Goal: Task Accomplishment & Management: Complete application form

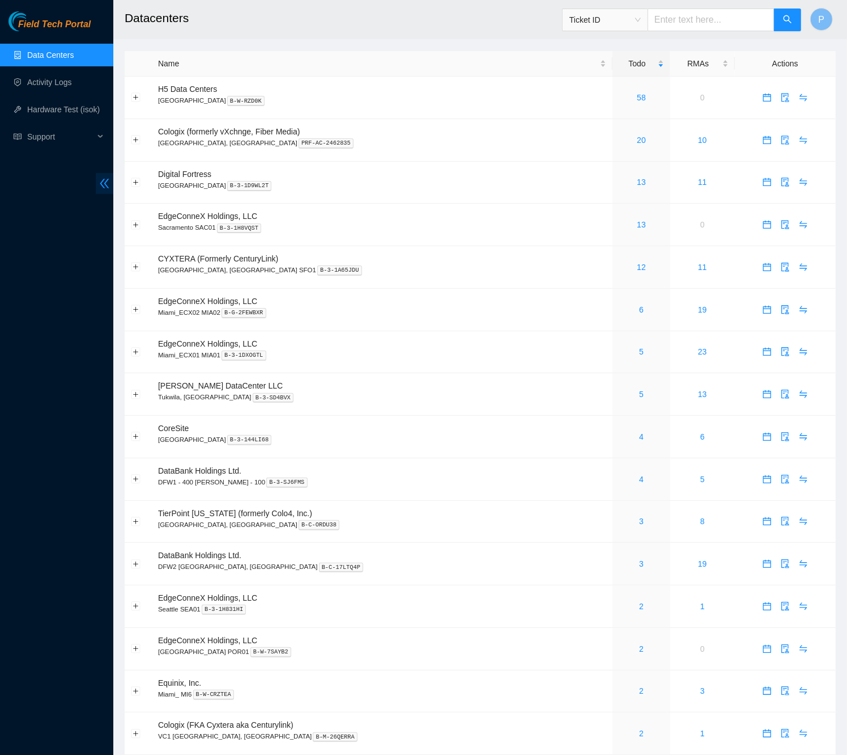
click at [104, 183] on icon "double-left" at bounding box center [105, 183] width 12 height 12
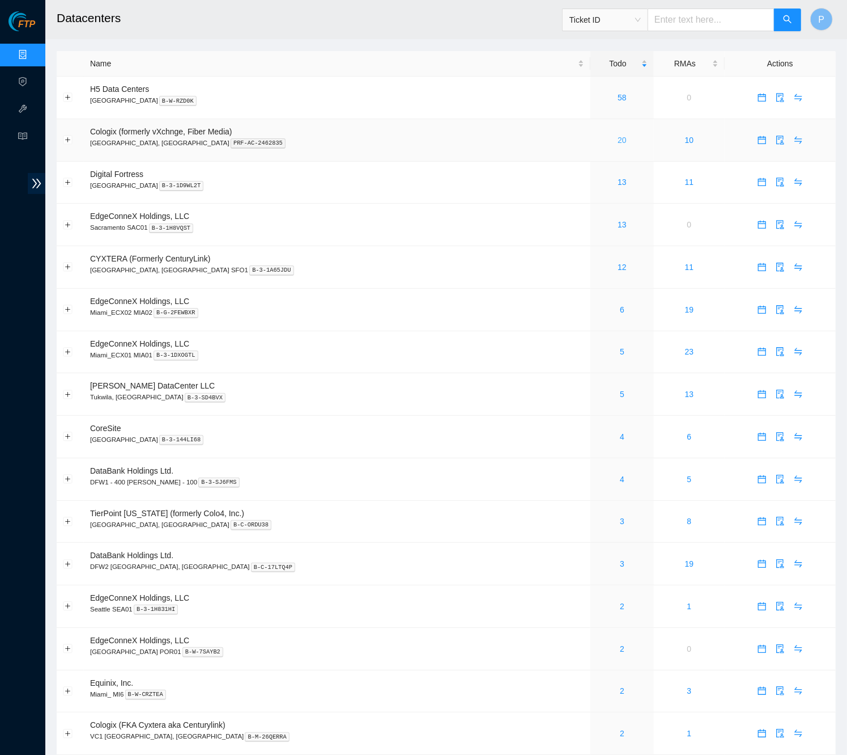
click at [618, 142] on link "20" at bounding box center [622, 139] width 9 height 9
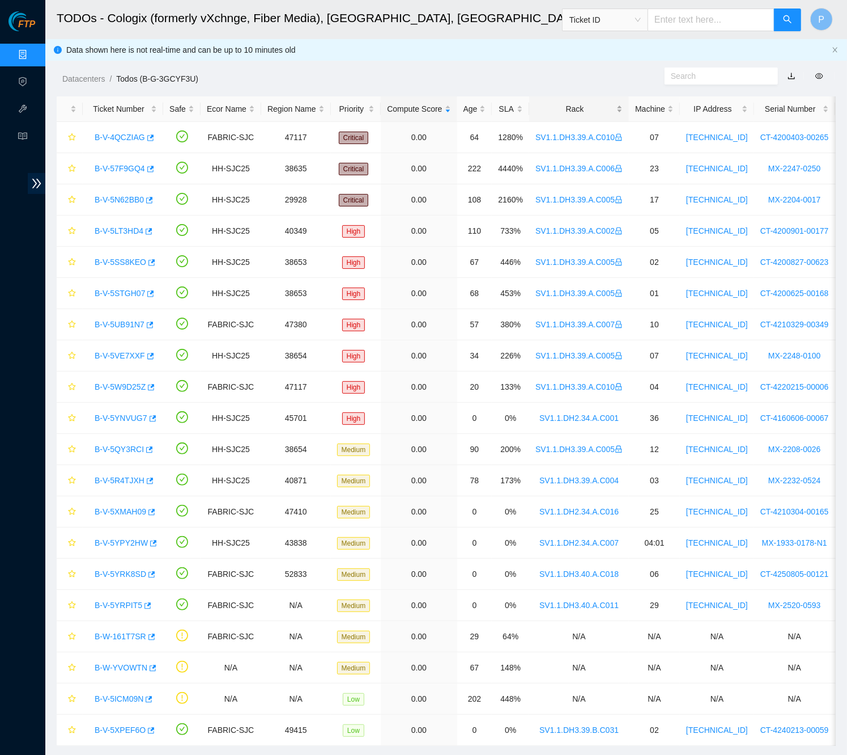
click at [618, 108] on div "Rack" at bounding box center [579, 109] width 87 height 12
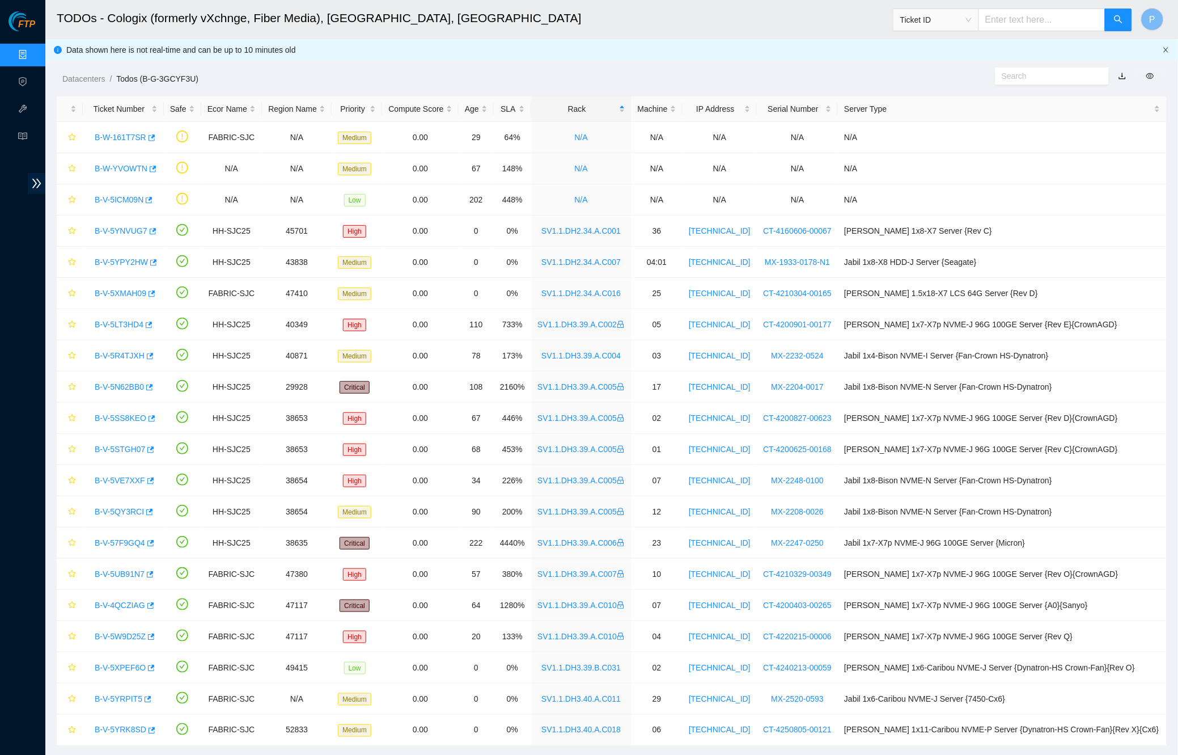
click at [857, 50] on icon "close" at bounding box center [1166, 49] width 7 height 7
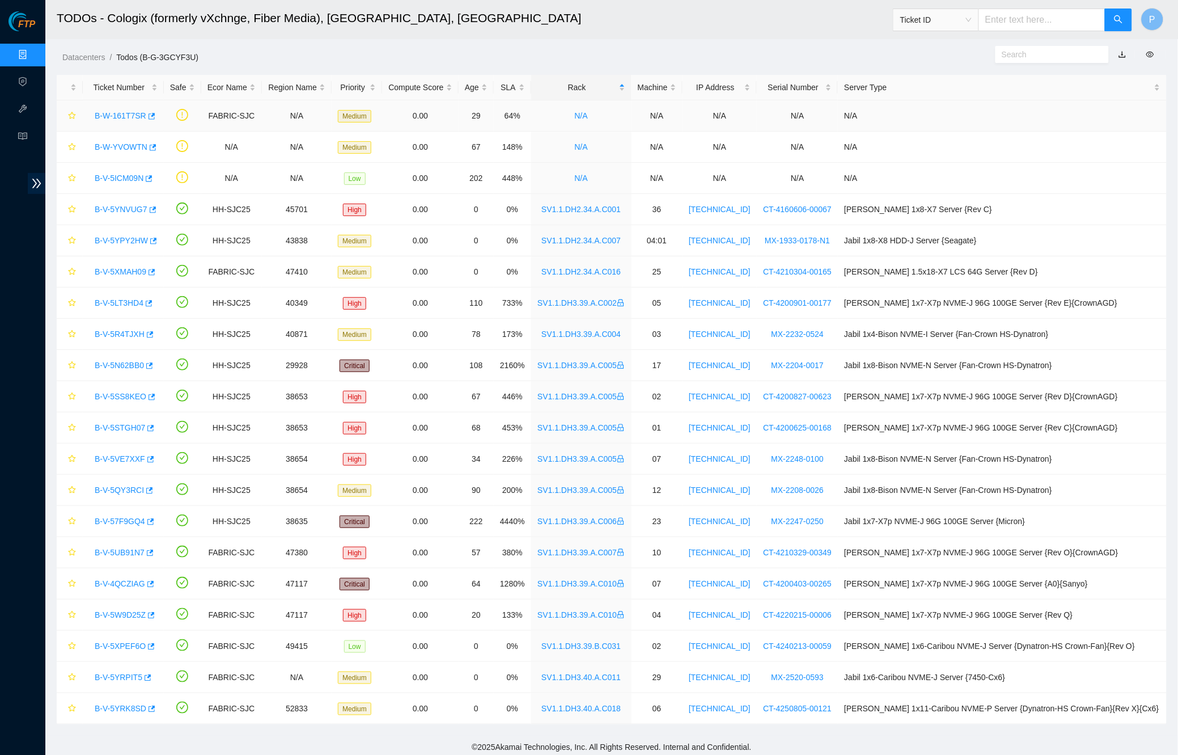
click at [135, 115] on link "B-W-161T7SR" at bounding box center [121, 115] width 52 height 9
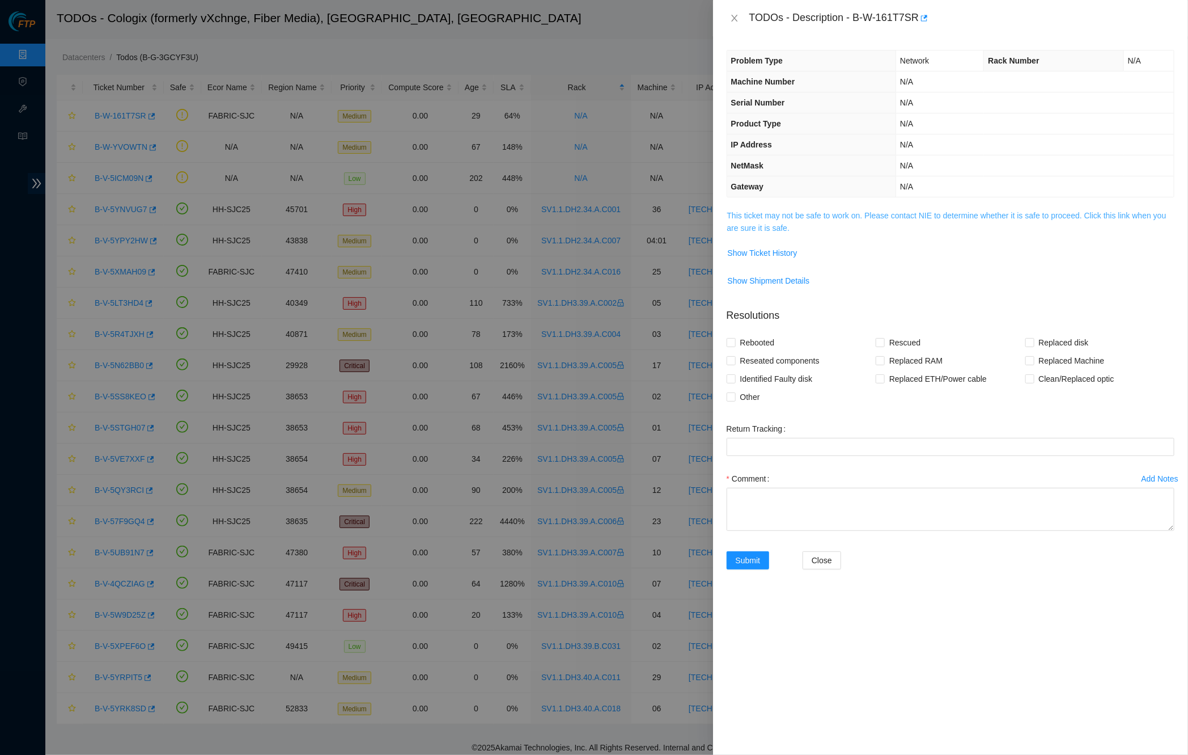
click at [820, 213] on link "This ticket may not be safe to work on. Please contact NIE to determine whether…" at bounding box center [946, 222] width 439 height 22
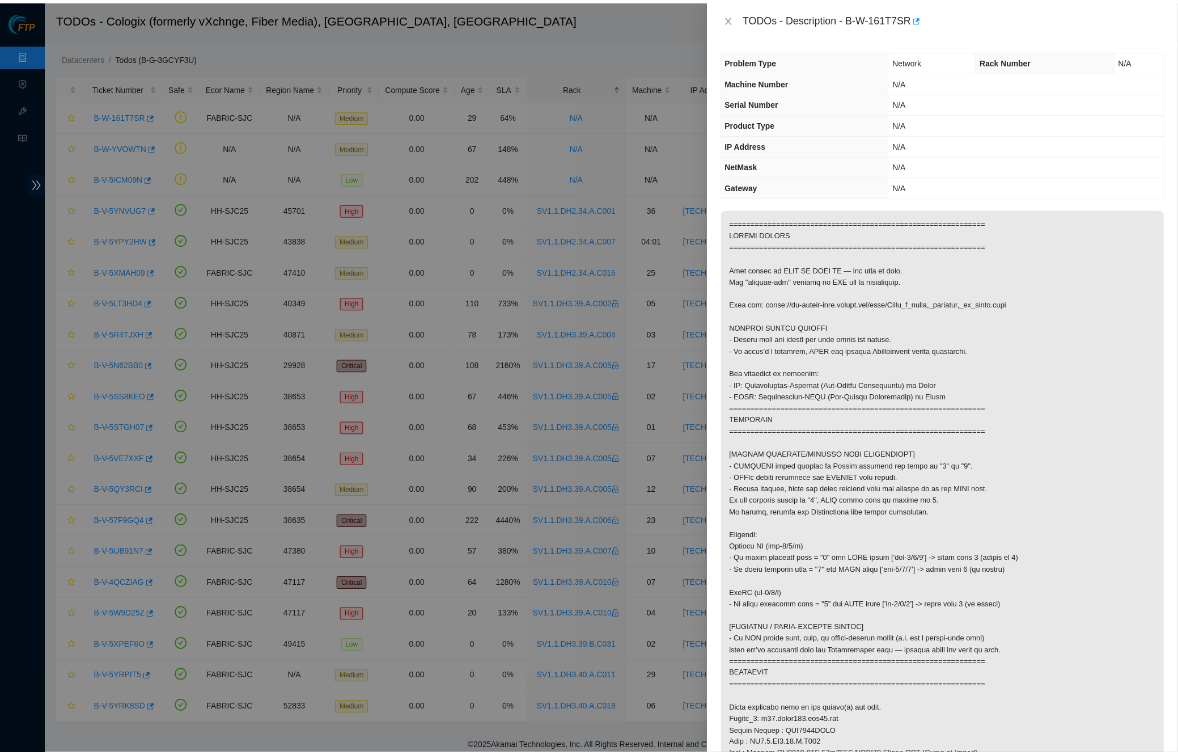
scroll to position [18, 0]
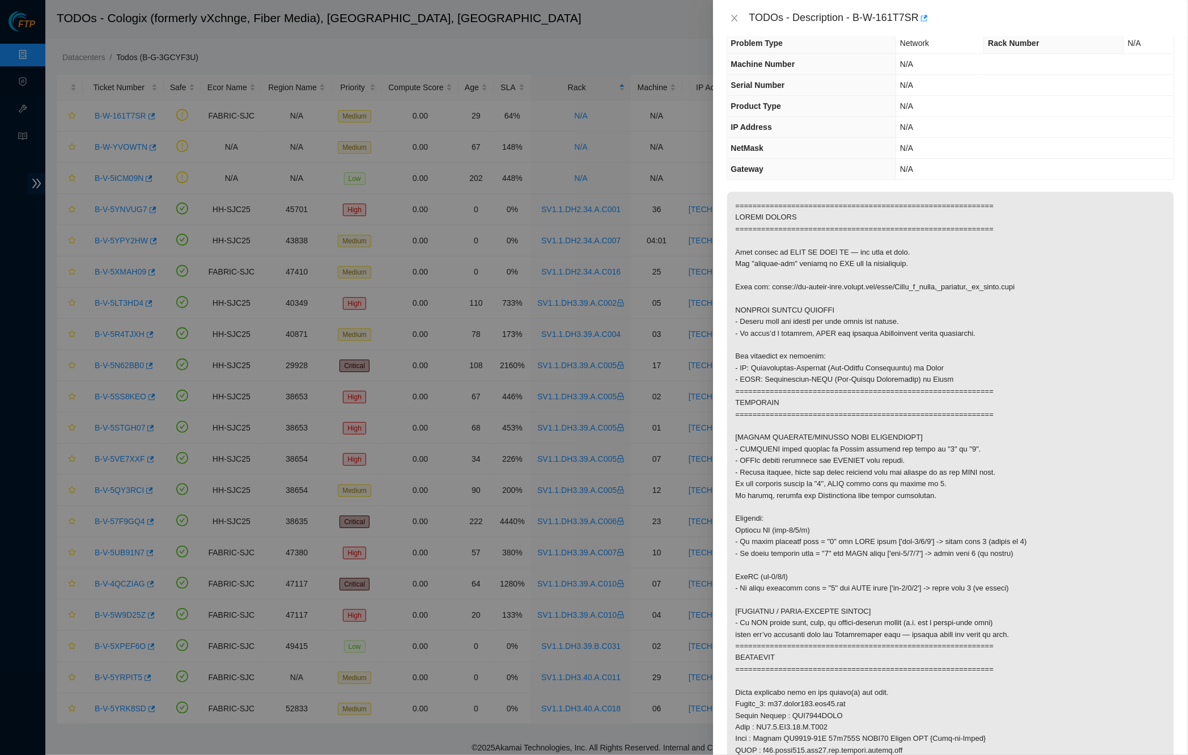
click at [738, 11] on div "TODOs - Description - B-W-161T7SR" at bounding box center [951, 18] width 448 height 18
click at [730, 20] on icon "close" at bounding box center [734, 18] width 9 height 9
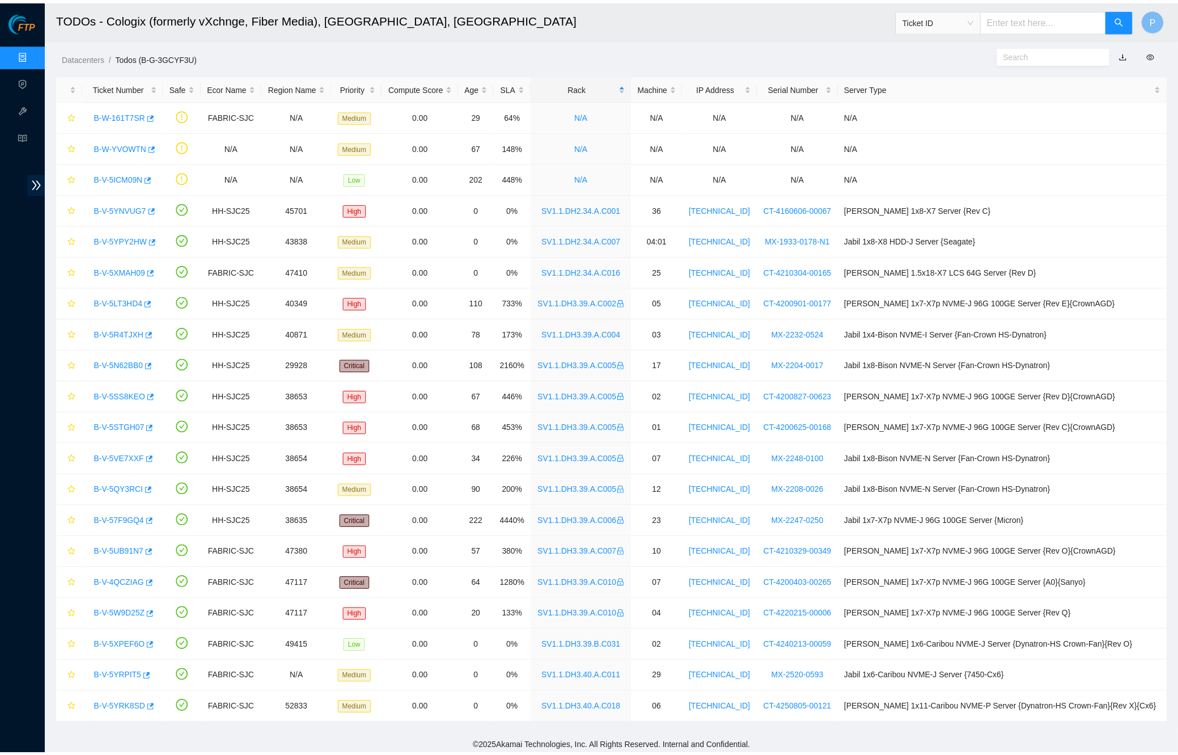
scroll to position [0, 0]
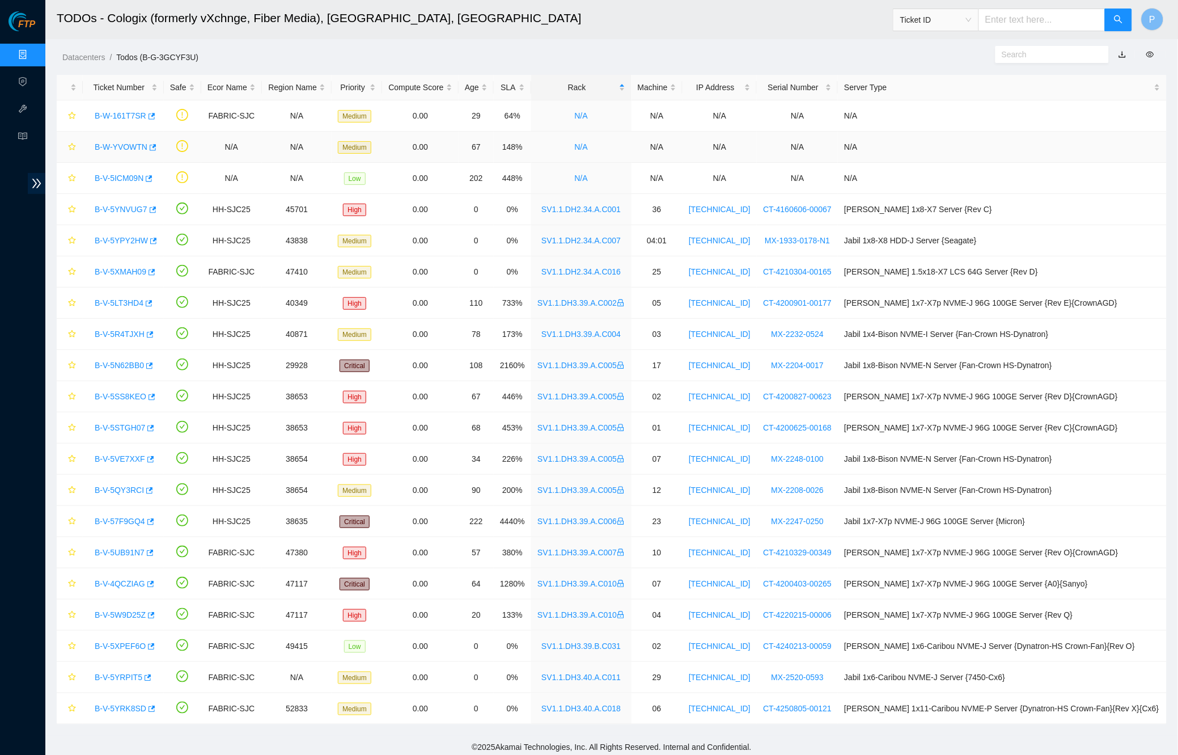
click at [113, 146] on link "B-W-YVOWTN" at bounding box center [121, 146] width 53 height 9
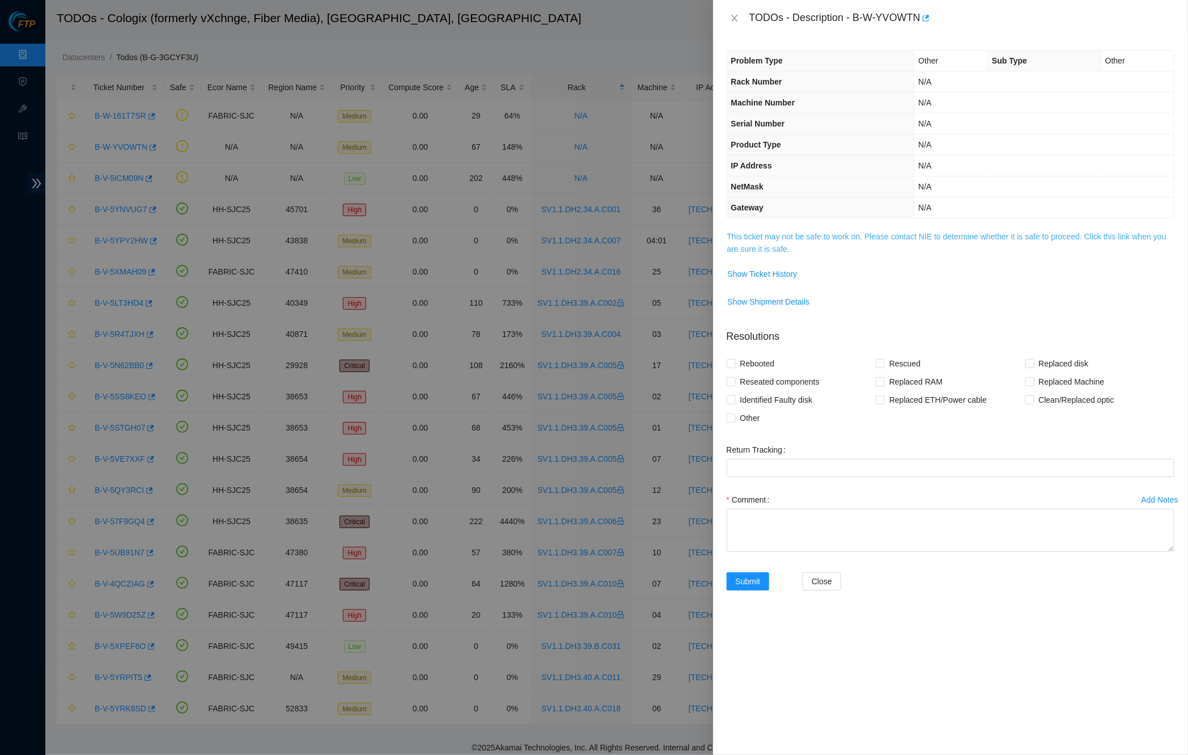
click at [836, 232] on link "This ticket may not be safe to work on. Please contact NIE to determine whether…" at bounding box center [946, 243] width 439 height 22
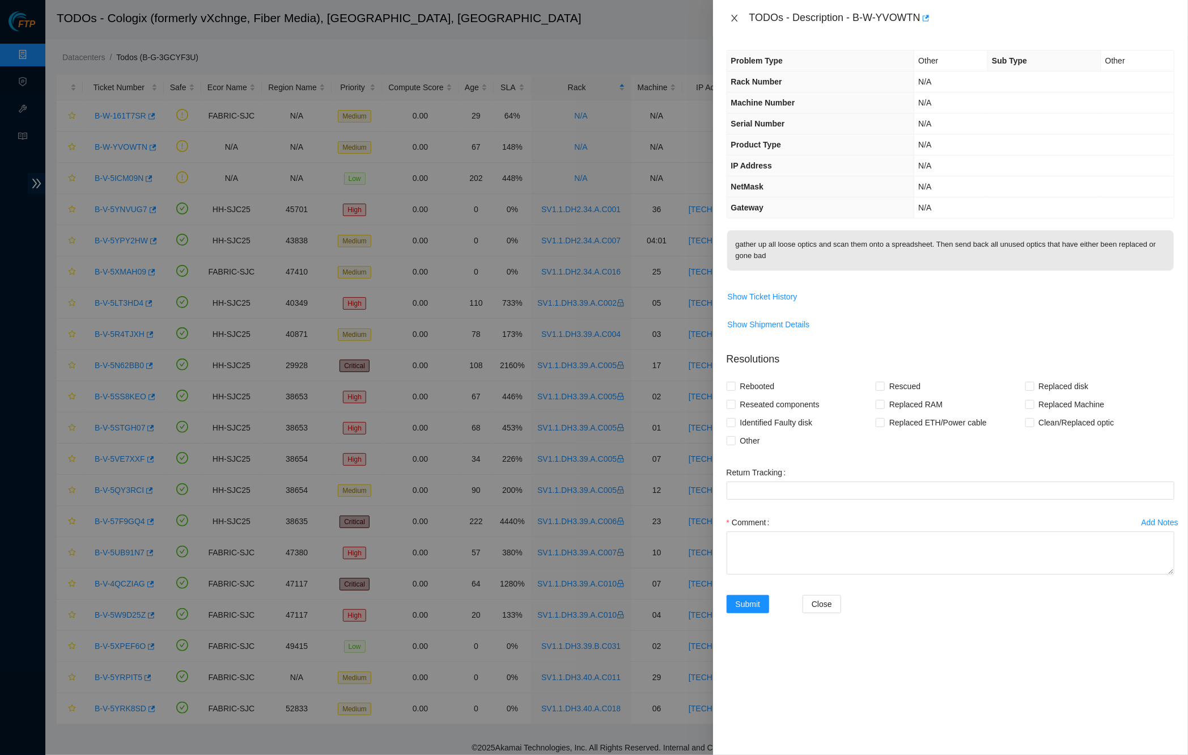
click at [728, 18] on button "Close" at bounding box center [735, 18] width 16 height 11
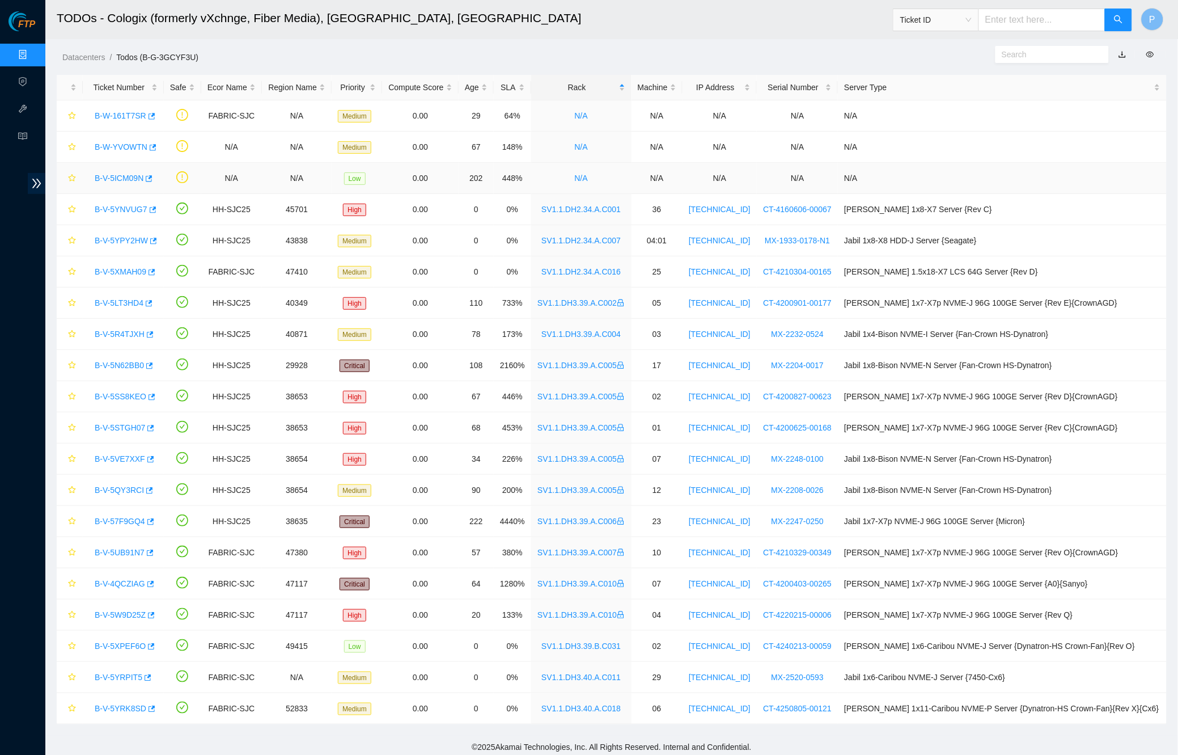
click at [114, 176] on link "B-V-5ICM09N" at bounding box center [119, 177] width 49 height 9
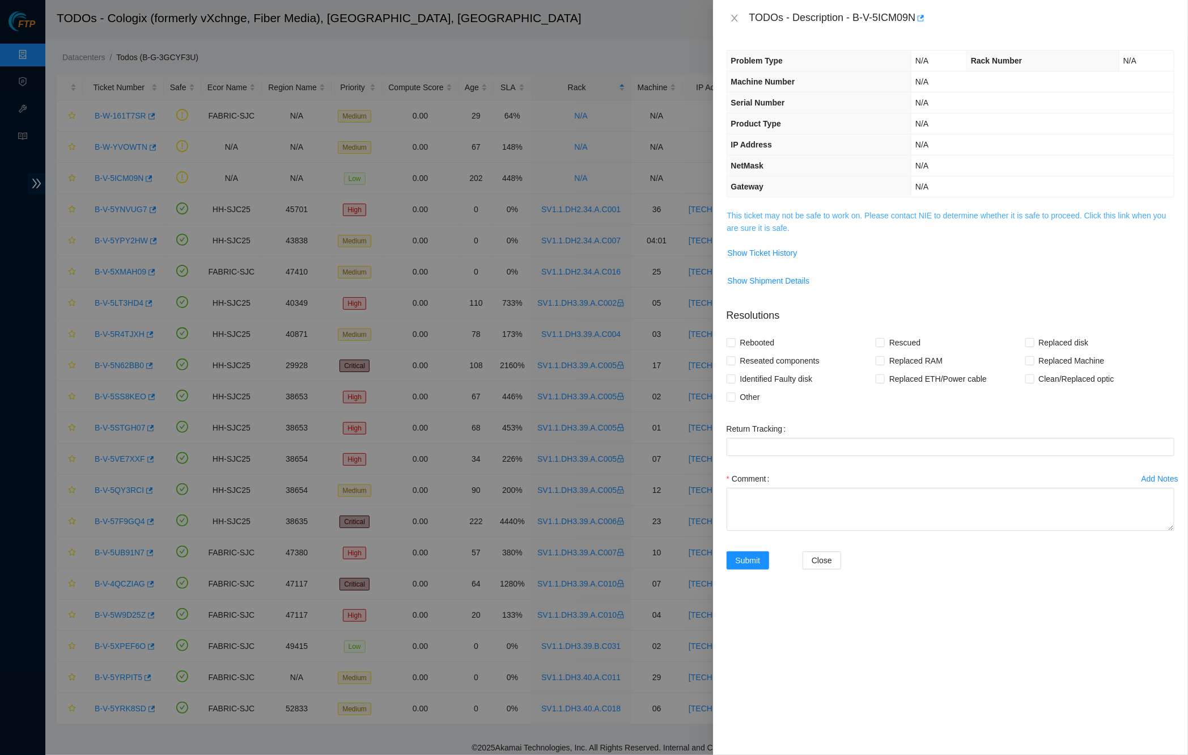
click at [804, 223] on link "This ticket may not be safe to work on. Please contact NIE to determine whether…" at bounding box center [946, 222] width 439 height 22
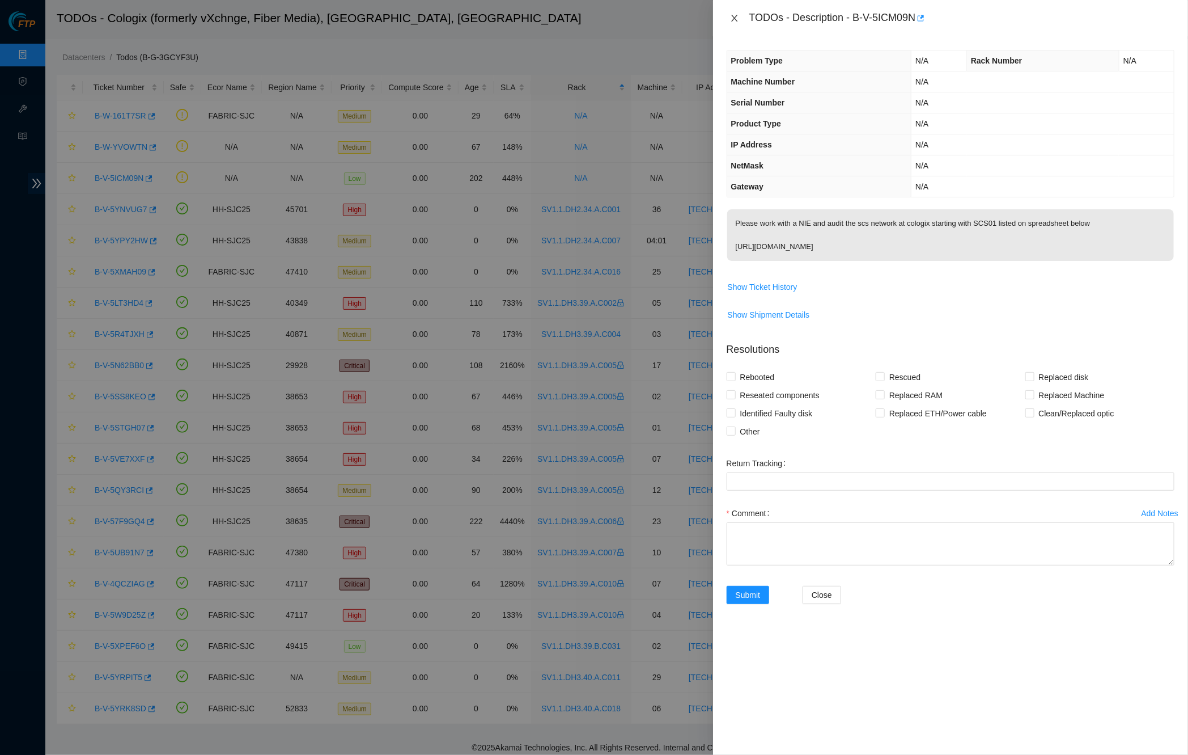
click at [739, 19] on icon "close" at bounding box center [734, 18] width 9 height 9
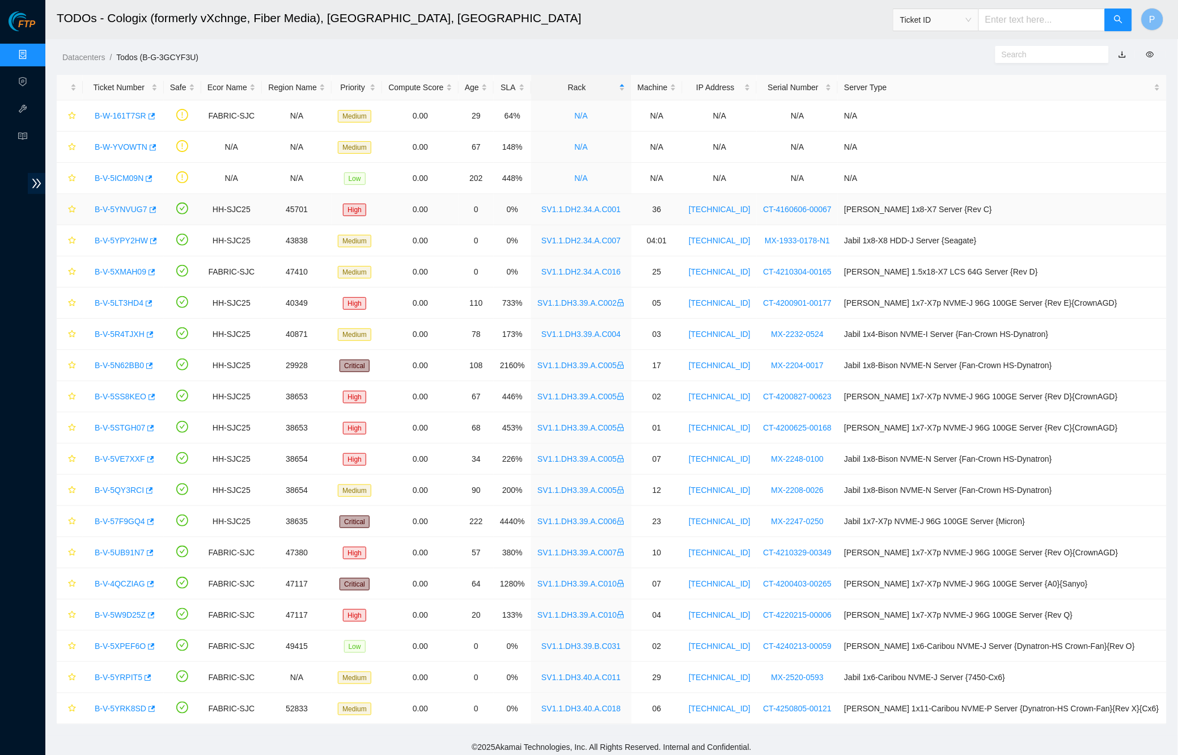
click at [108, 205] on link "B-V-5YNVUG7" at bounding box center [121, 209] width 53 height 9
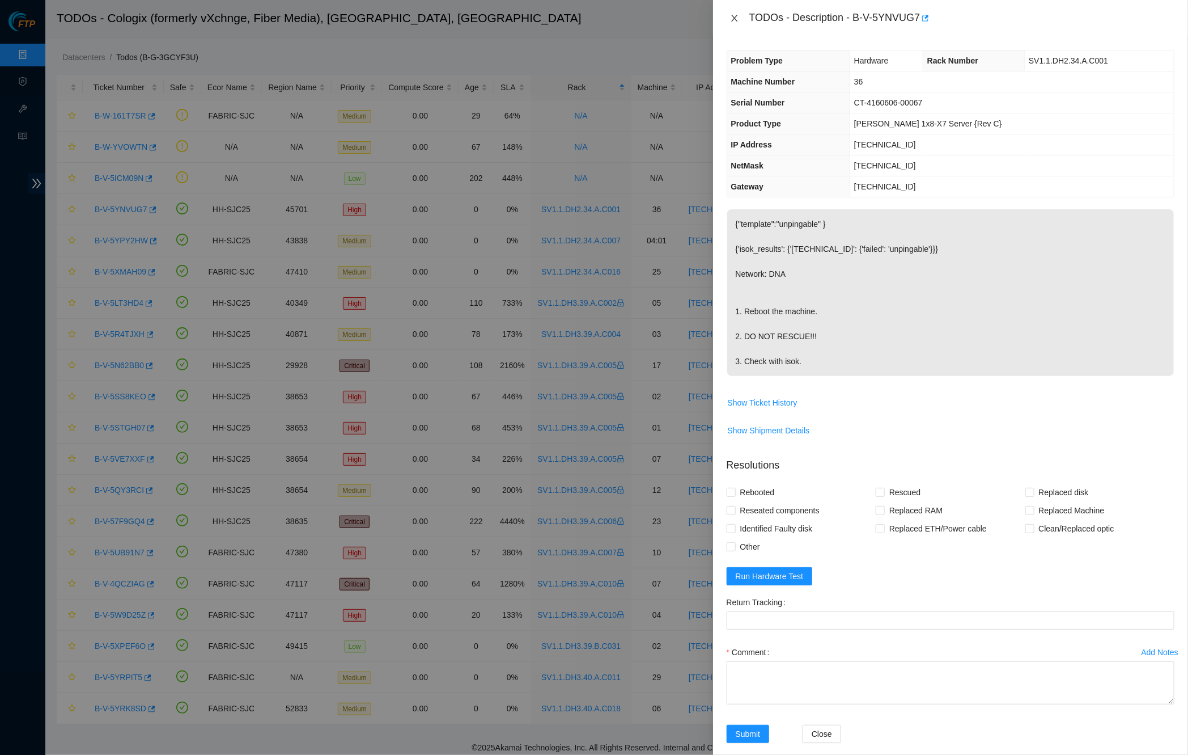
click at [740, 21] on button "Close" at bounding box center [735, 18] width 16 height 11
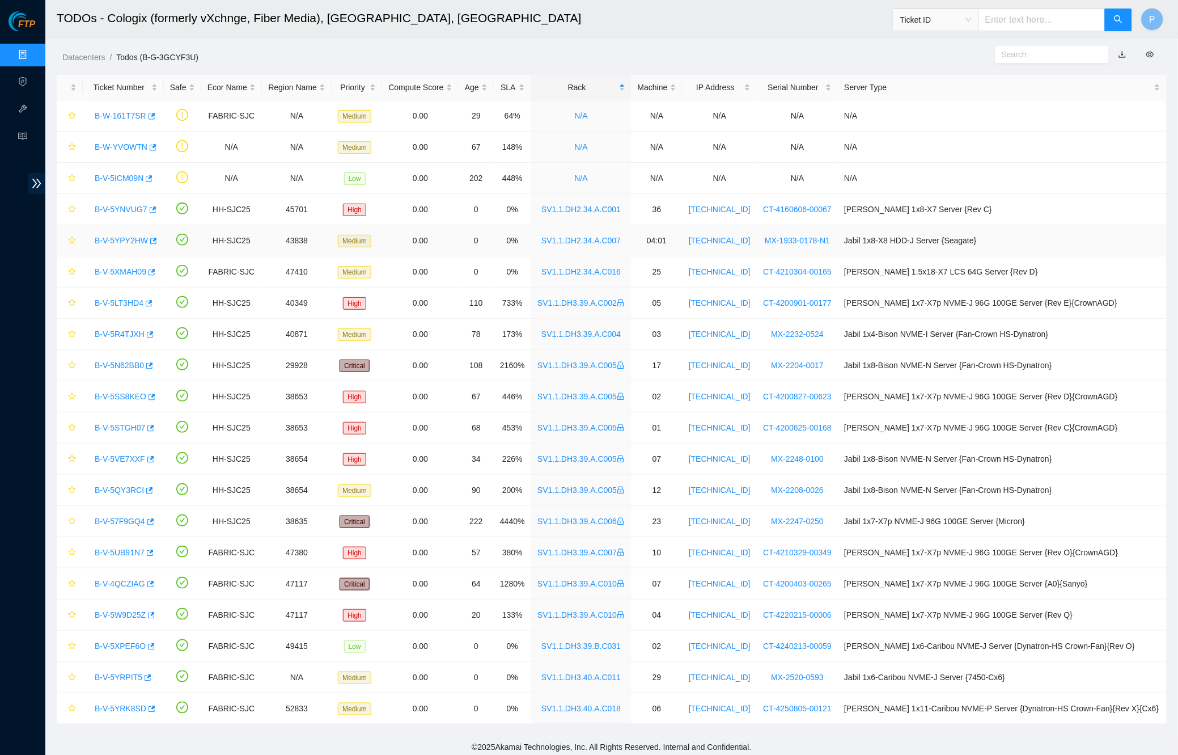
click at [132, 238] on link "B-V-5YPY2HW" at bounding box center [121, 240] width 53 height 9
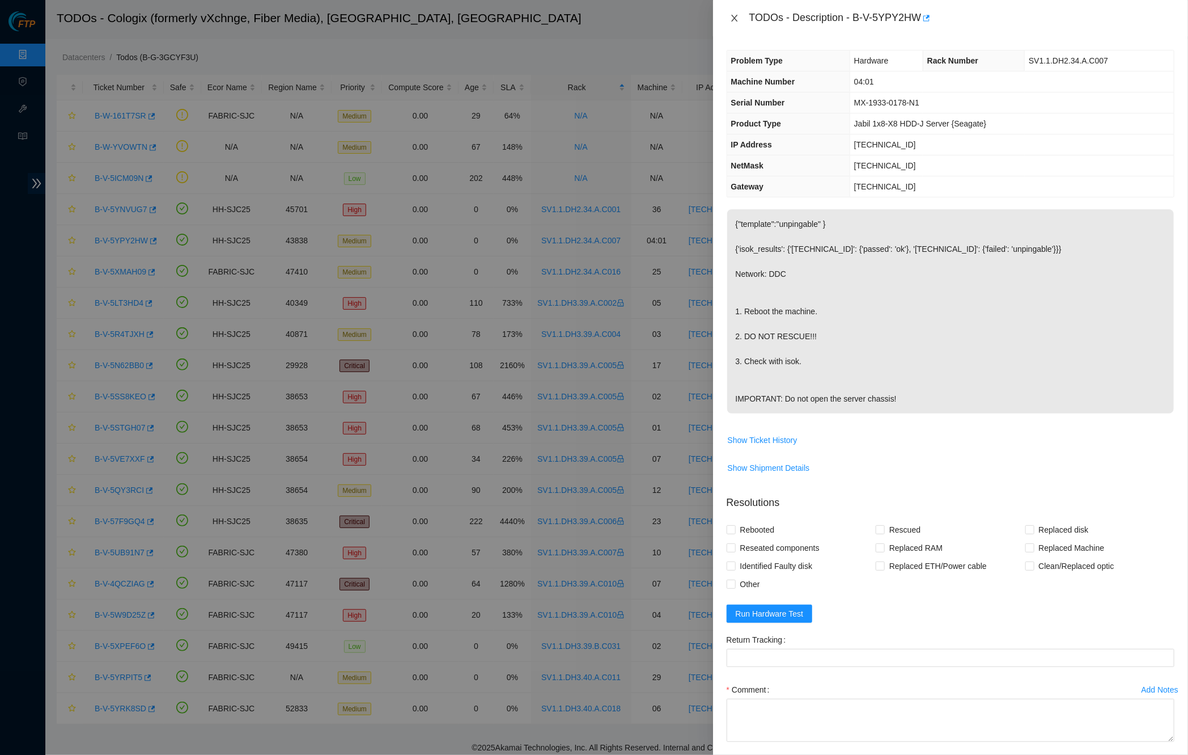
click at [728, 20] on button "Close" at bounding box center [735, 18] width 16 height 11
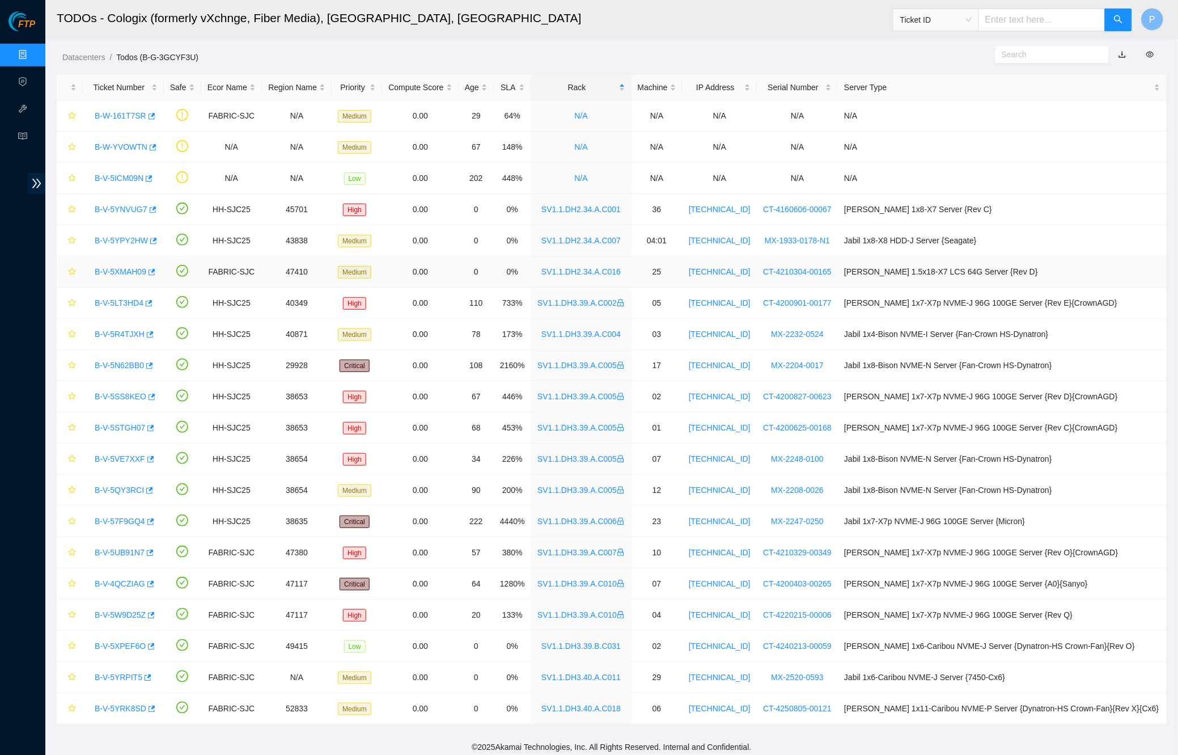
click at [135, 267] on link "B-V-5XMAH09" at bounding box center [121, 271] width 52 height 9
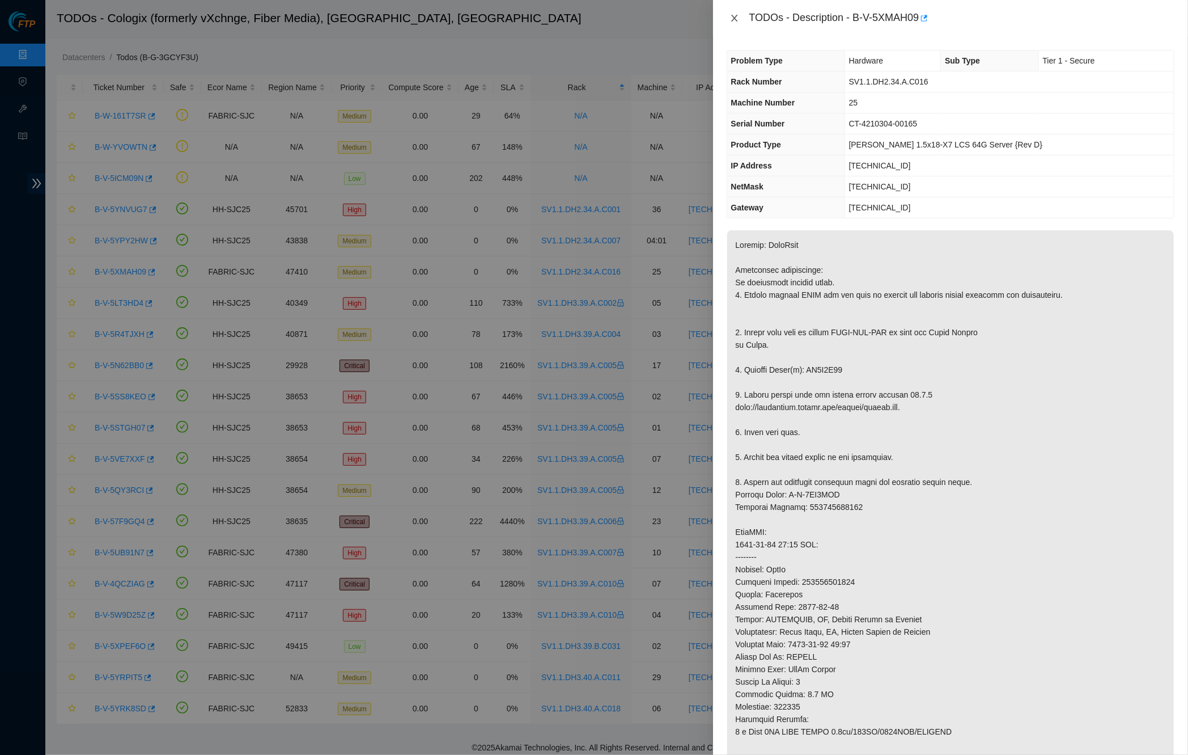
click at [731, 18] on icon "close" at bounding box center [734, 18] width 9 height 9
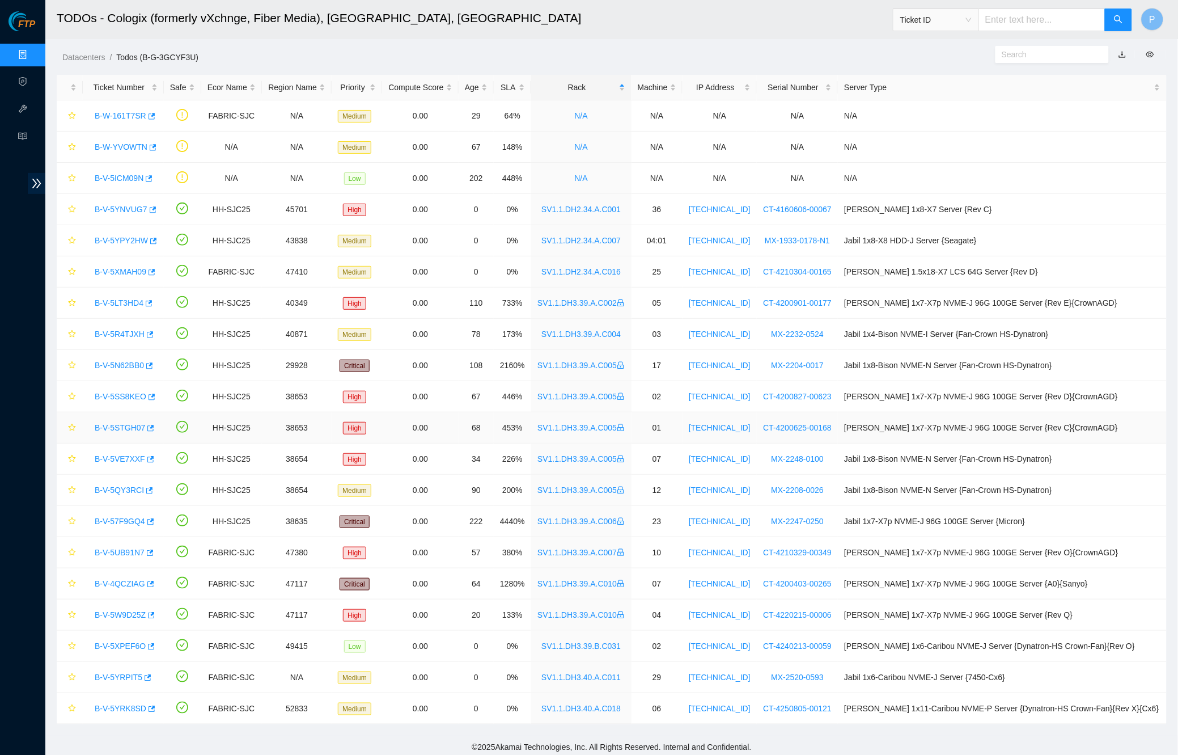
scroll to position [5, 0]
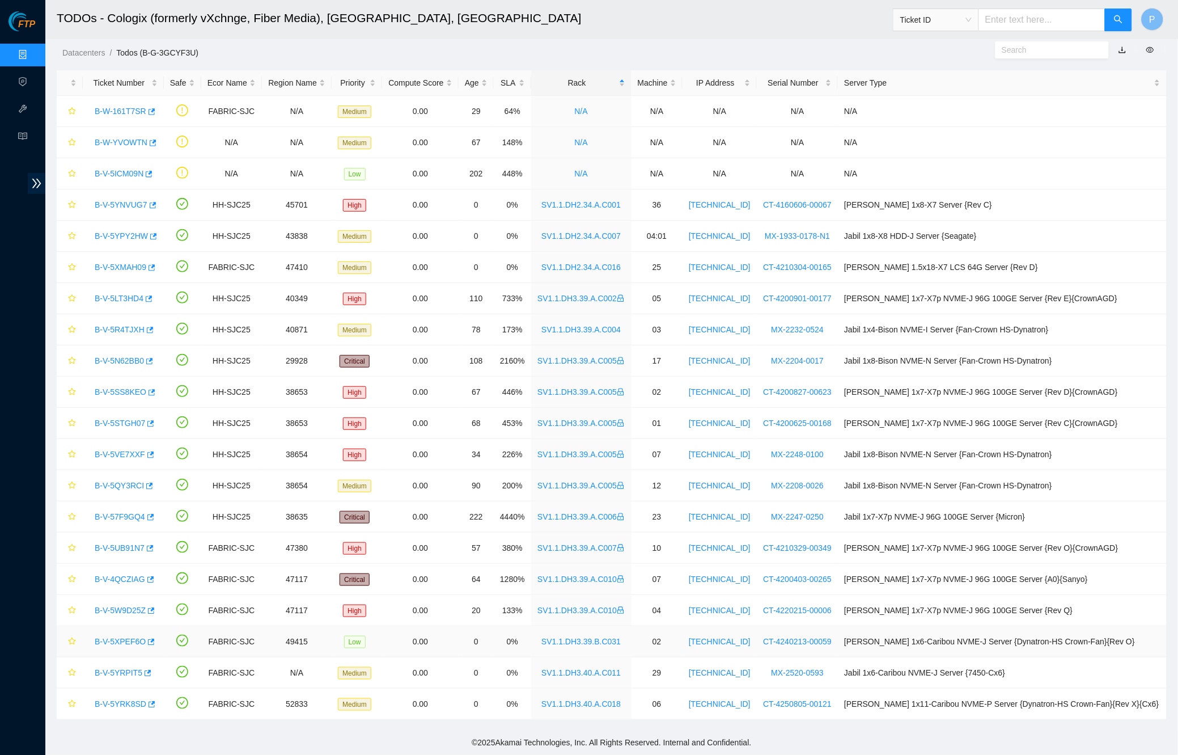
click at [132, 640] on link "B-V-5XPEF6O" at bounding box center [120, 641] width 51 height 9
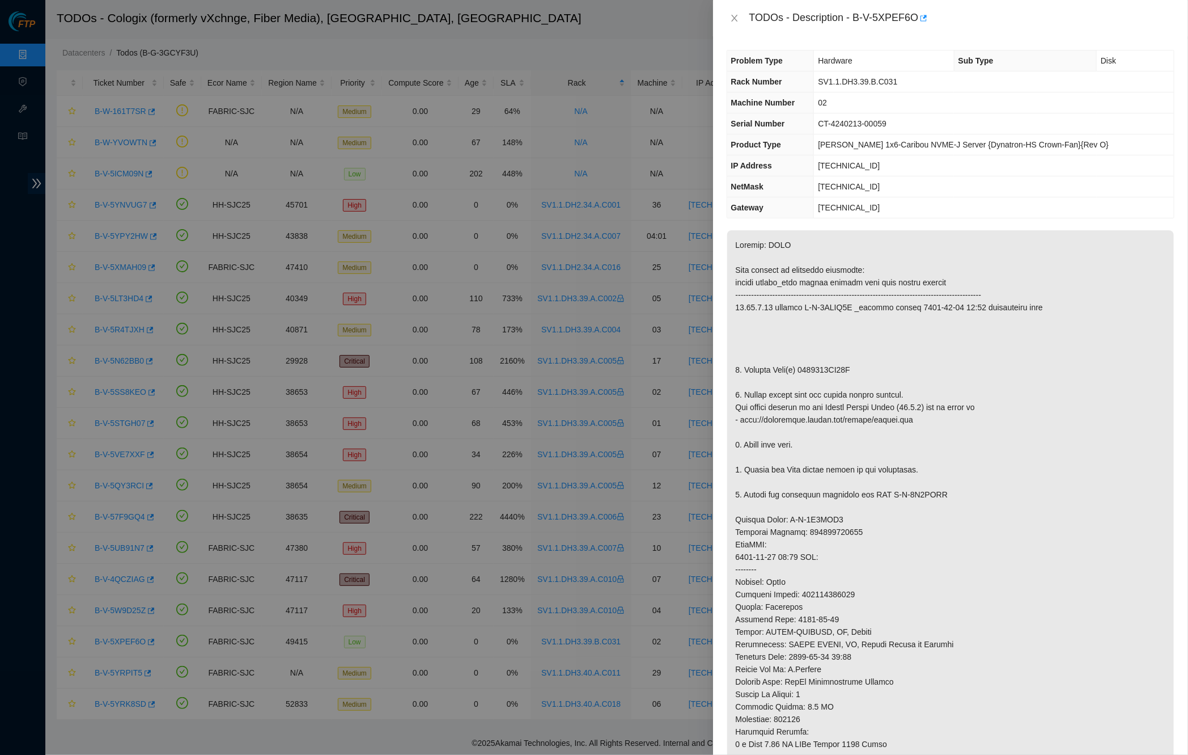
click at [738, 11] on div "TODOs - Description - B-V-5XPEF6O" at bounding box center [951, 18] width 448 height 18
click at [738, 14] on icon "close" at bounding box center [734, 18] width 9 height 9
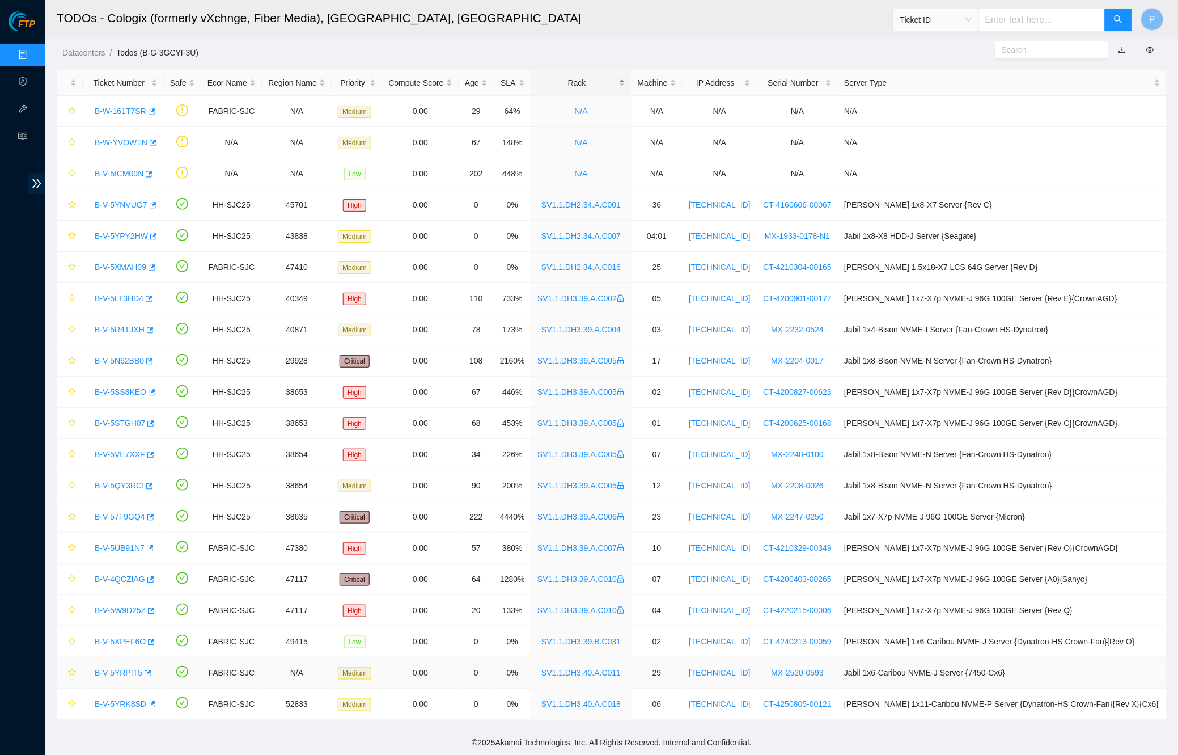
click at [133, 674] on link "B-V-5YRPIT5" at bounding box center [119, 672] width 48 height 9
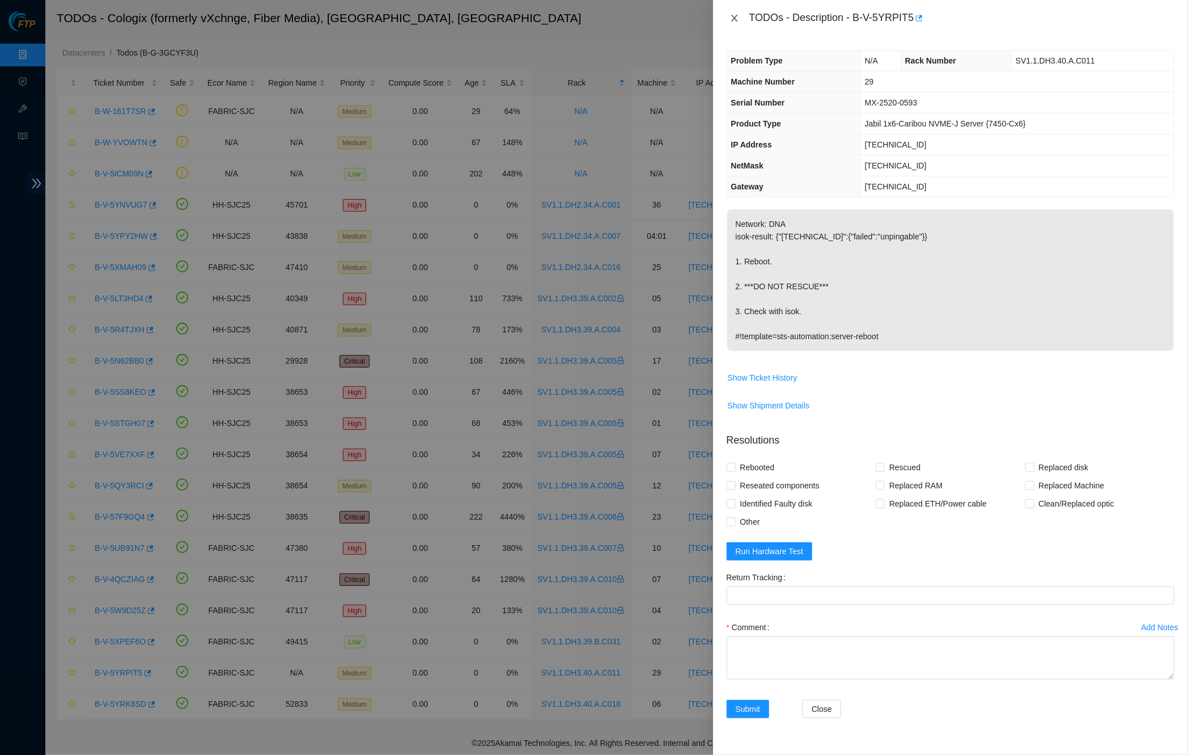
click at [728, 19] on button "Close" at bounding box center [735, 18] width 16 height 11
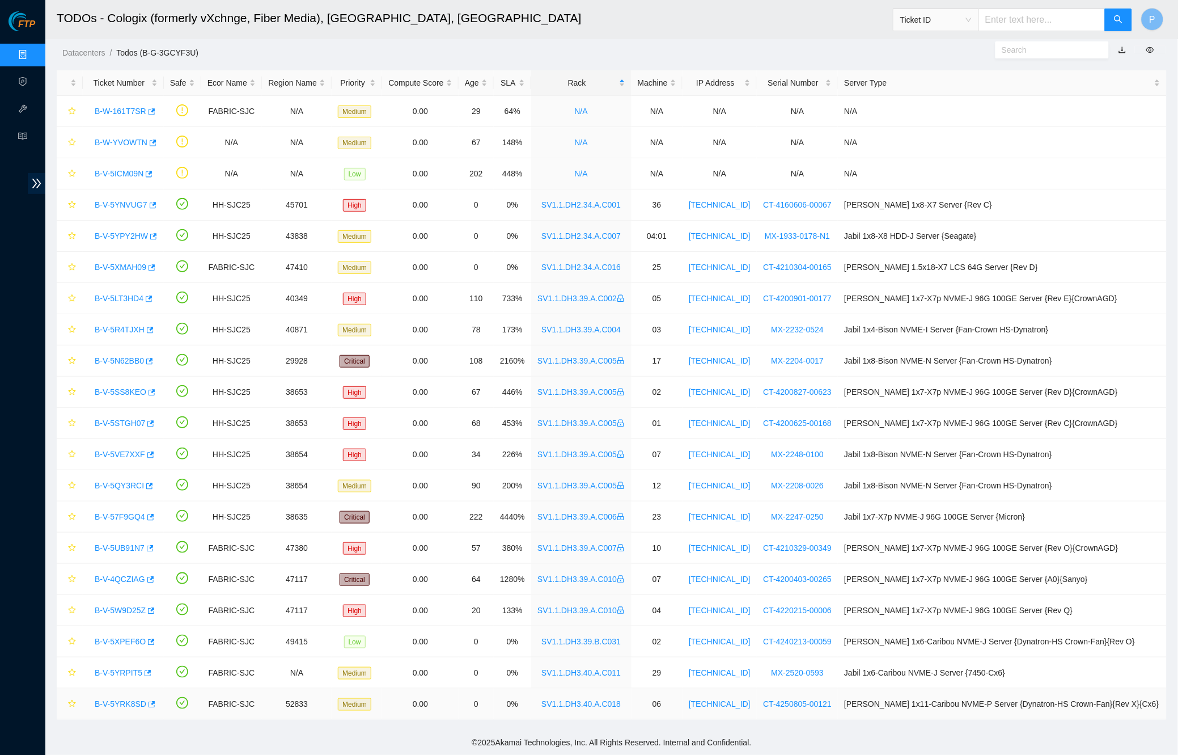
click at [128, 702] on link "B-V-5YRK8SD" at bounding box center [121, 703] width 52 height 9
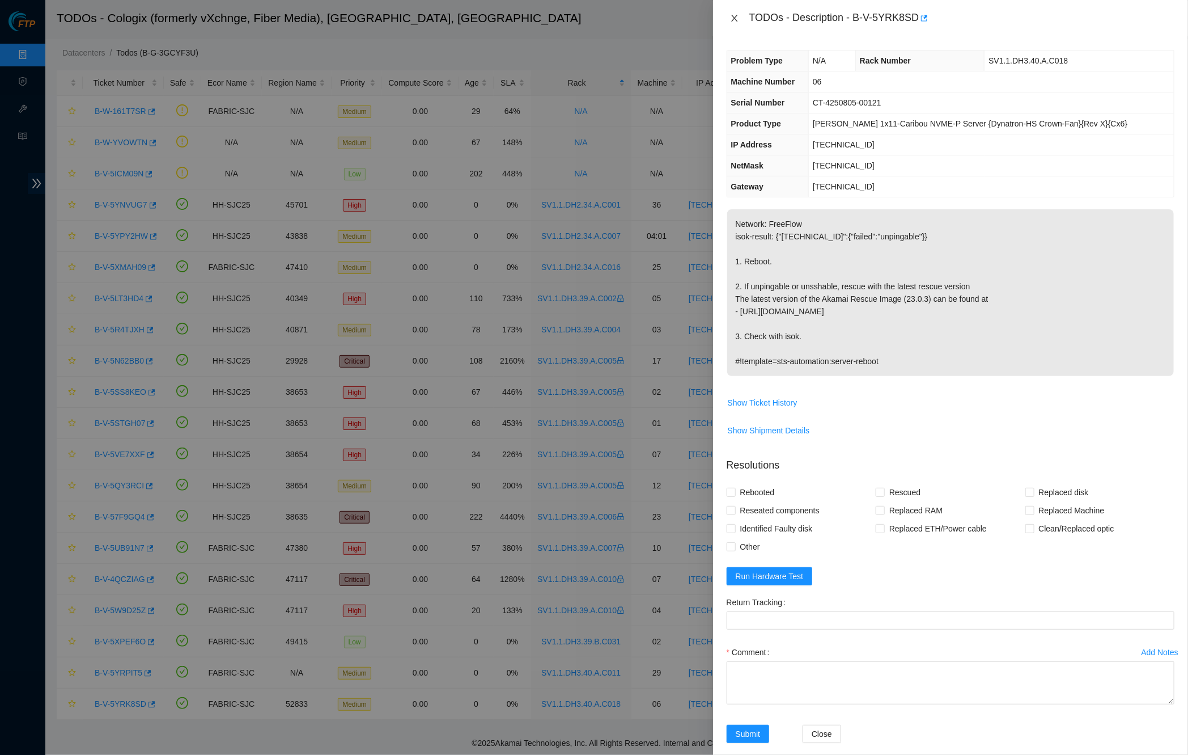
click at [739, 18] on icon "close" at bounding box center [734, 18] width 9 height 9
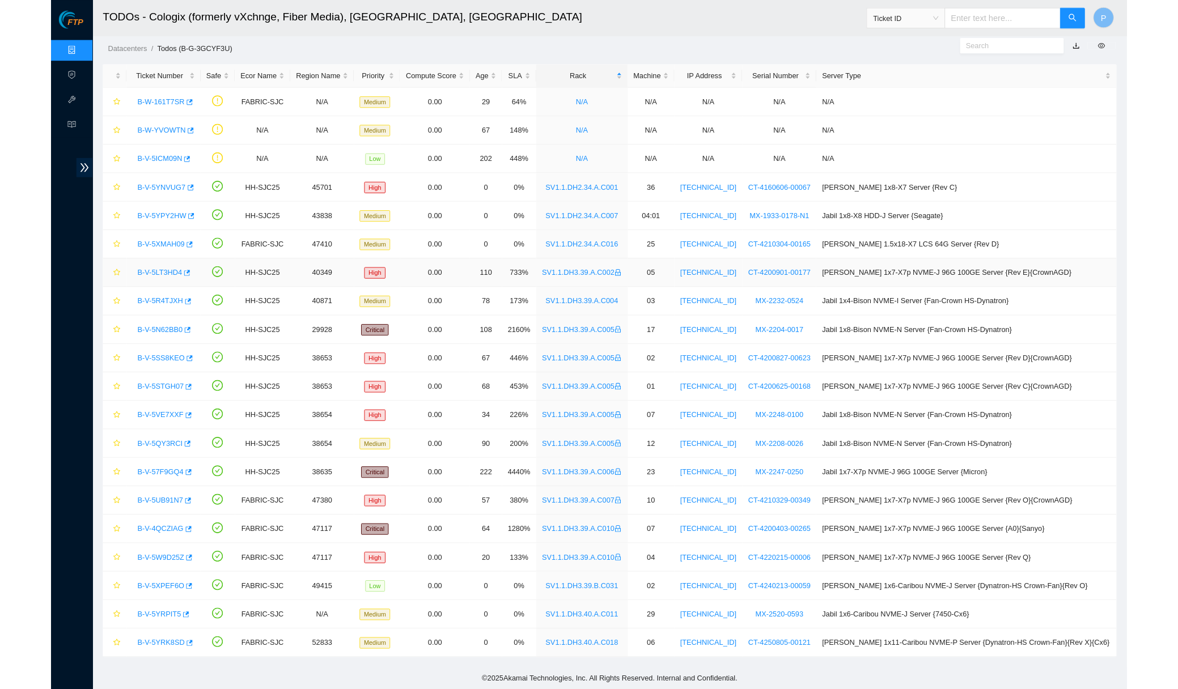
scroll to position [0, 0]
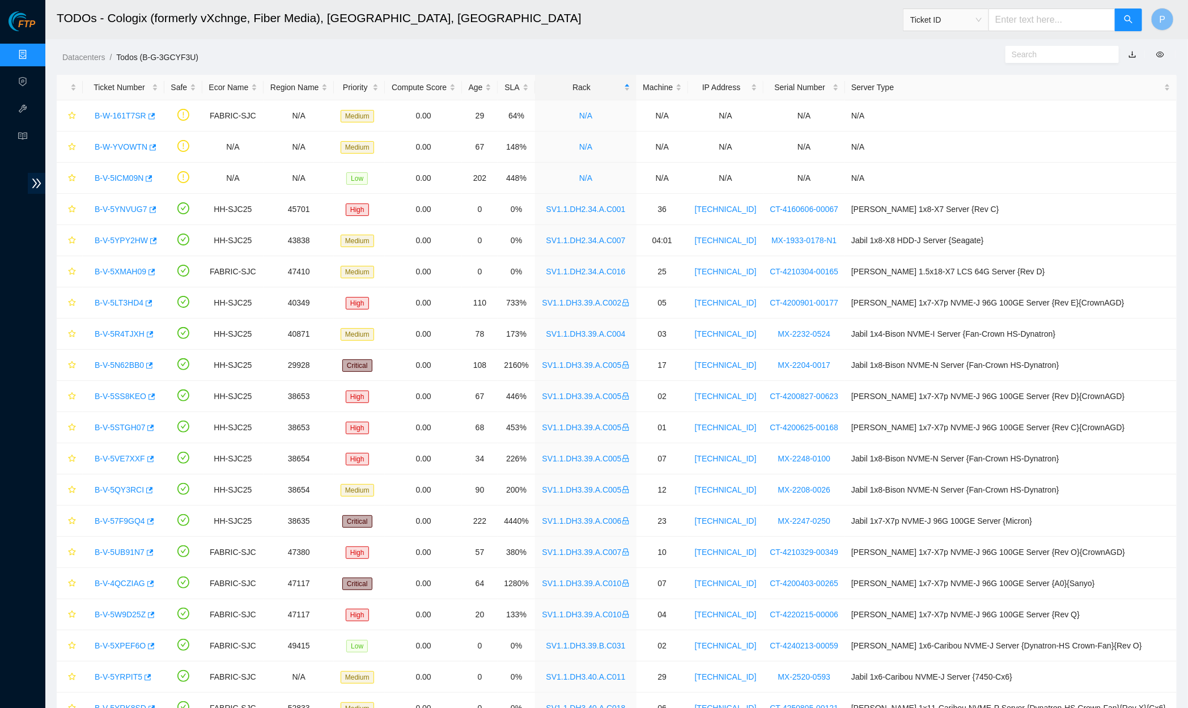
click at [398, 62] on ol "Datacenters / Todos (B-G-3GCYF3U) /" at bounding box center [482, 57] width 840 height 12
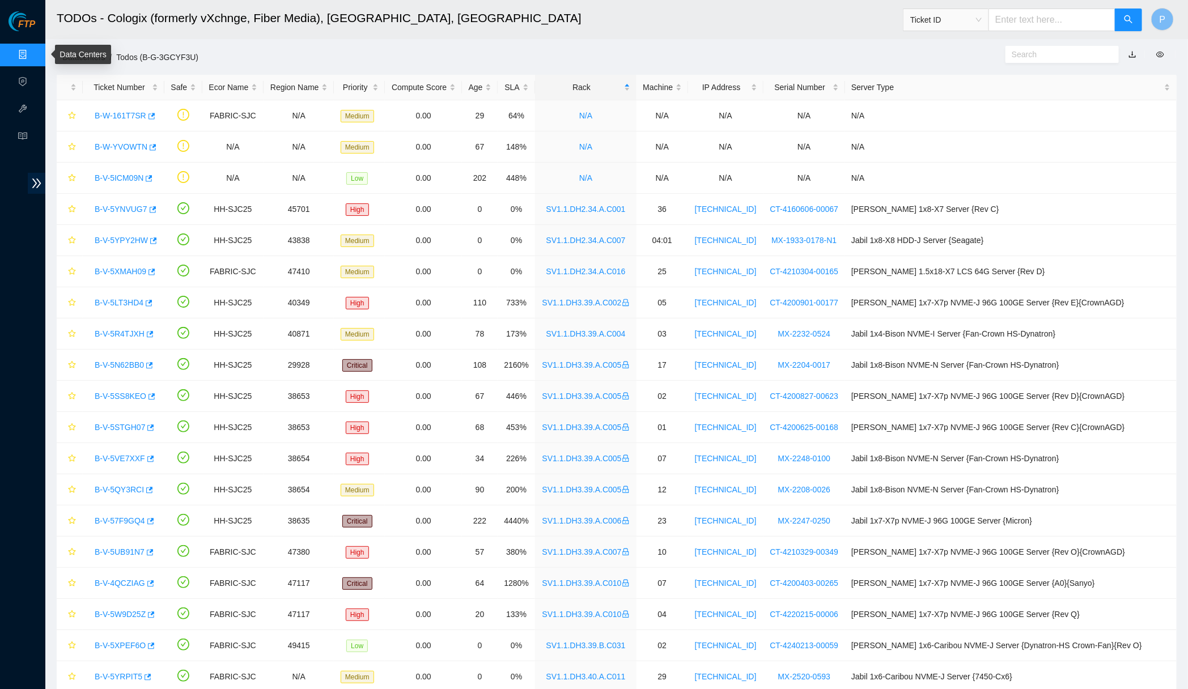
click at [33, 56] on link "Data Centers" at bounding box center [56, 54] width 46 height 9
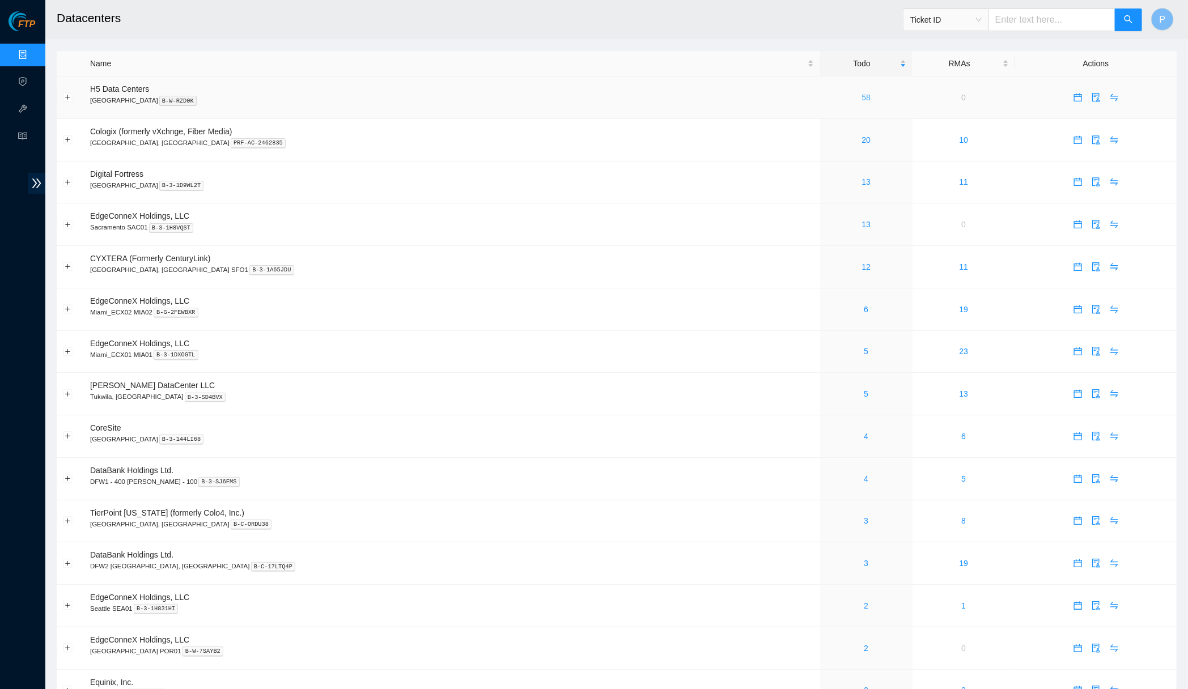
click at [857, 93] on link "58" at bounding box center [866, 97] width 9 height 9
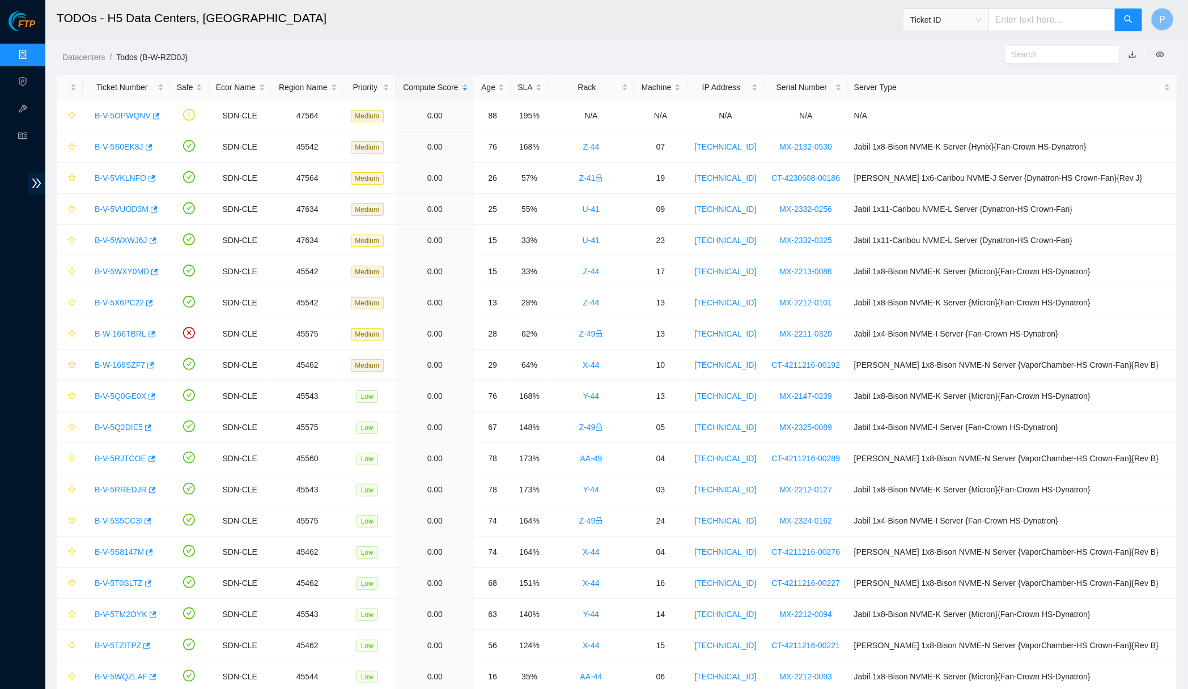
click at [857, 55] on link "button" at bounding box center [1133, 54] width 8 height 9
click at [33, 50] on link "Data Centers" at bounding box center [56, 54] width 46 height 9
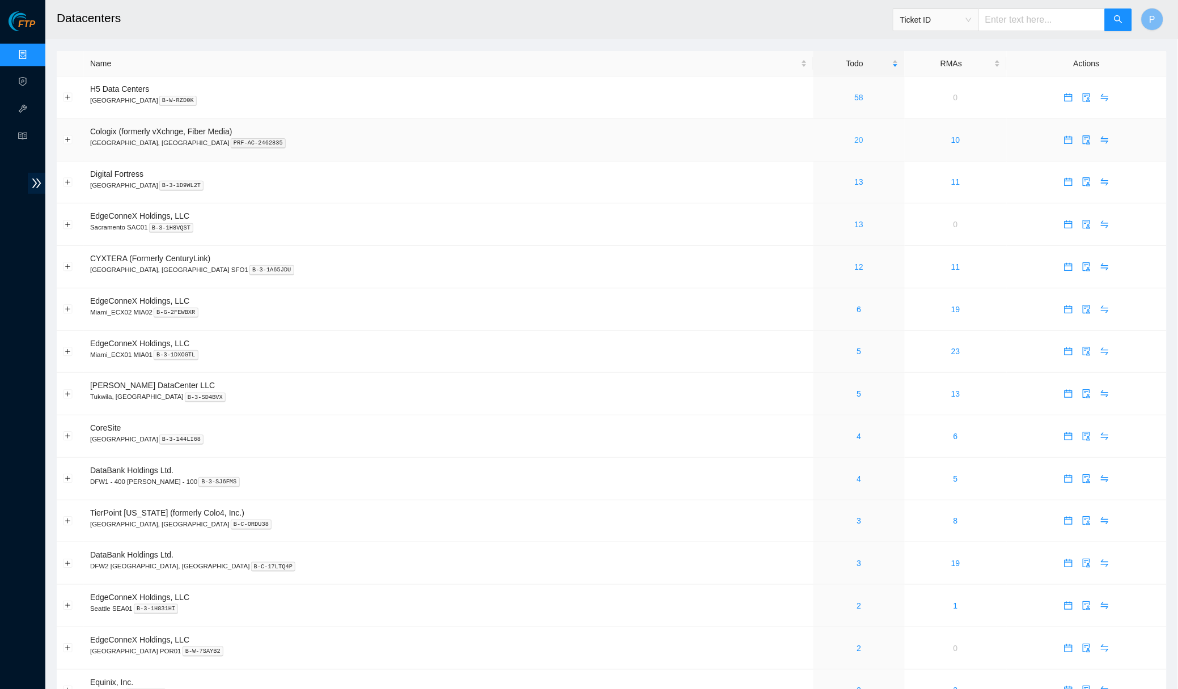
click at [855, 142] on link "20" at bounding box center [859, 139] width 9 height 9
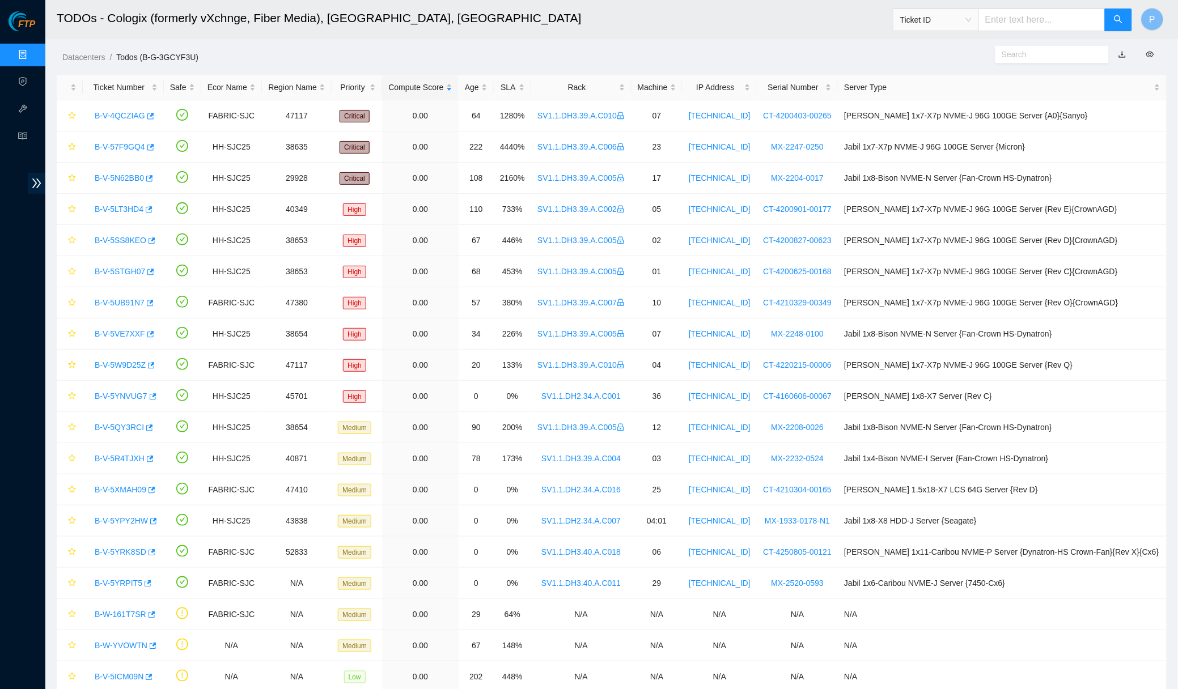
click at [857, 57] on link "button" at bounding box center [1122, 54] width 8 height 9
click at [33, 57] on link "Data Centers" at bounding box center [56, 54] width 46 height 9
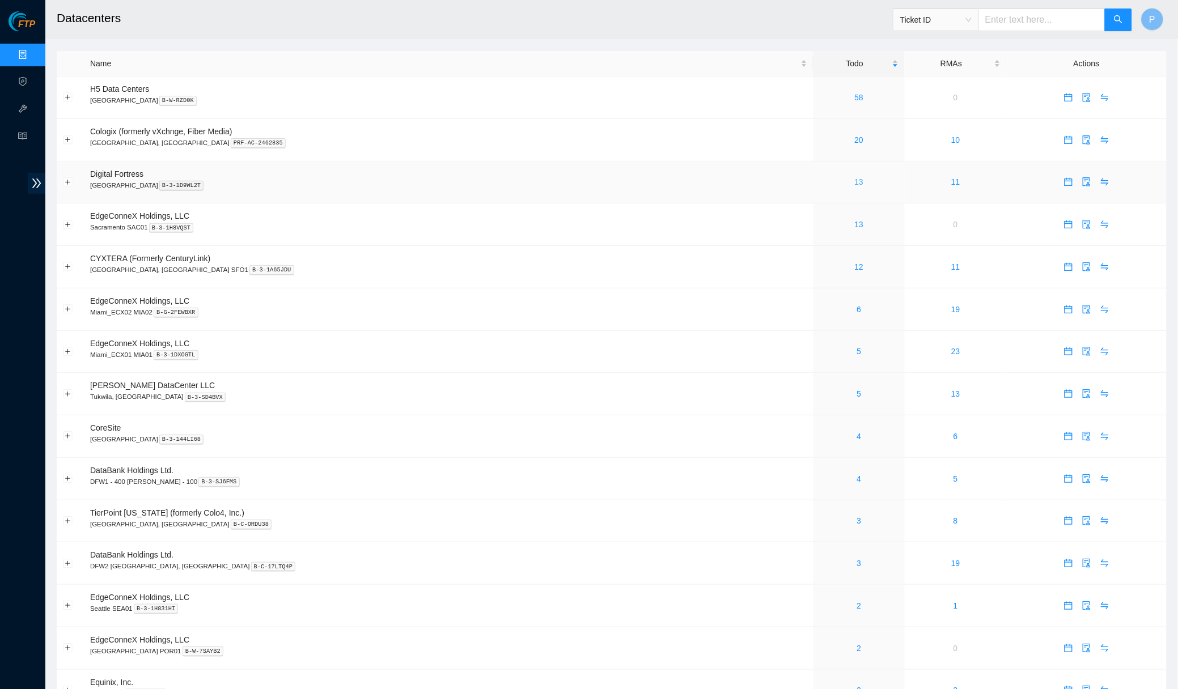
click at [855, 177] on link "13" at bounding box center [859, 181] width 9 height 9
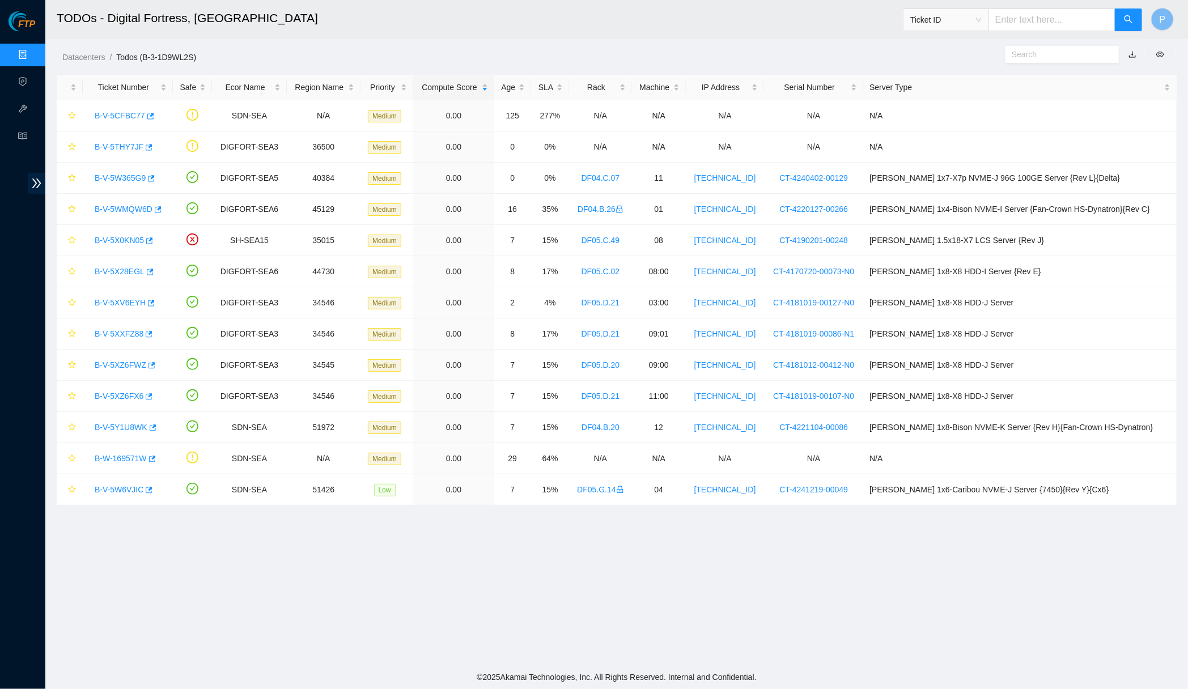
click at [857, 54] on link "button" at bounding box center [1133, 54] width 8 height 9
click at [33, 52] on link "Data Centers" at bounding box center [56, 54] width 46 height 9
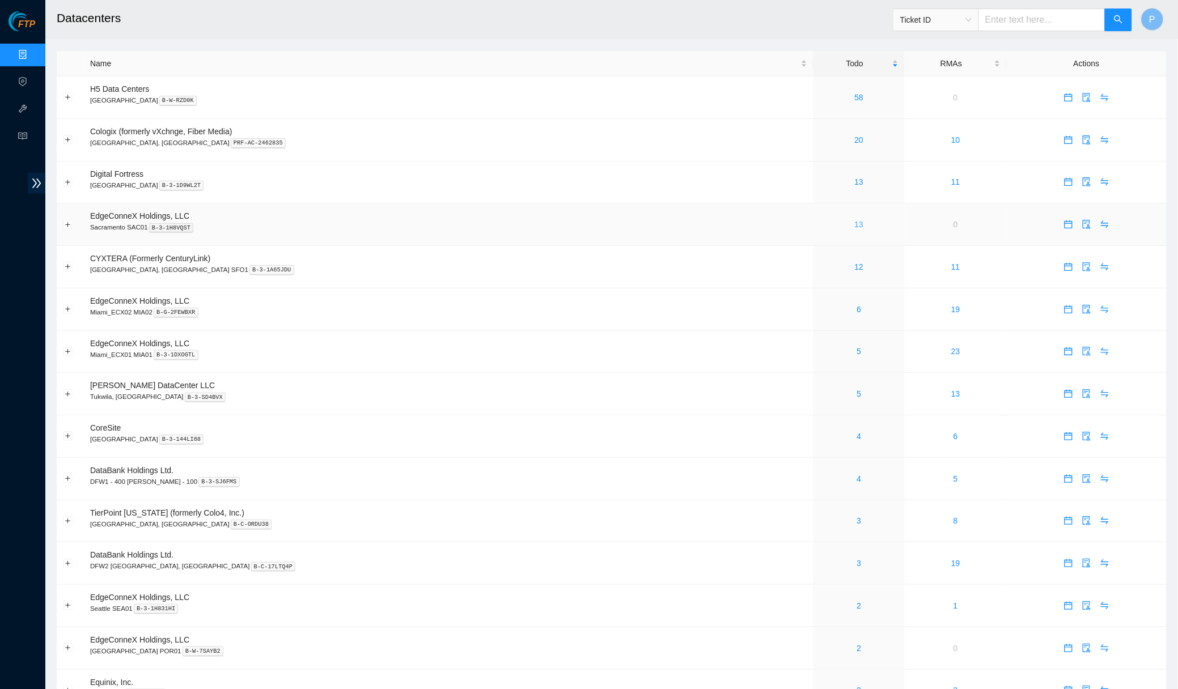
click at [855, 220] on link "13" at bounding box center [859, 224] width 9 height 9
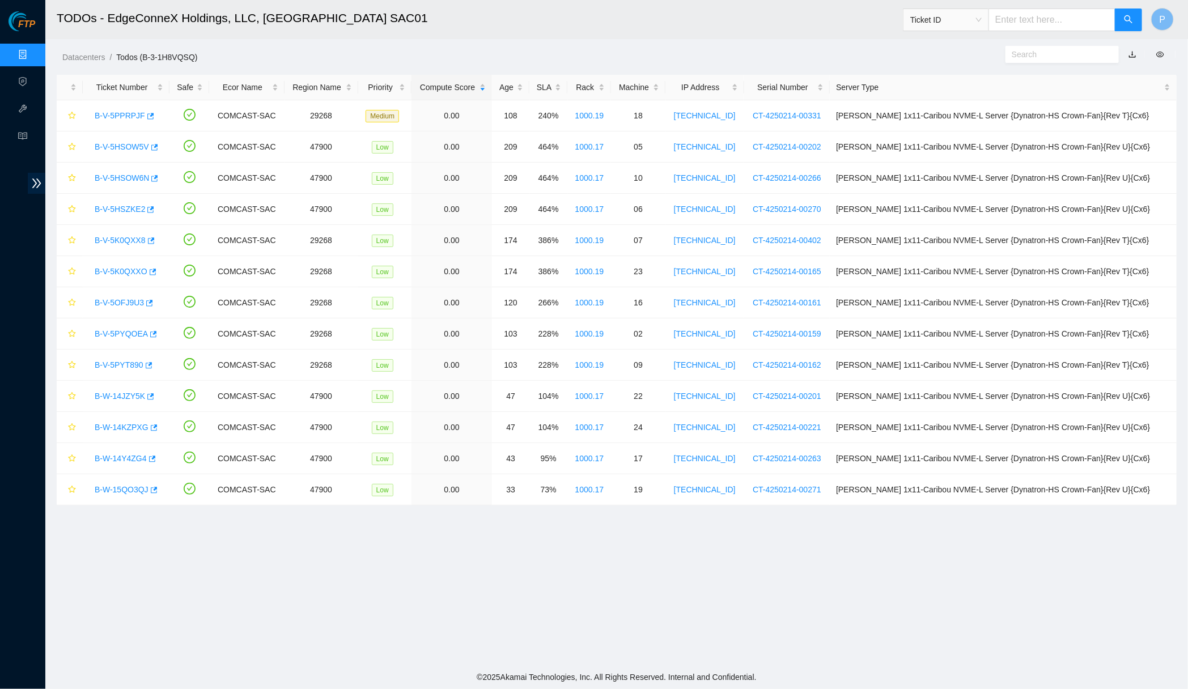
click at [857, 53] on link "button" at bounding box center [1133, 54] width 8 height 9
click at [36, 55] on link "Data Centers" at bounding box center [56, 54] width 46 height 9
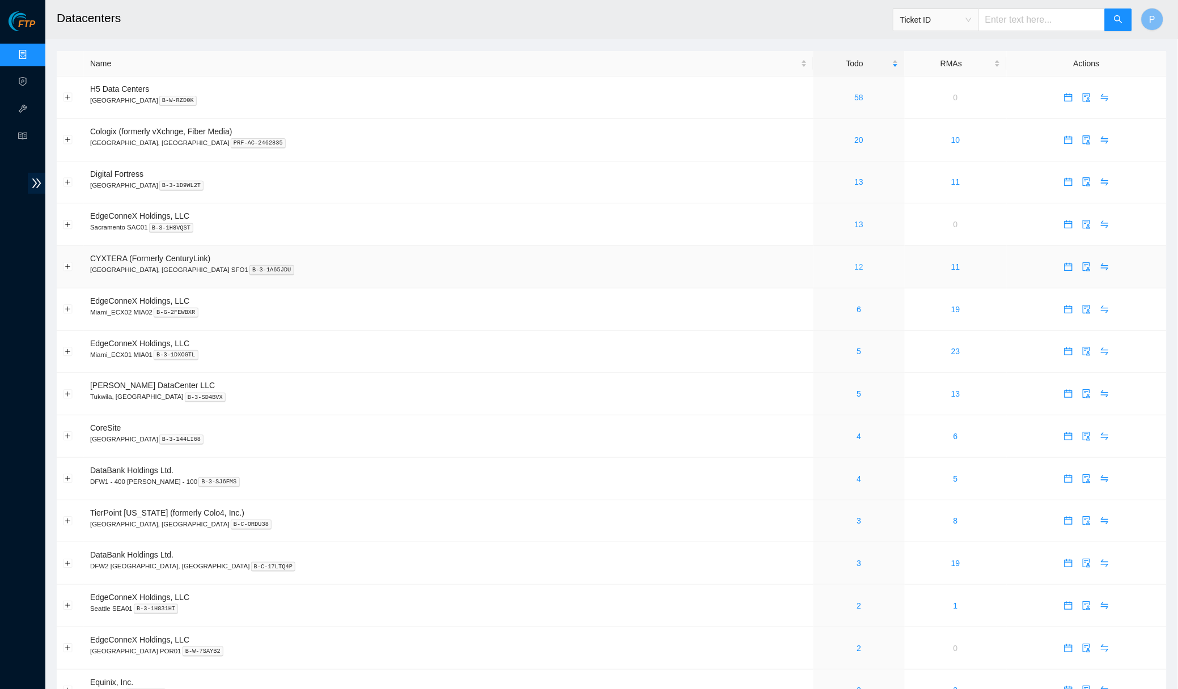
click at [855, 262] on link "12" at bounding box center [859, 266] width 9 height 9
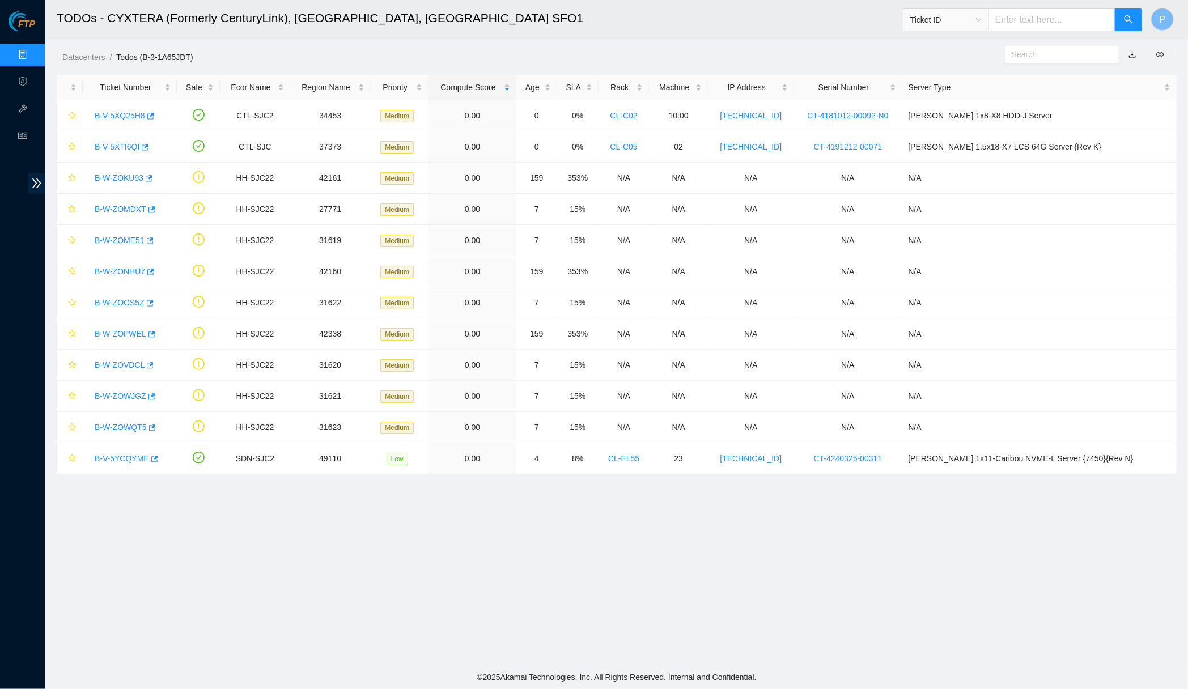
click at [857, 53] on link "button" at bounding box center [1133, 54] width 8 height 9
click at [33, 53] on link "Data Centers" at bounding box center [56, 54] width 46 height 9
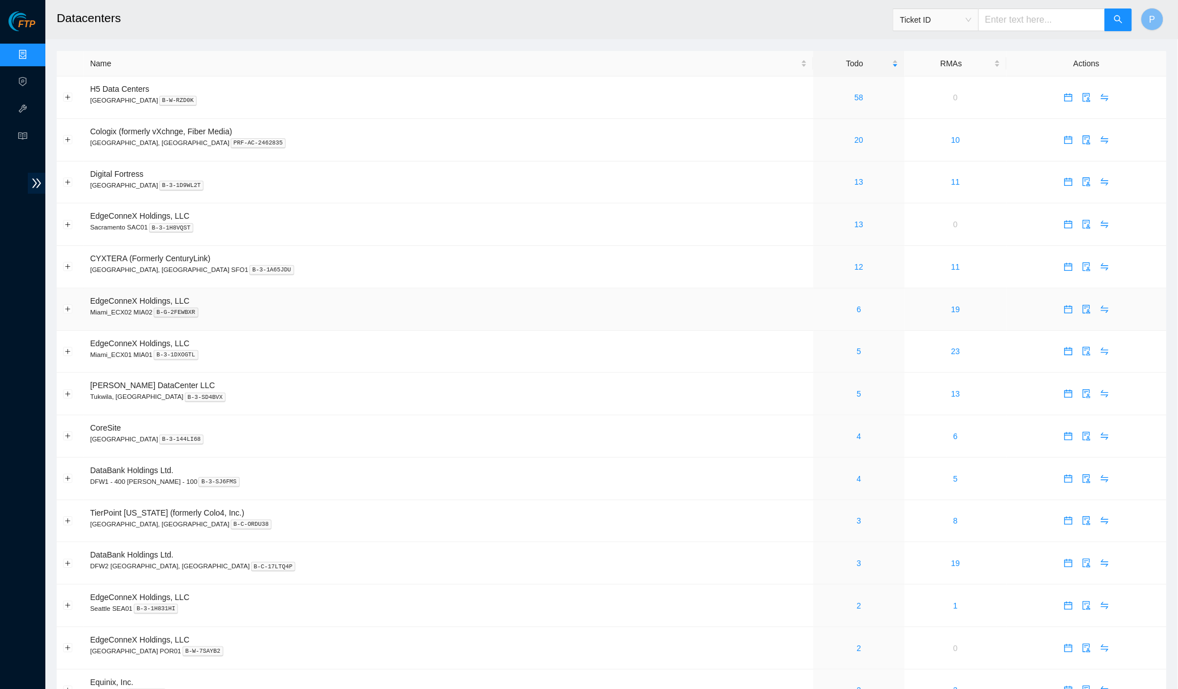
click at [820, 303] on div "6" at bounding box center [859, 309] width 79 height 12
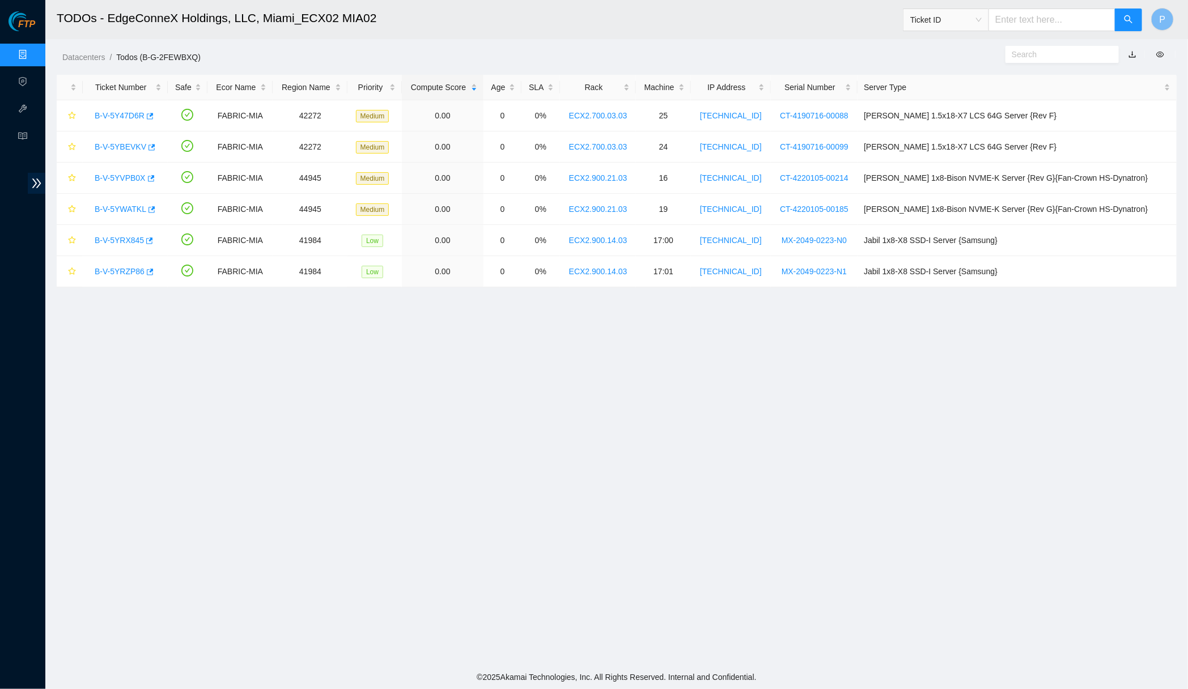
click at [857, 53] on link "button" at bounding box center [1133, 54] width 8 height 9
click at [33, 50] on link "Data Centers" at bounding box center [56, 54] width 46 height 9
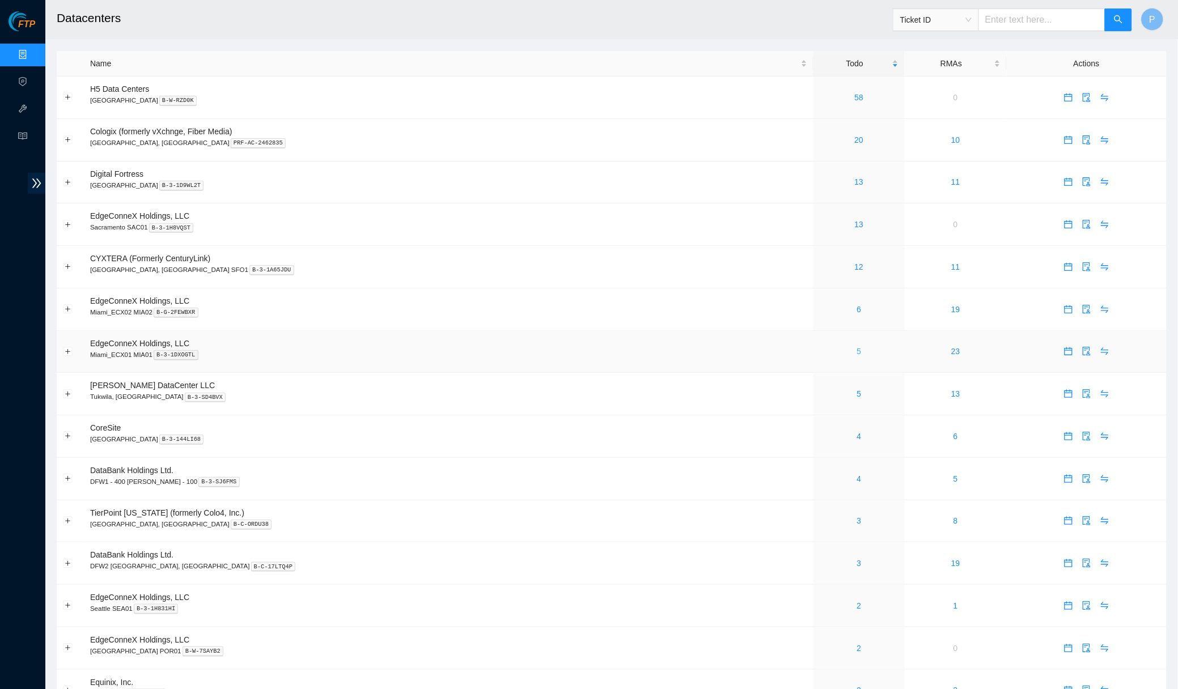
click at [857, 347] on link "5" at bounding box center [859, 351] width 5 height 9
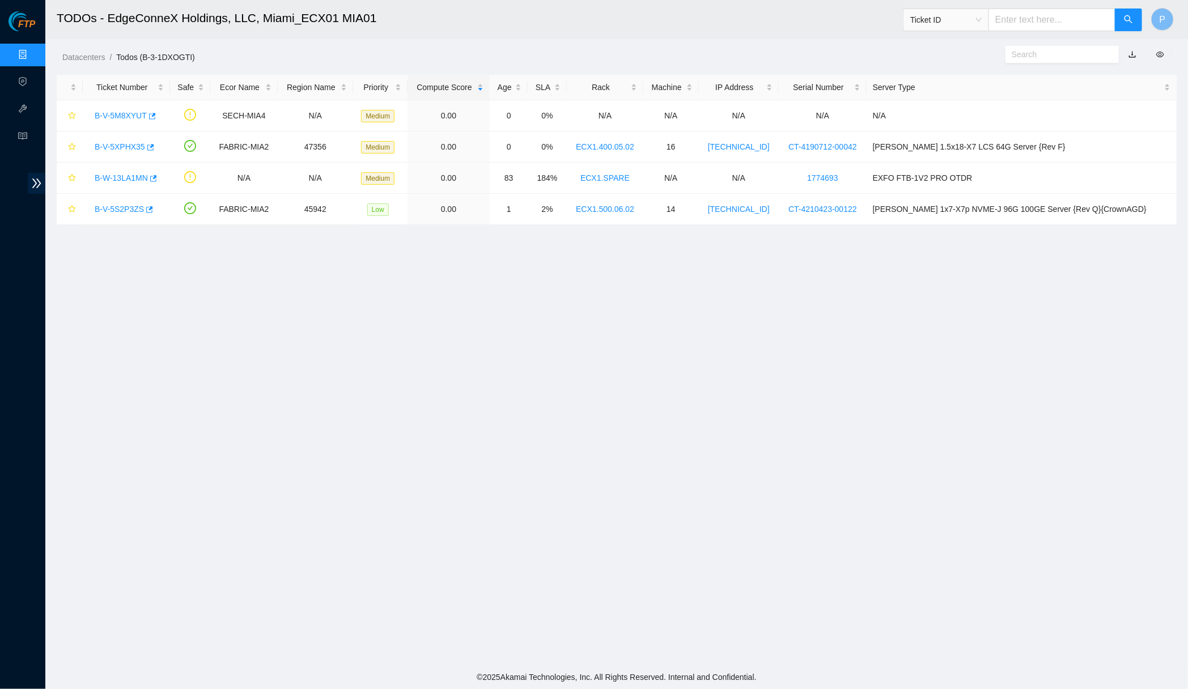
click at [857, 54] on link "button" at bounding box center [1133, 54] width 8 height 9
click at [33, 50] on link "Data Centers" at bounding box center [56, 54] width 46 height 9
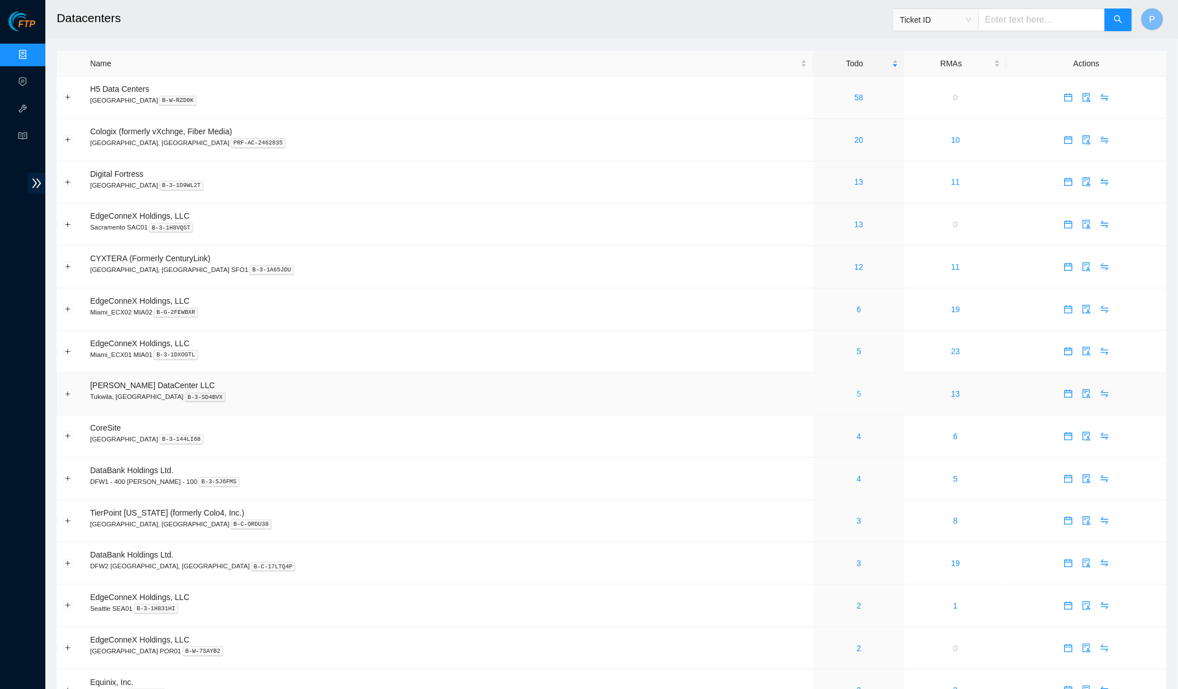
click at [857, 390] on link "5" at bounding box center [859, 393] width 5 height 9
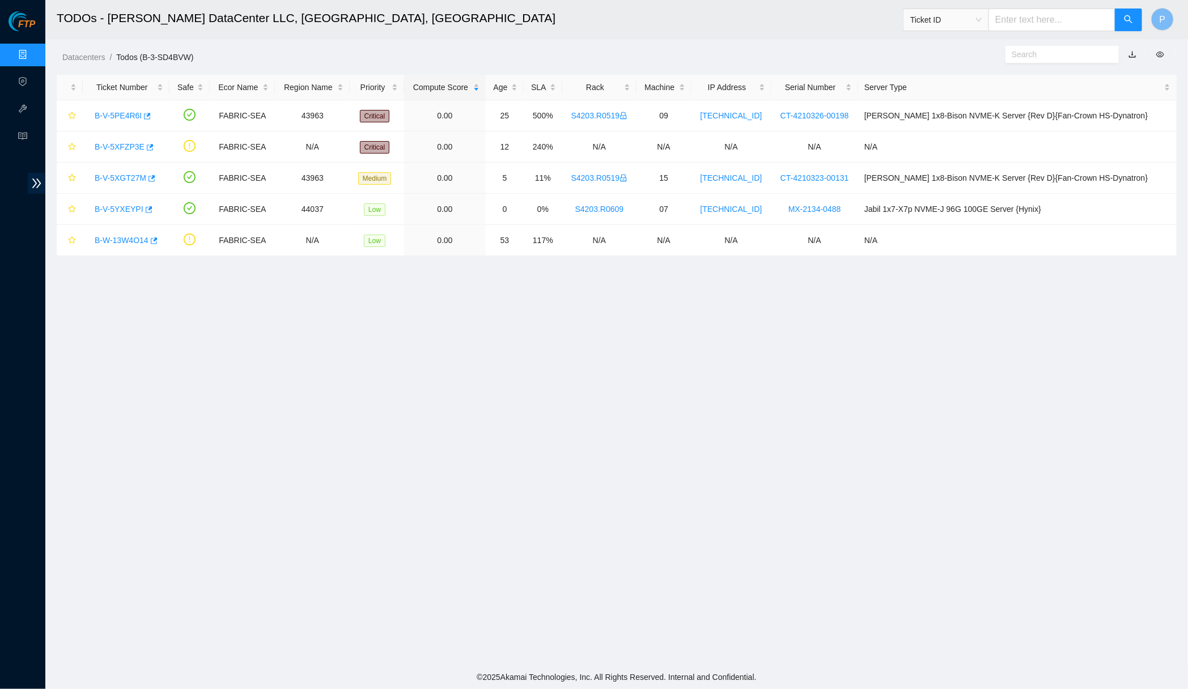
click at [857, 58] on link "button" at bounding box center [1133, 54] width 8 height 9
drag, startPoint x: 32, startPoint y: 54, endPoint x: 40, endPoint y: 67, distance: 15.3
click at [33, 54] on link "Data Centers" at bounding box center [56, 54] width 46 height 9
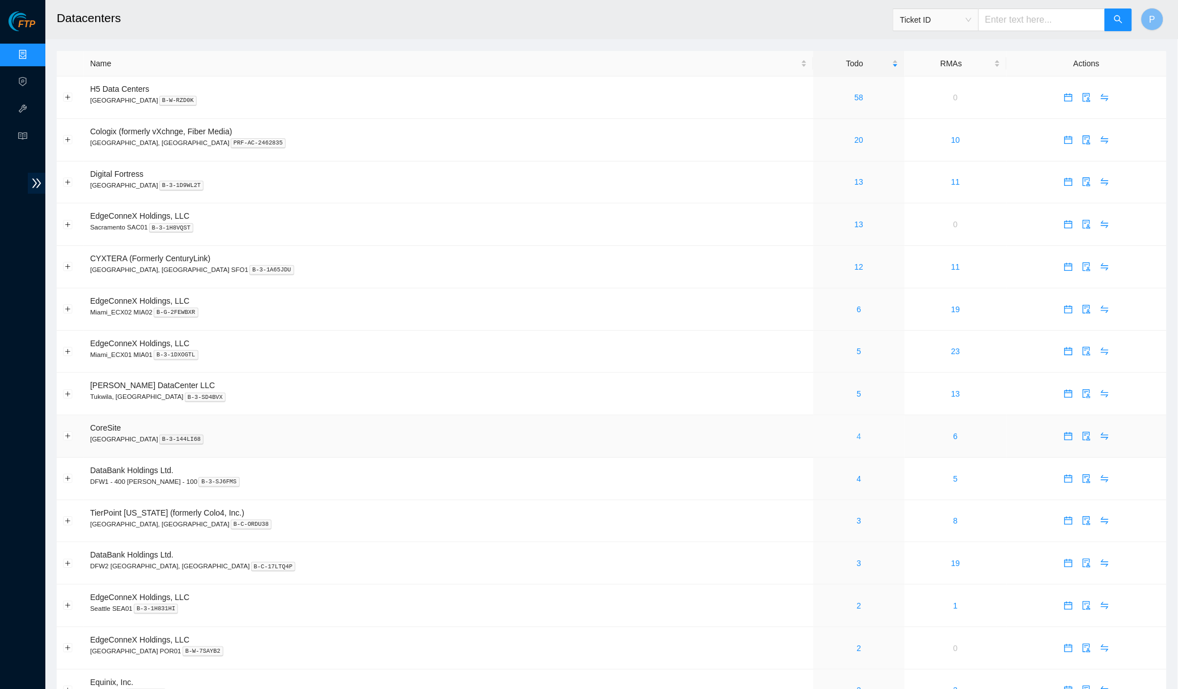
click at [857, 432] on link "4" at bounding box center [859, 436] width 5 height 9
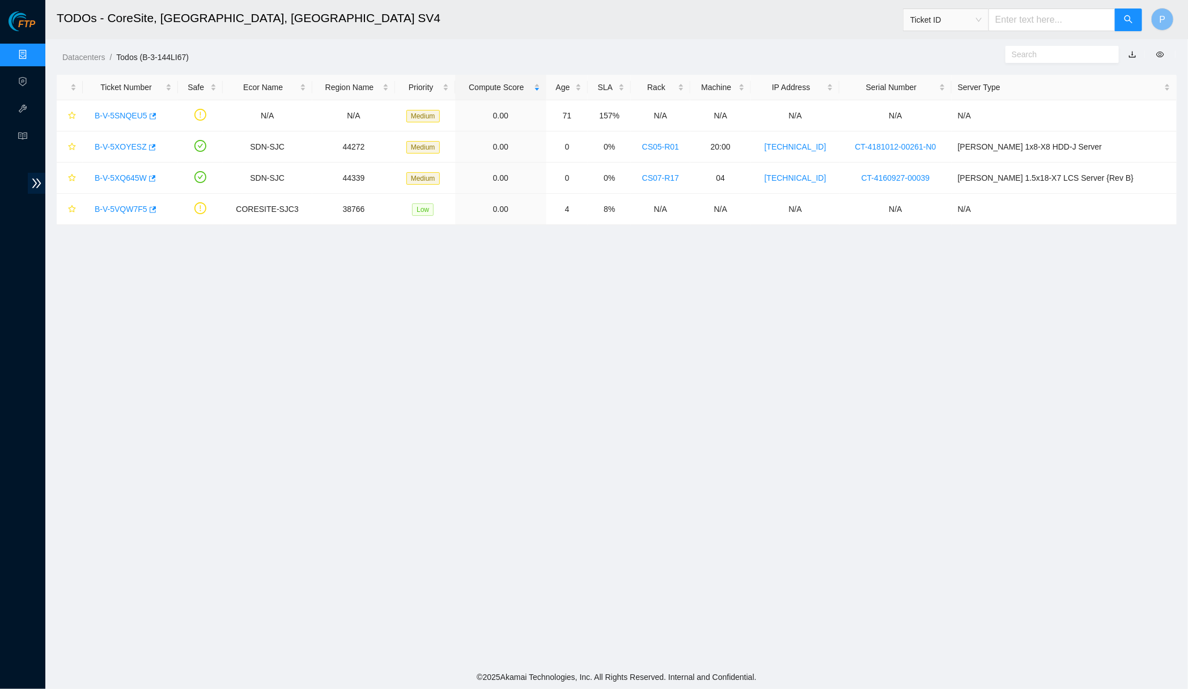
click at [857, 57] on link "button" at bounding box center [1133, 54] width 8 height 9
click at [33, 56] on link "Data Centers" at bounding box center [56, 54] width 46 height 9
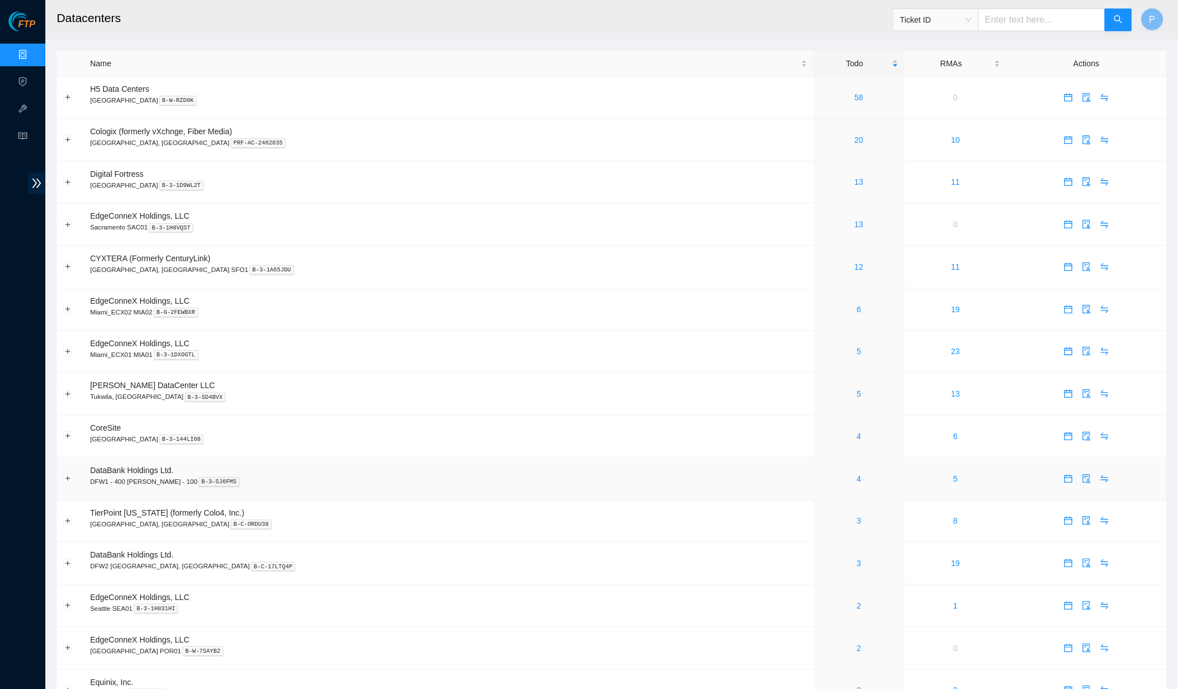
click at [820, 473] on div "4" at bounding box center [859, 479] width 79 height 12
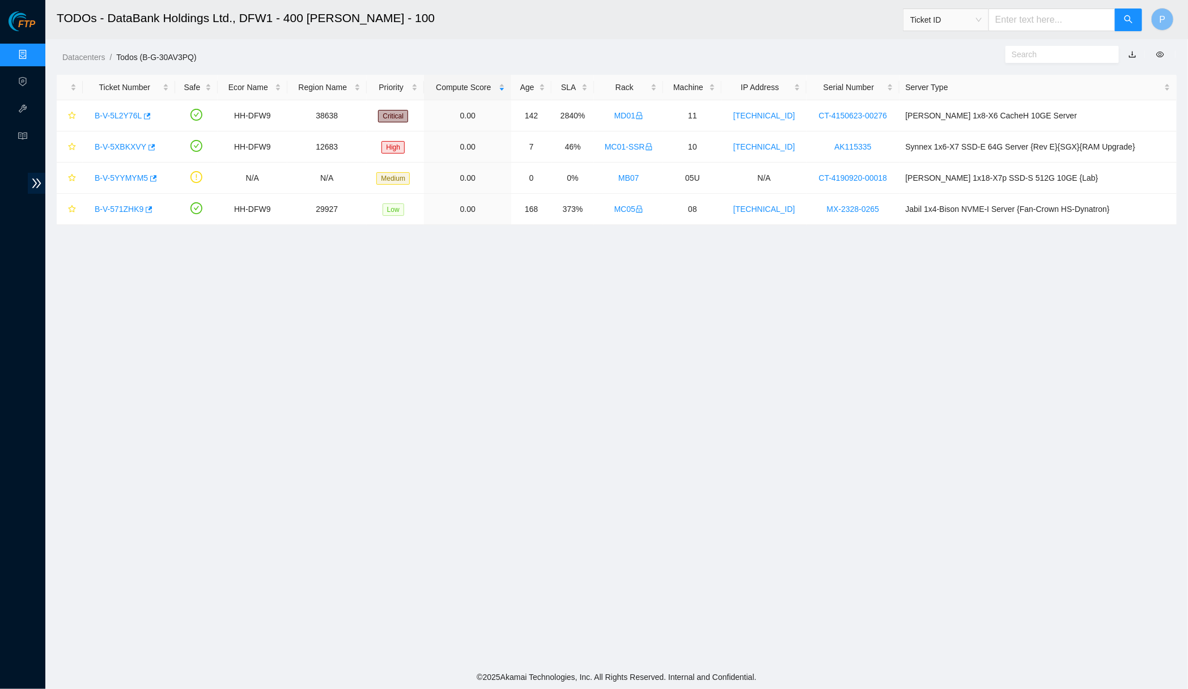
click at [857, 55] on link "button" at bounding box center [1133, 54] width 8 height 9
click at [33, 50] on link "Data Centers" at bounding box center [56, 54] width 46 height 9
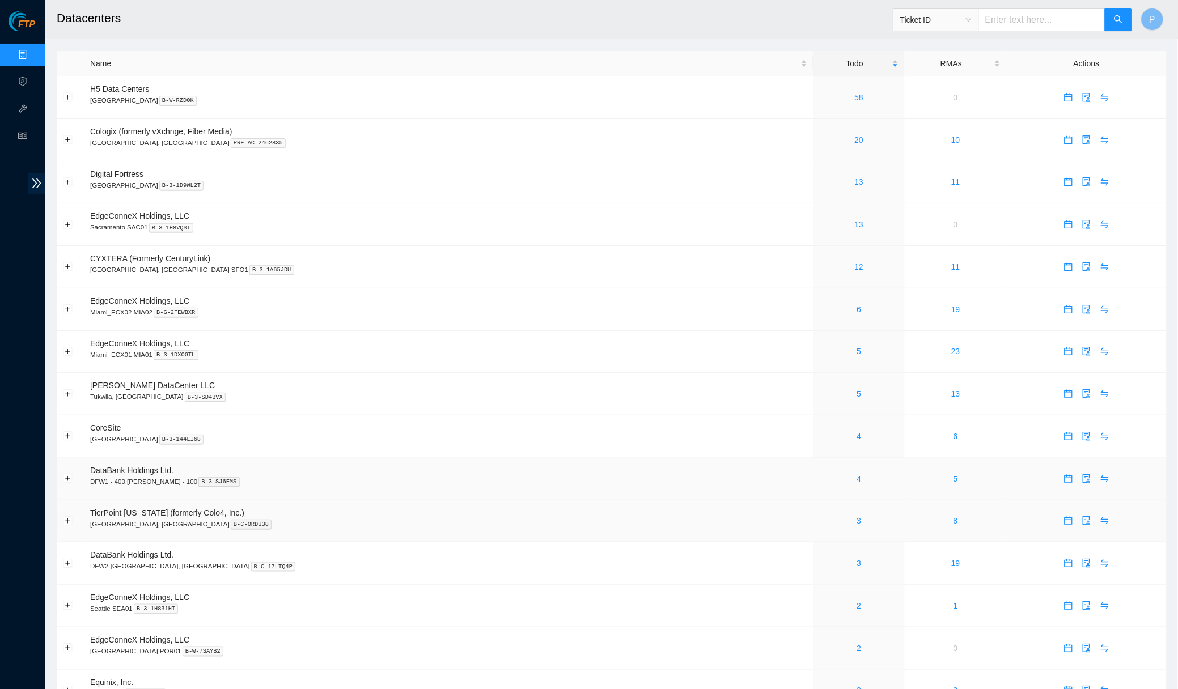
scroll to position [17, 0]
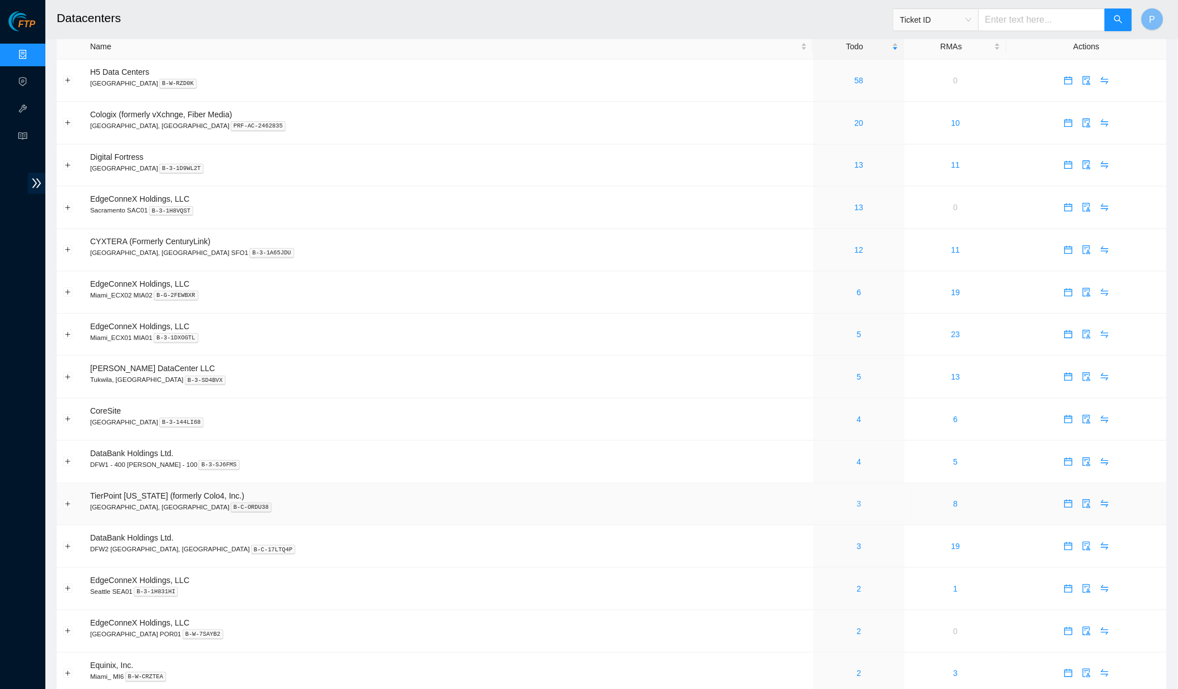
click at [857, 499] on link "3" at bounding box center [859, 503] width 5 height 9
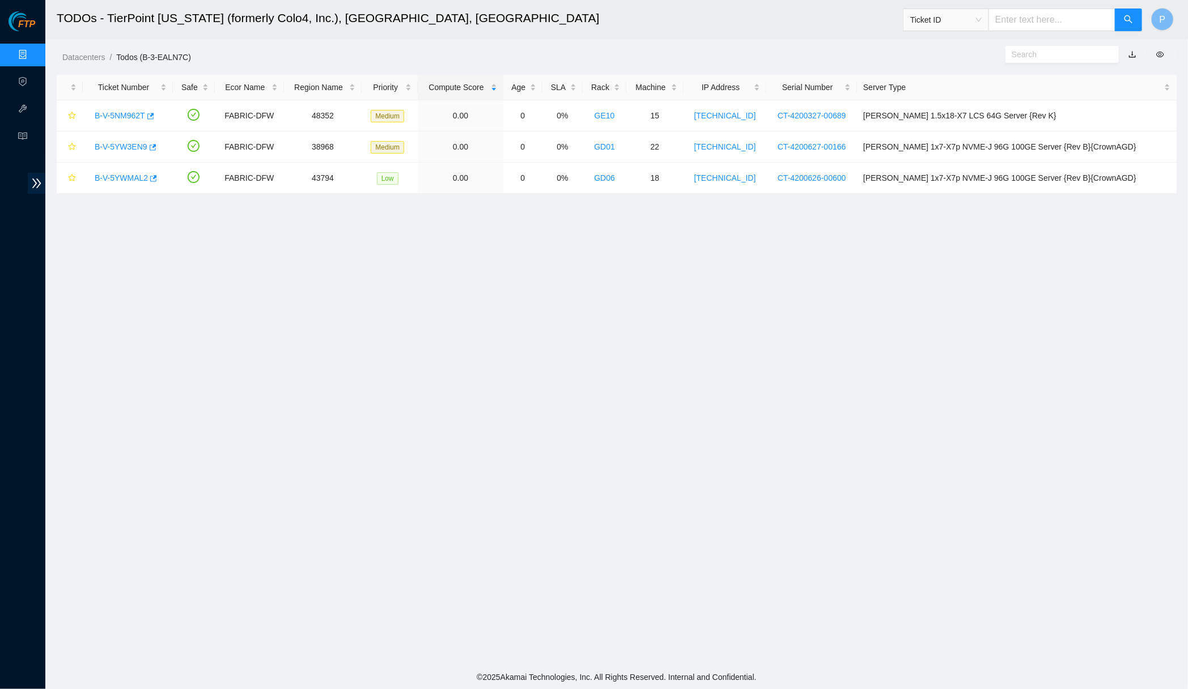
click at [857, 54] on link "button" at bounding box center [1133, 54] width 8 height 9
click at [761, 31] on h2 "TODOs - TierPoint Texas (formerly Colo4, Inc.), Dallas, TX" at bounding box center [465, 18] width 816 height 36
click at [33, 51] on link "Data Centers" at bounding box center [56, 54] width 46 height 9
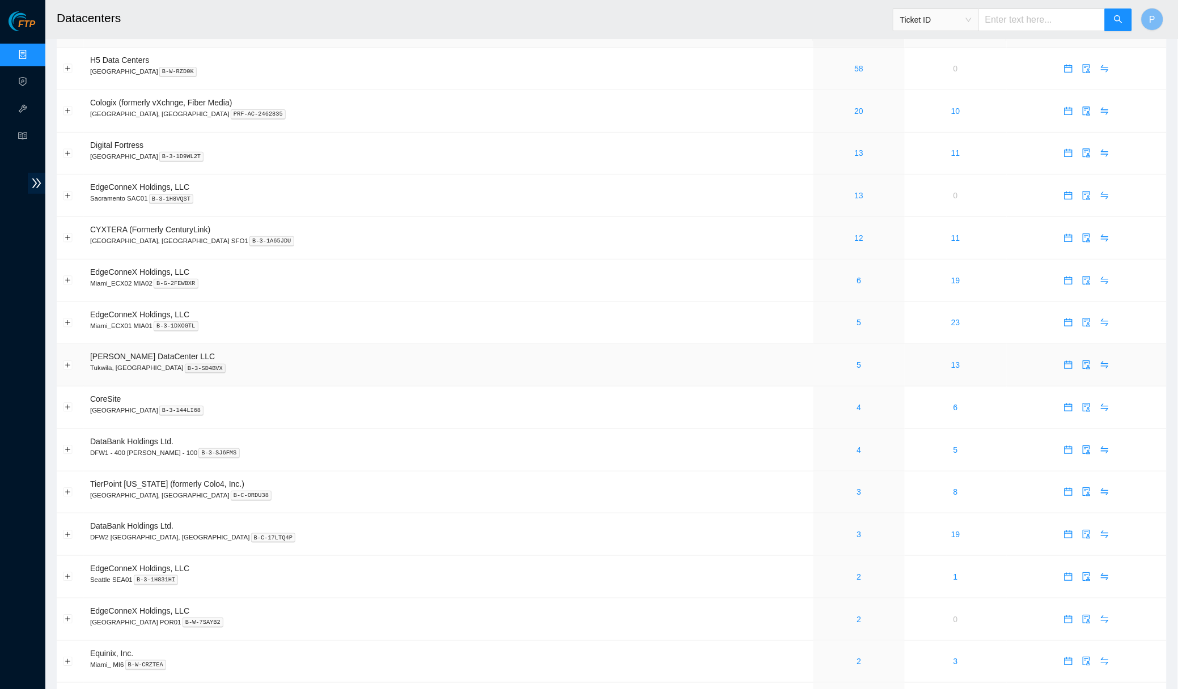
scroll to position [51, 0]
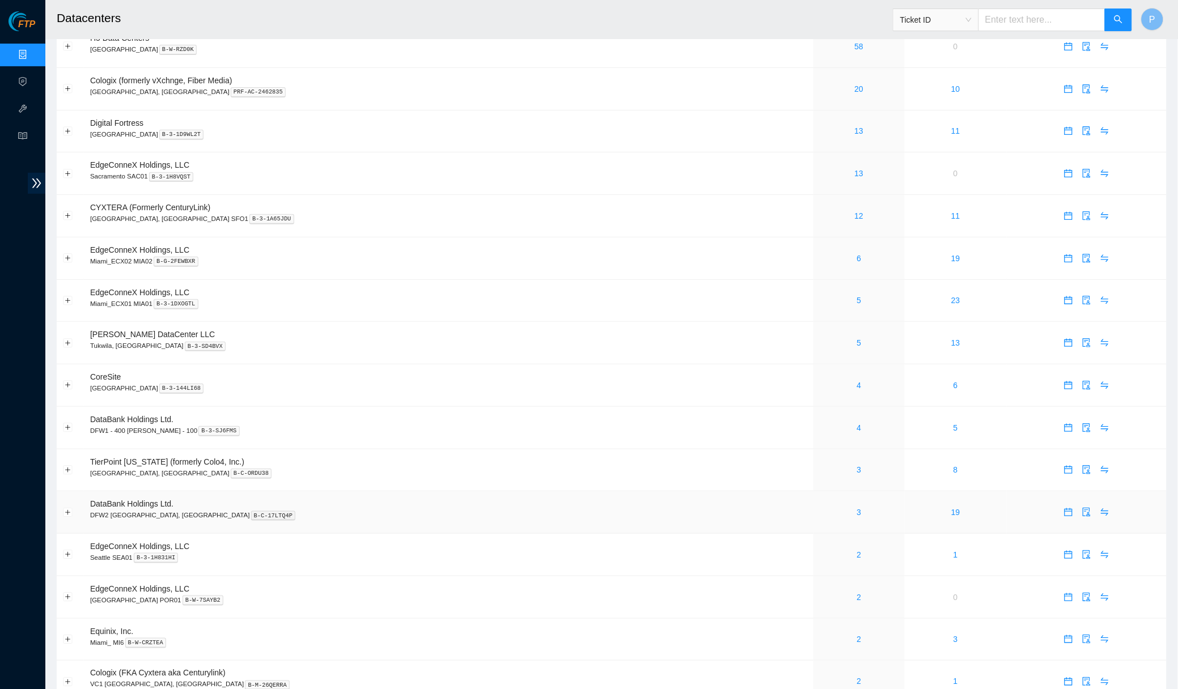
click at [820, 506] on div "3" at bounding box center [859, 512] width 79 height 12
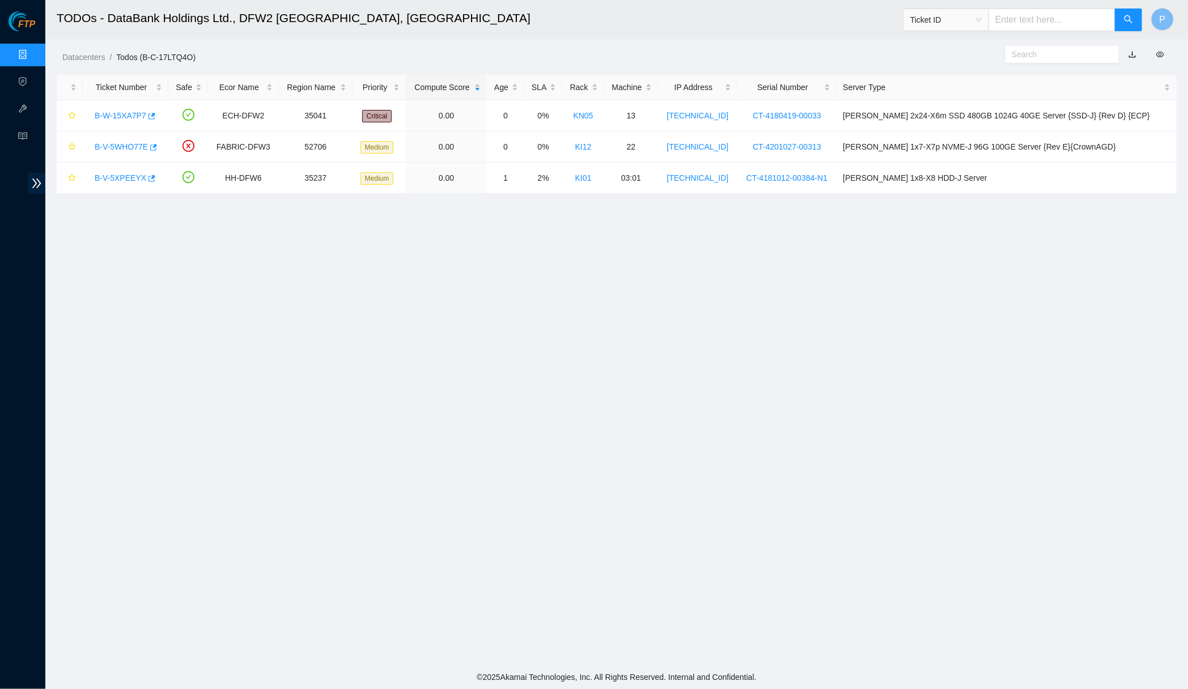
click at [857, 52] on link "button" at bounding box center [1133, 54] width 8 height 9
click at [33, 58] on link "Data Centers" at bounding box center [56, 54] width 46 height 9
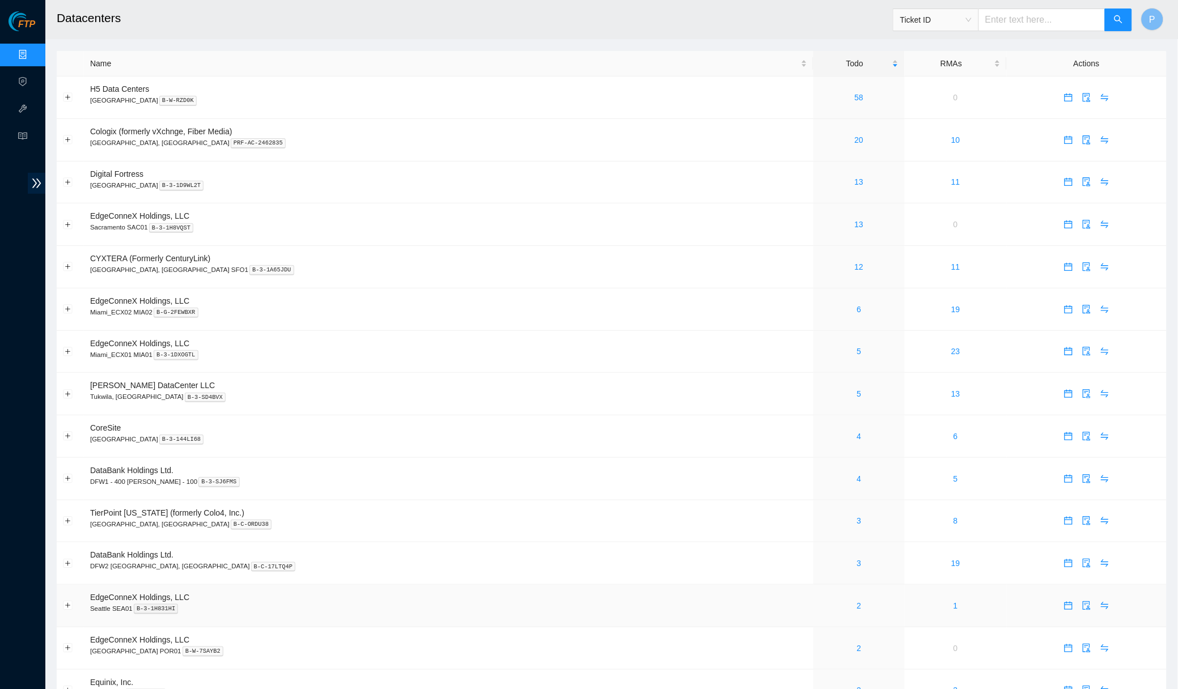
scroll to position [248, 0]
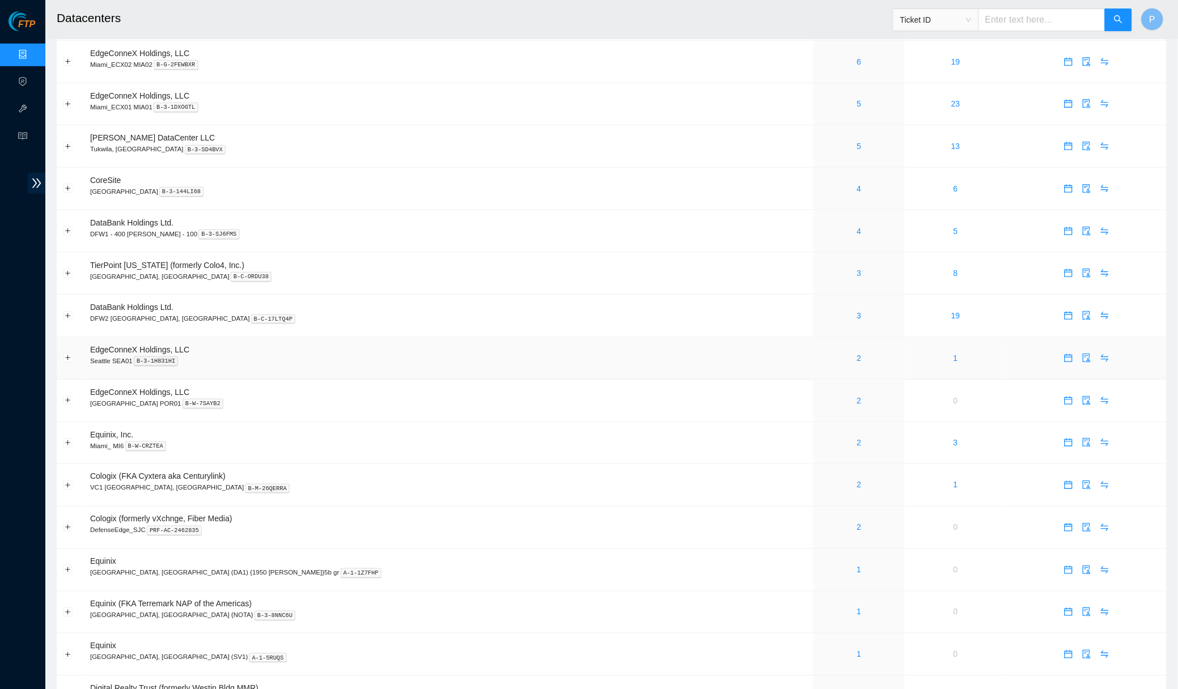
click at [820, 352] on div "2" at bounding box center [859, 358] width 79 height 12
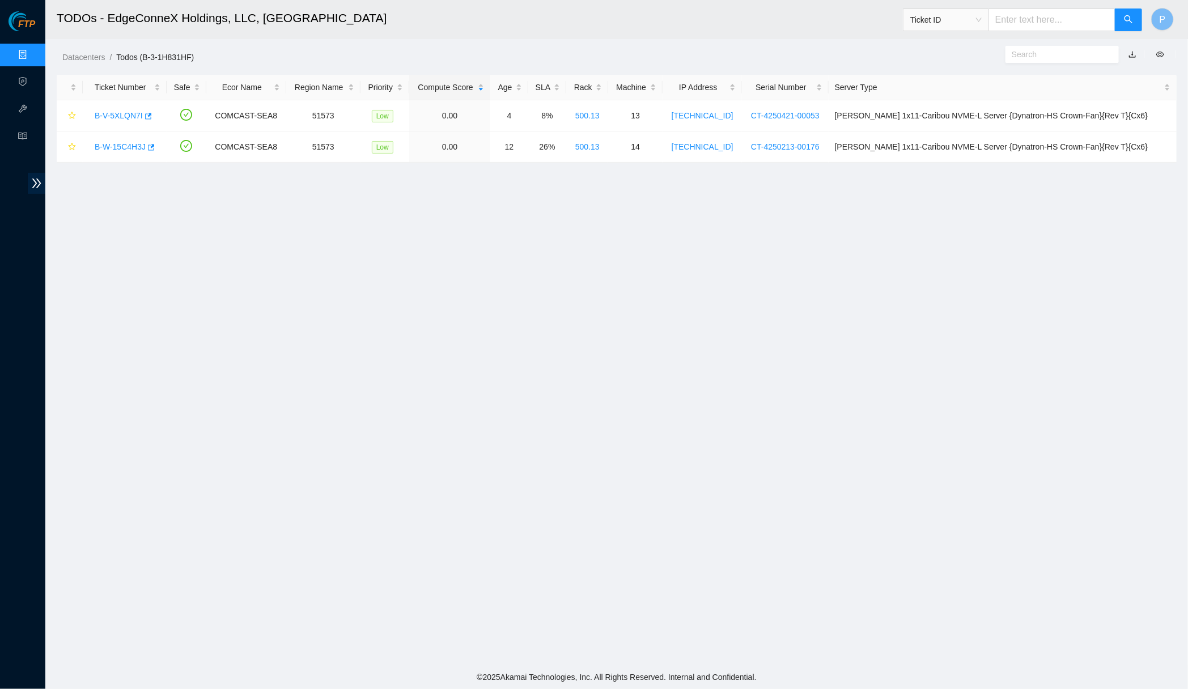
click at [857, 57] on link "button" at bounding box center [1133, 54] width 8 height 9
click at [33, 60] on link "Data Centers" at bounding box center [56, 54] width 46 height 9
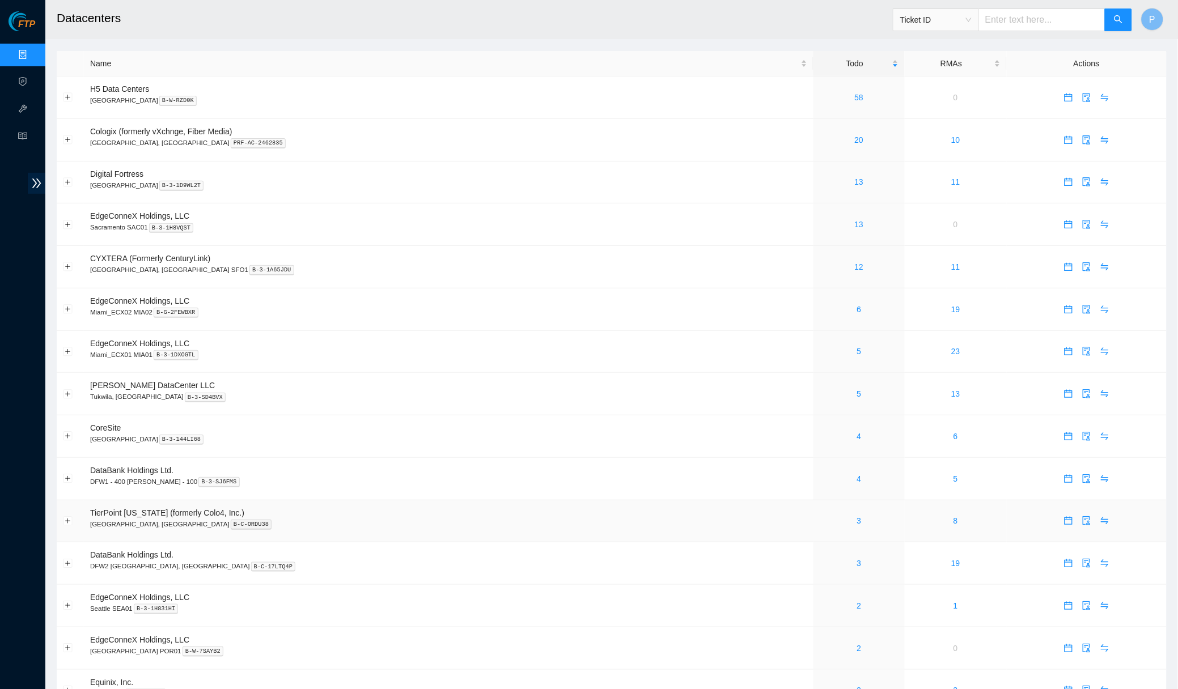
scroll to position [254, 0]
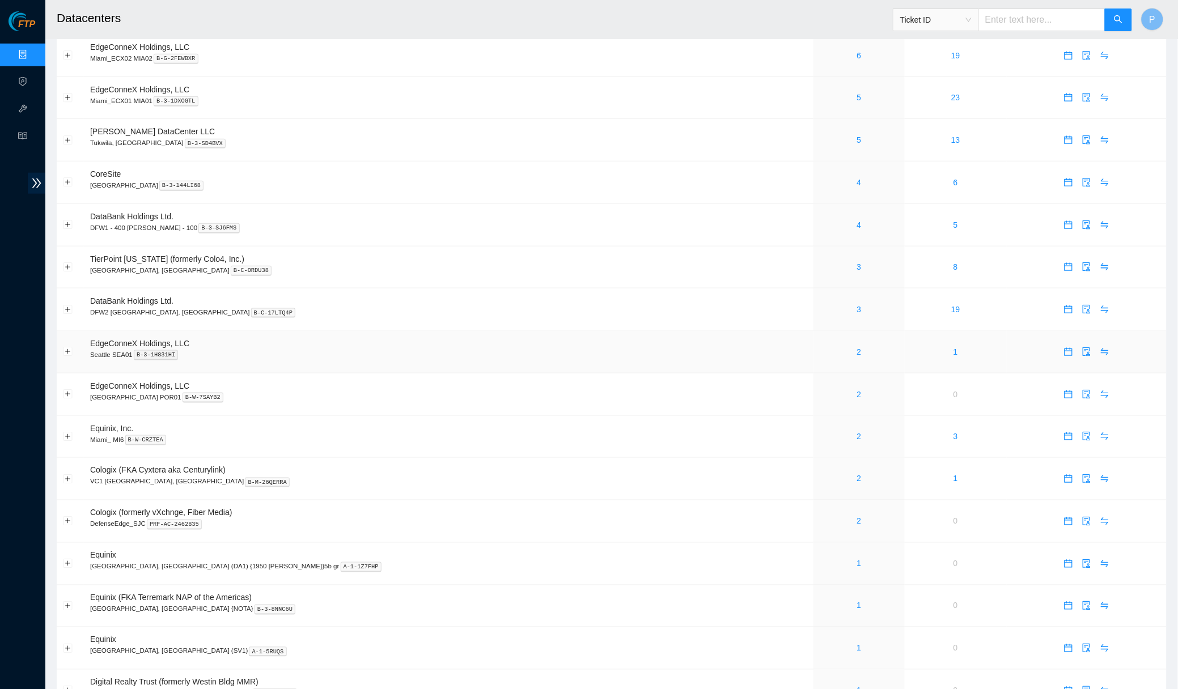
click at [813, 331] on td "2" at bounding box center [858, 352] width 91 height 43
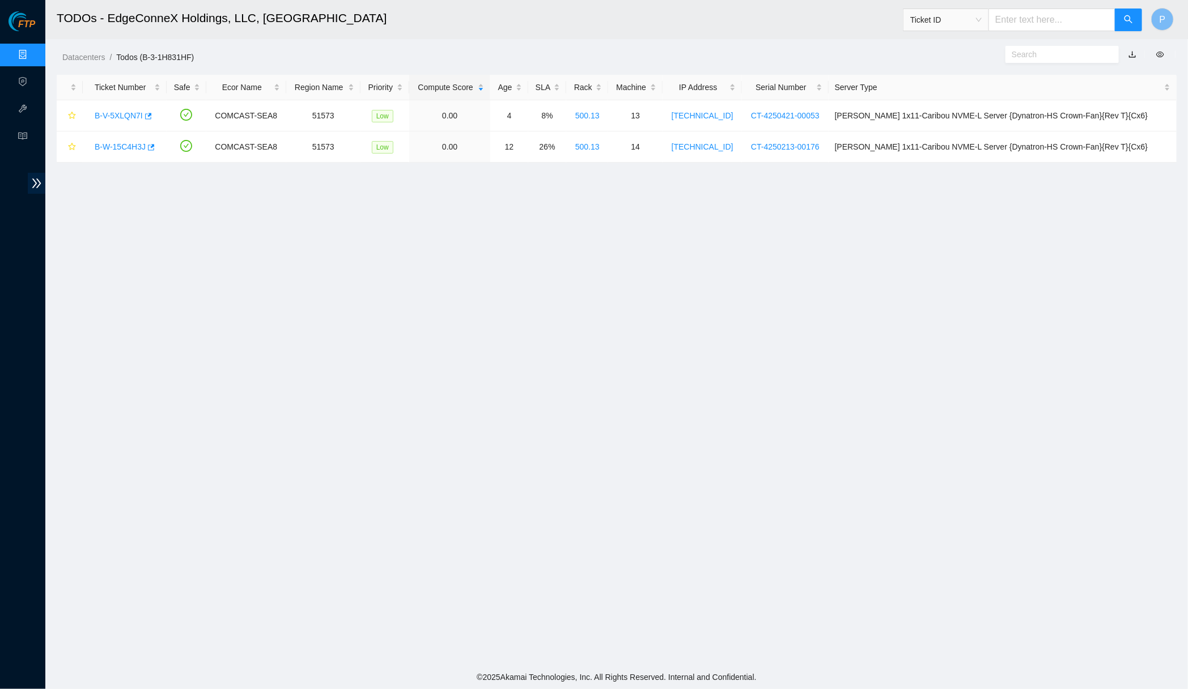
click at [857, 50] on link "button" at bounding box center [1133, 54] width 8 height 9
click at [33, 51] on link "Data Centers" at bounding box center [56, 54] width 46 height 9
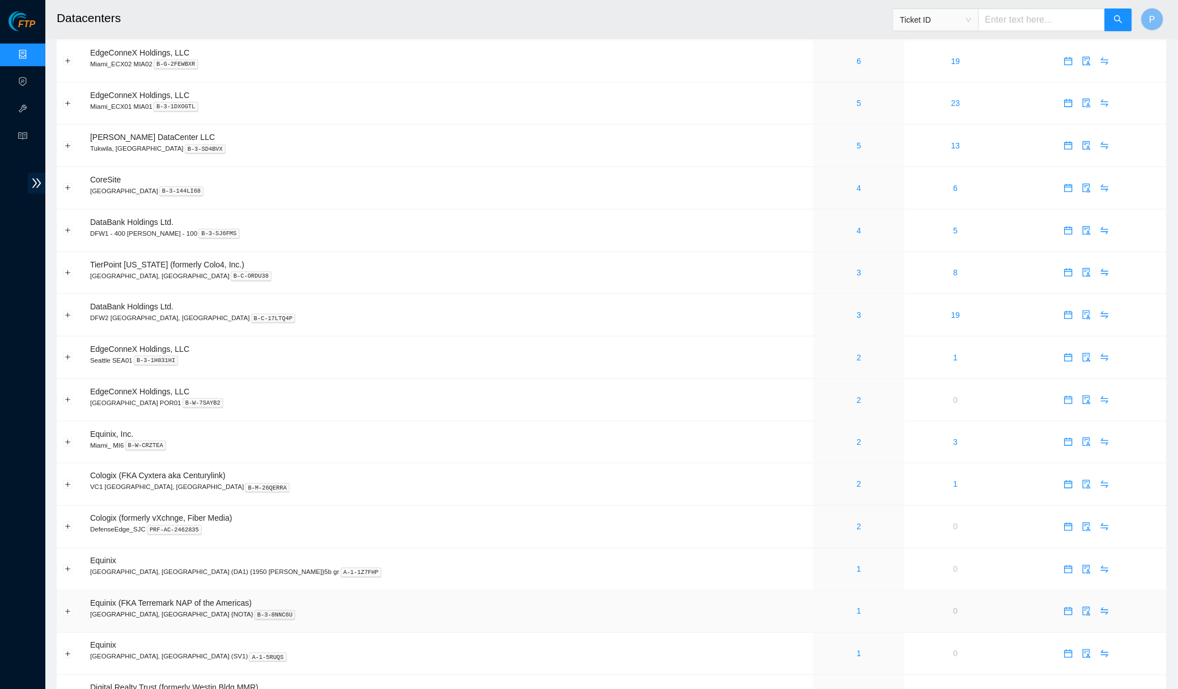
scroll to position [367, 0]
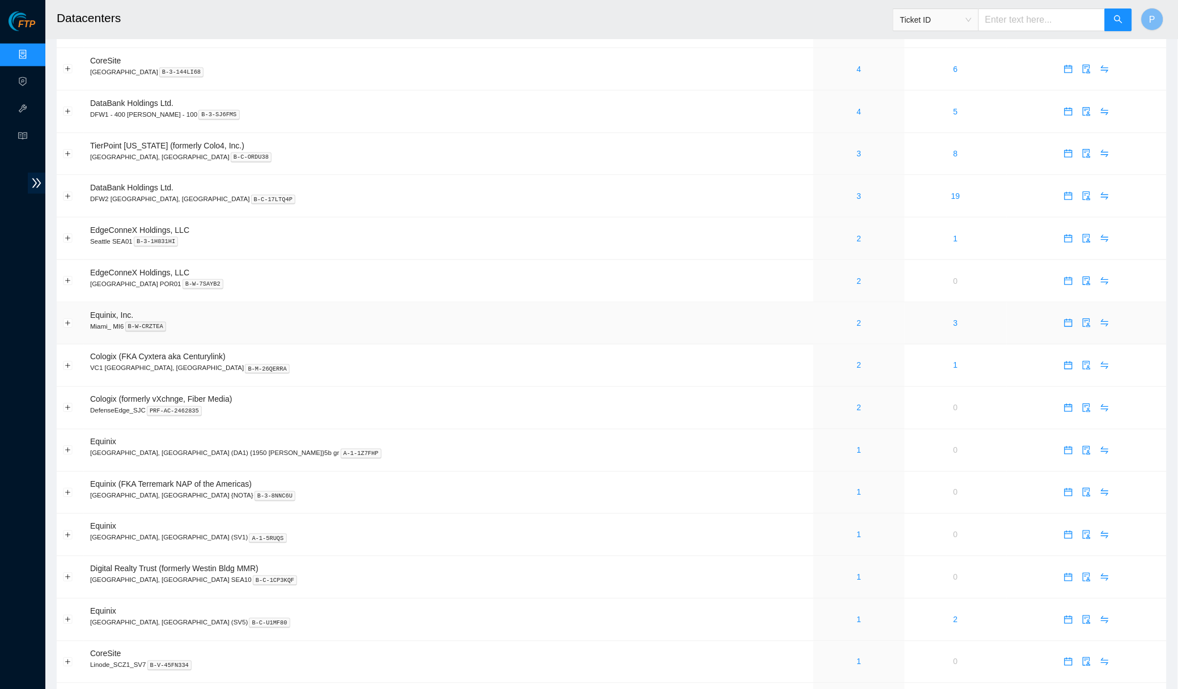
click at [582, 304] on td "Equinix, Inc. Miami_ MI6 B-W-CRZTEA" at bounding box center [449, 324] width 730 height 43
click at [857, 319] on link "2" at bounding box center [859, 323] width 5 height 9
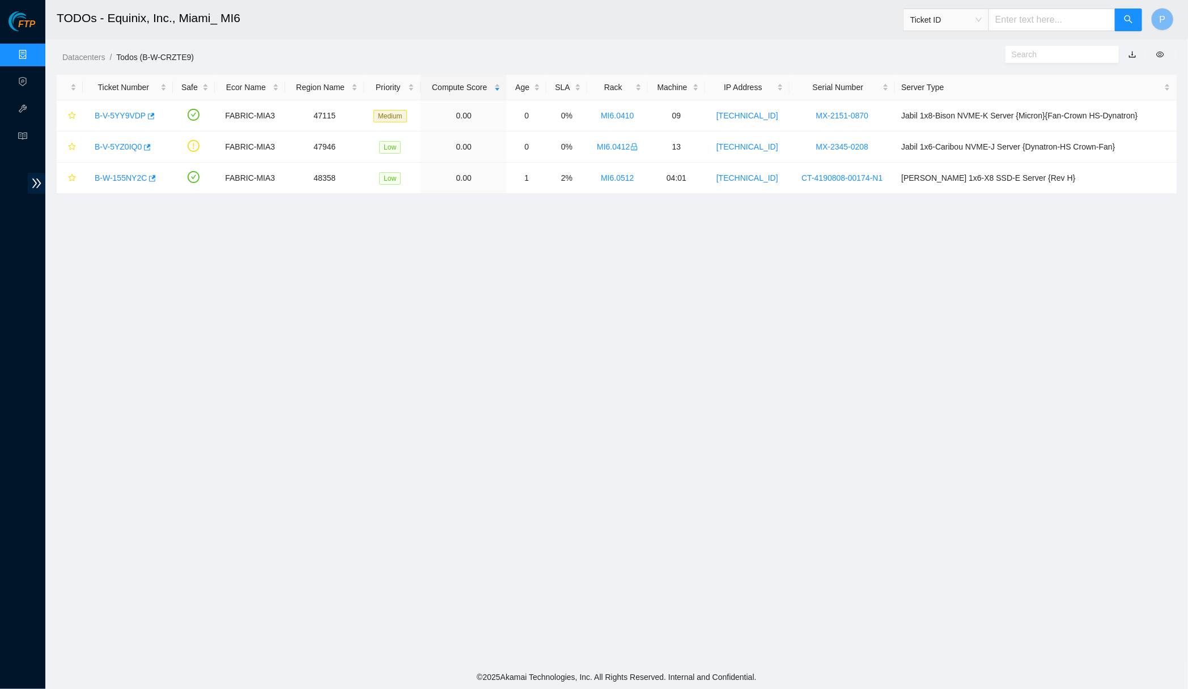
click at [857, 52] on link "button" at bounding box center [1133, 54] width 8 height 9
click at [33, 57] on link "Data Centers" at bounding box center [56, 54] width 46 height 9
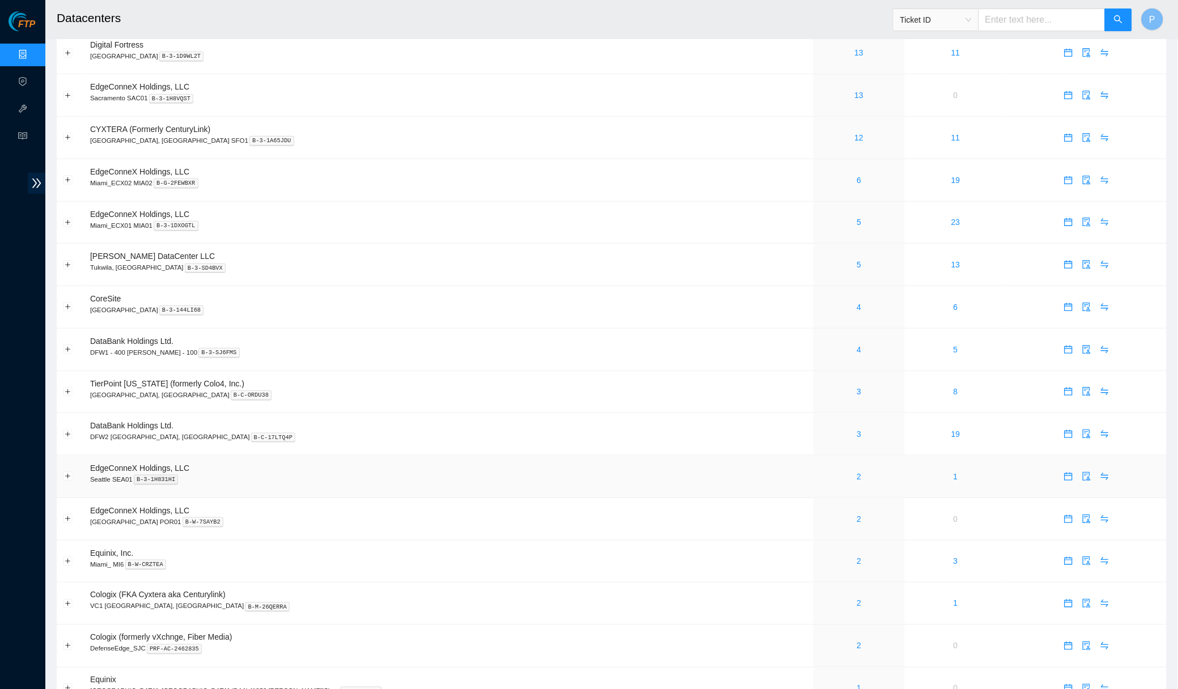
scroll to position [275, 0]
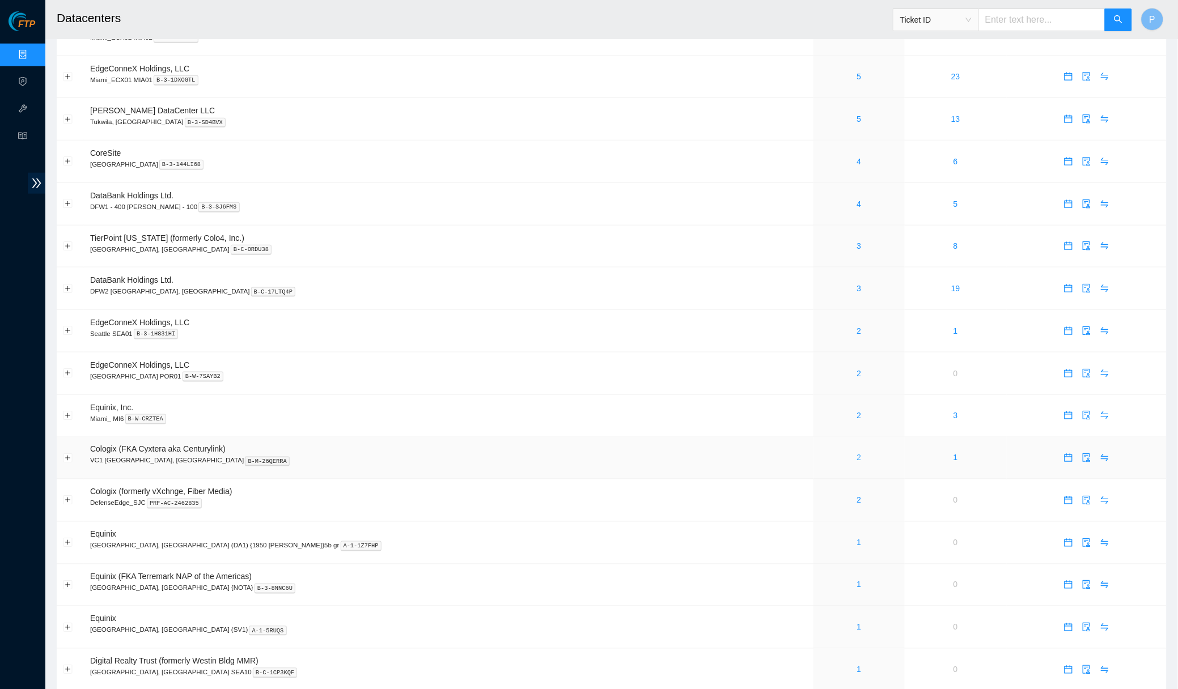
click at [857, 454] on link "2" at bounding box center [859, 458] width 5 height 9
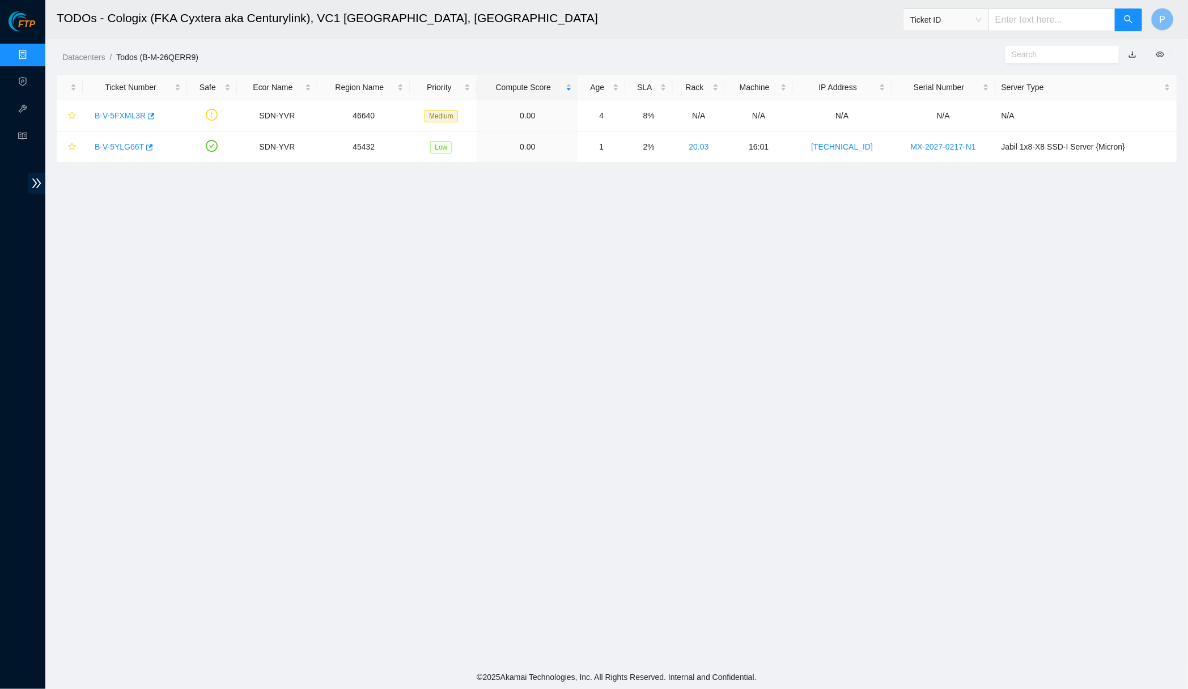
click at [857, 54] on link "button" at bounding box center [1133, 54] width 8 height 9
click at [33, 54] on link "Data Centers" at bounding box center [56, 54] width 46 height 9
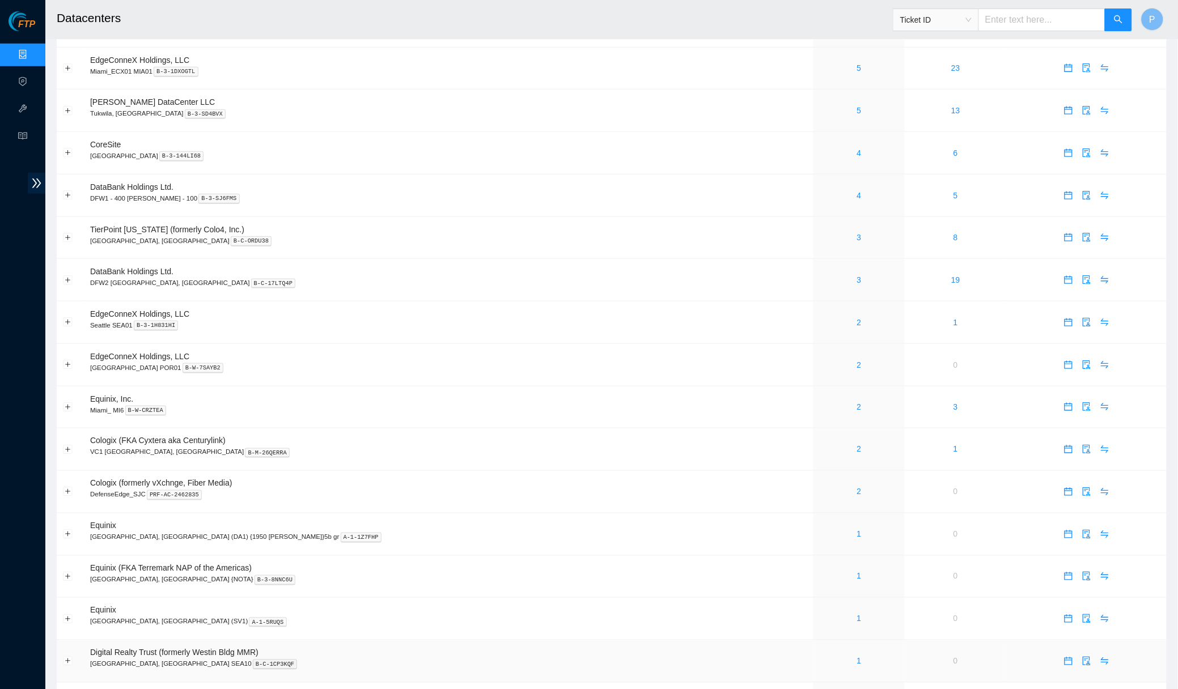
scroll to position [403, 0]
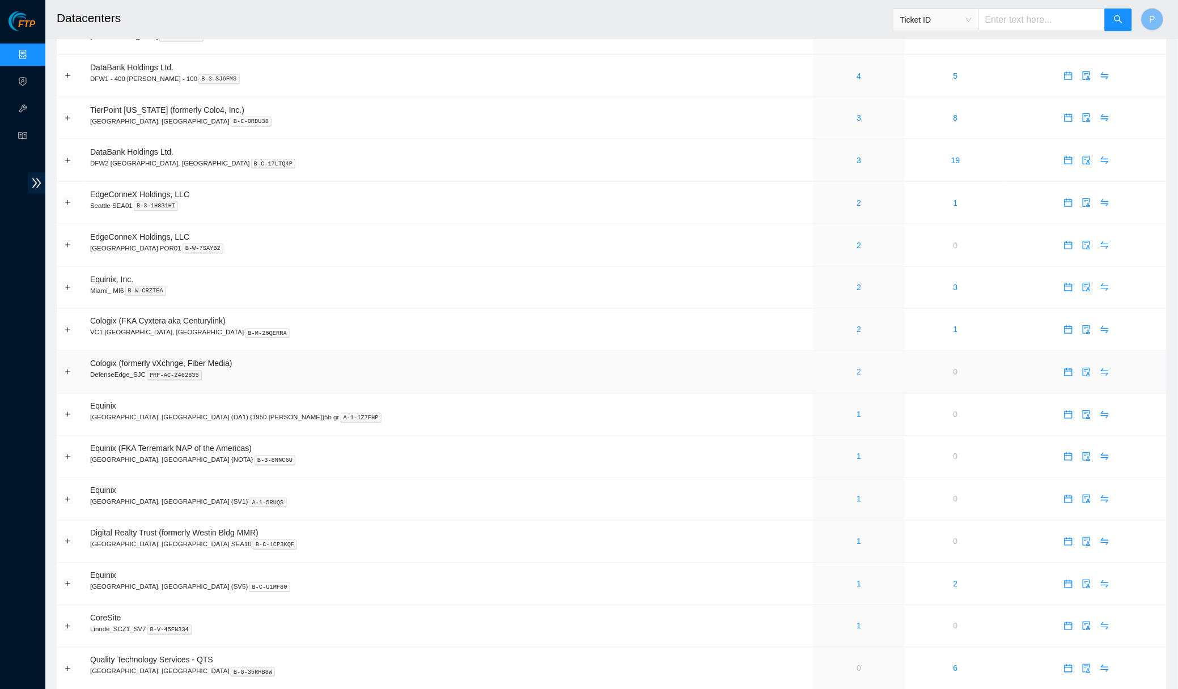
click at [857, 368] on link "2" at bounding box center [859, 372] width 5 height 9
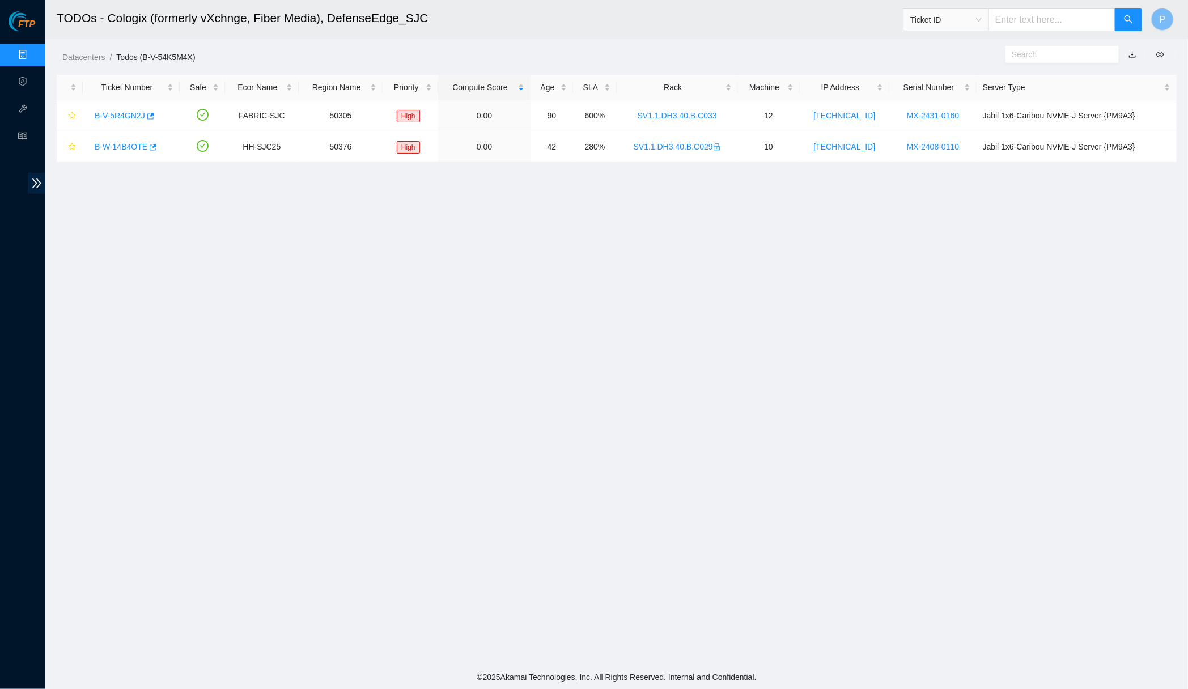
click at [857, 51] on link "button" at bounding box center [1133, 54] width 8 height 9
click at [33, 59] on link "Data Centers" at bounding box center [56, 54] width 46 height 9
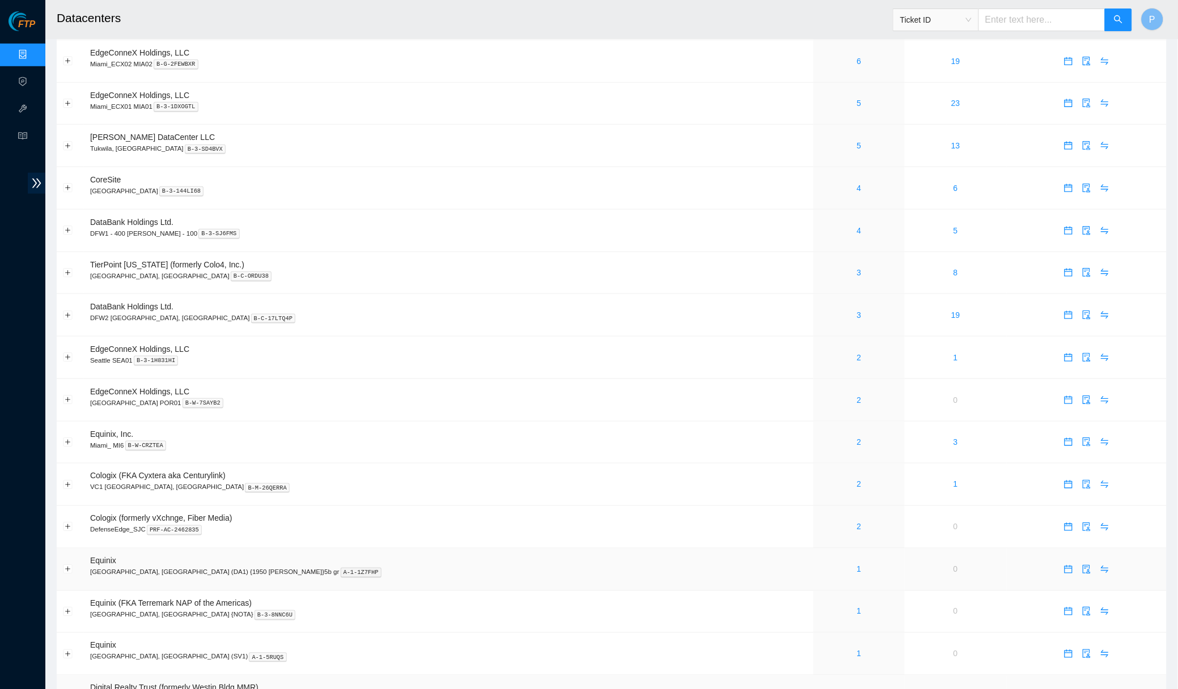
scroll to position [372, 0]
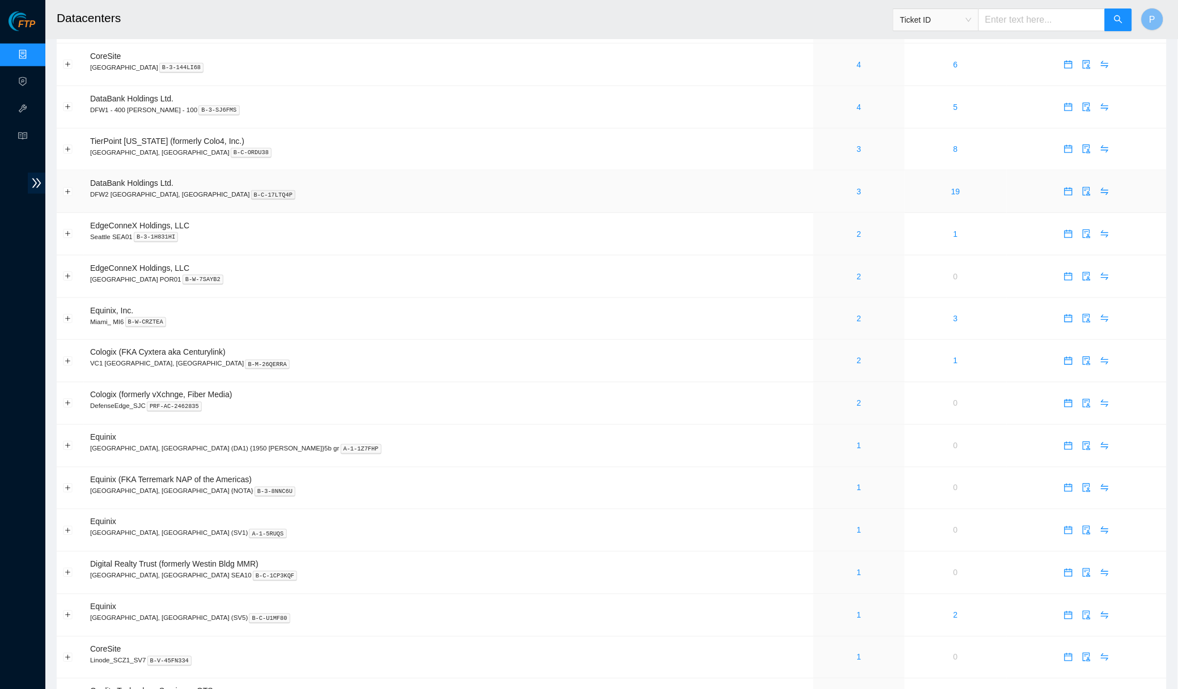
click at [606, 192] on td "DataBank Holdings Ltd. DFW2 Richardson, TX B-C-17LTQ4P" at bounding box center [449, 192] width 730 height 43
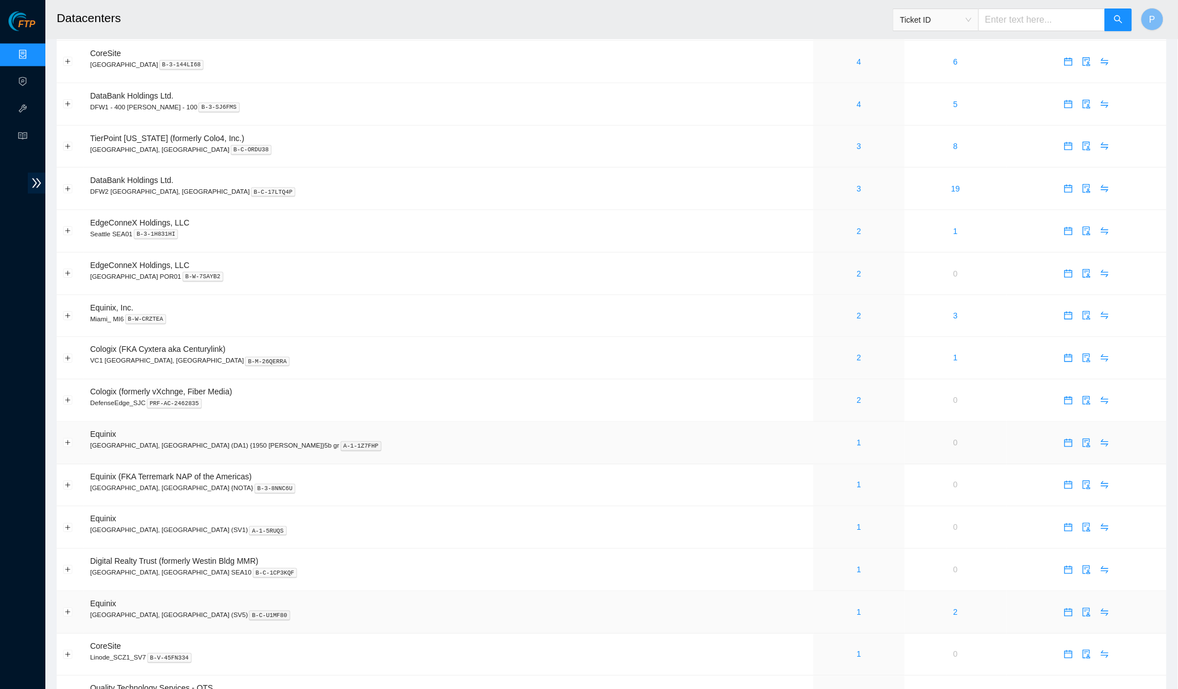
scroll to position [545, 0]
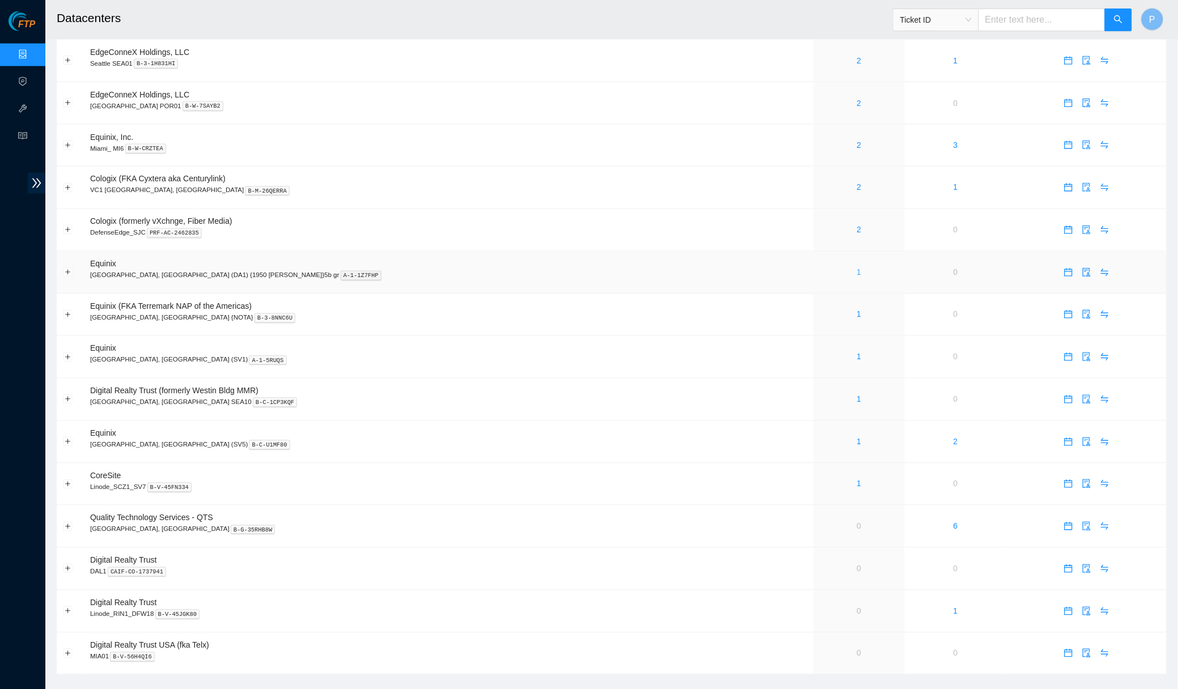
click at [857, 268] on link "1" at bounding box center [859, 272] width 5 height 9
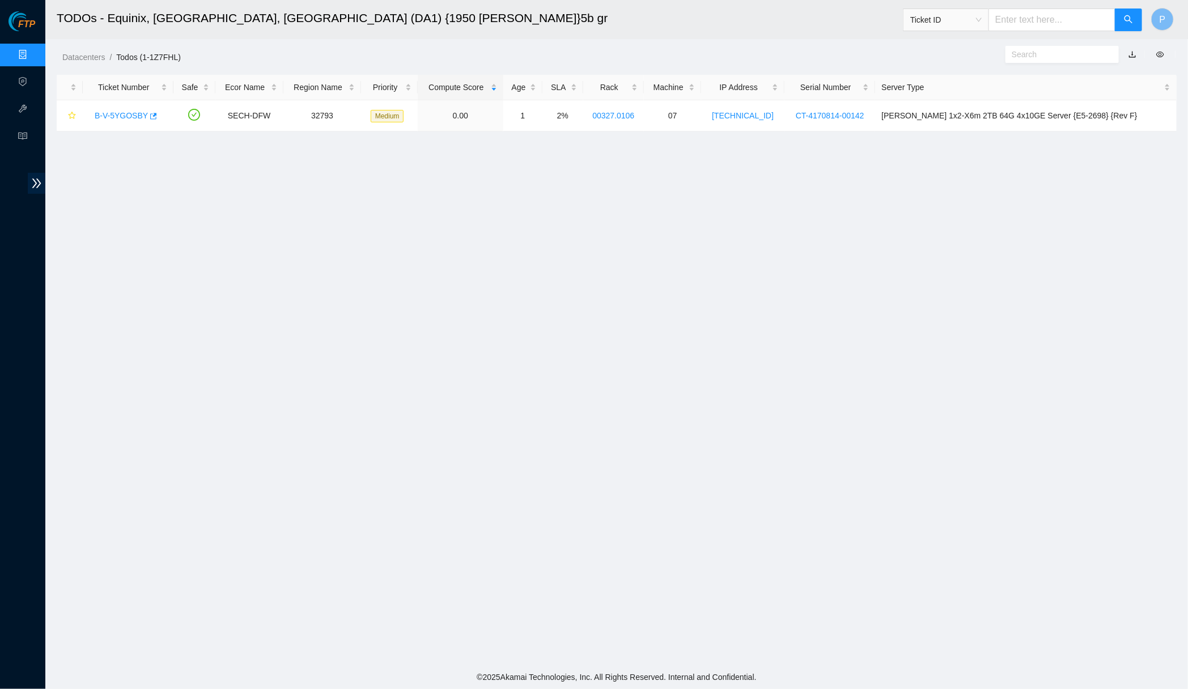
click at [857, 52] on link "button" at bounding box center [1133, 54] width 8 height 9
click at [33, 52] on link "Data Centers" at bounding box center [56, 54] width 46 height 9
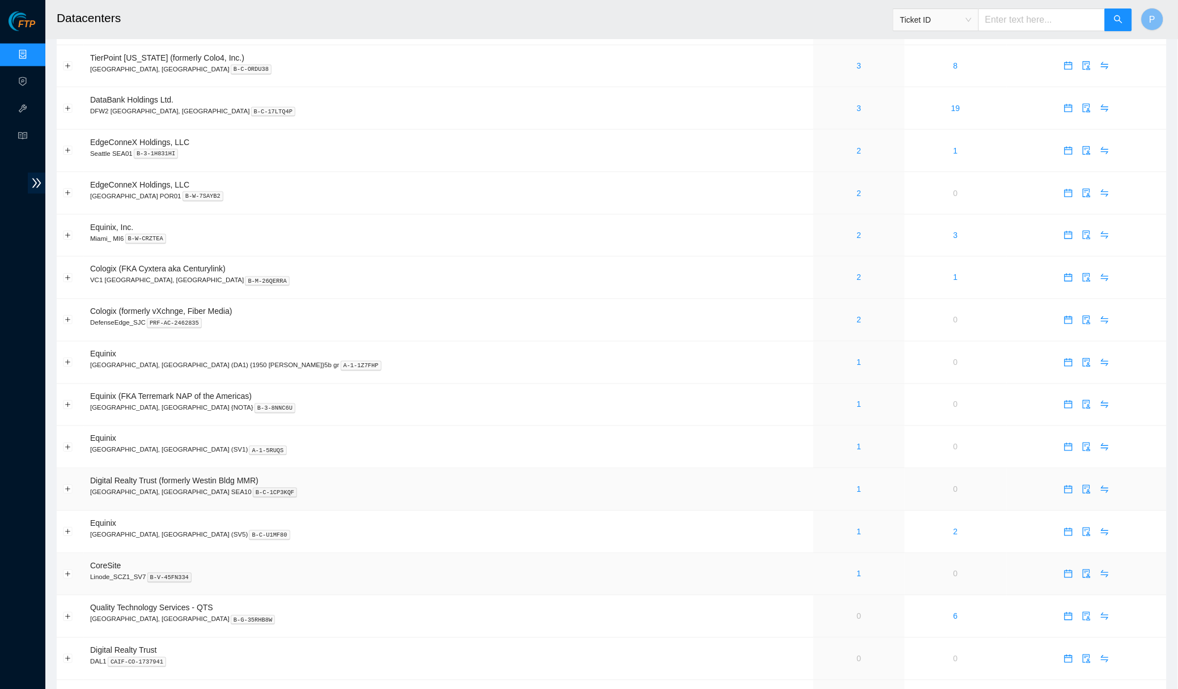
scroll to position [545, 0]
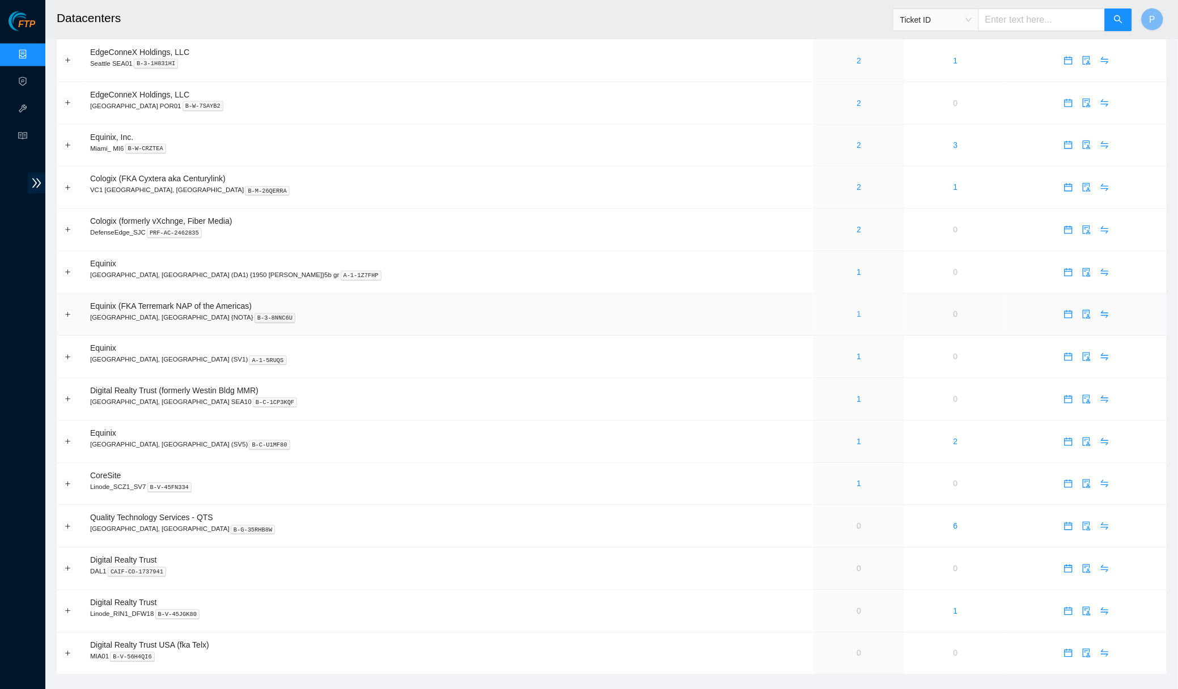
click at [857, 310] on link "1" at bounding box center [859, 314] width 5 height 9
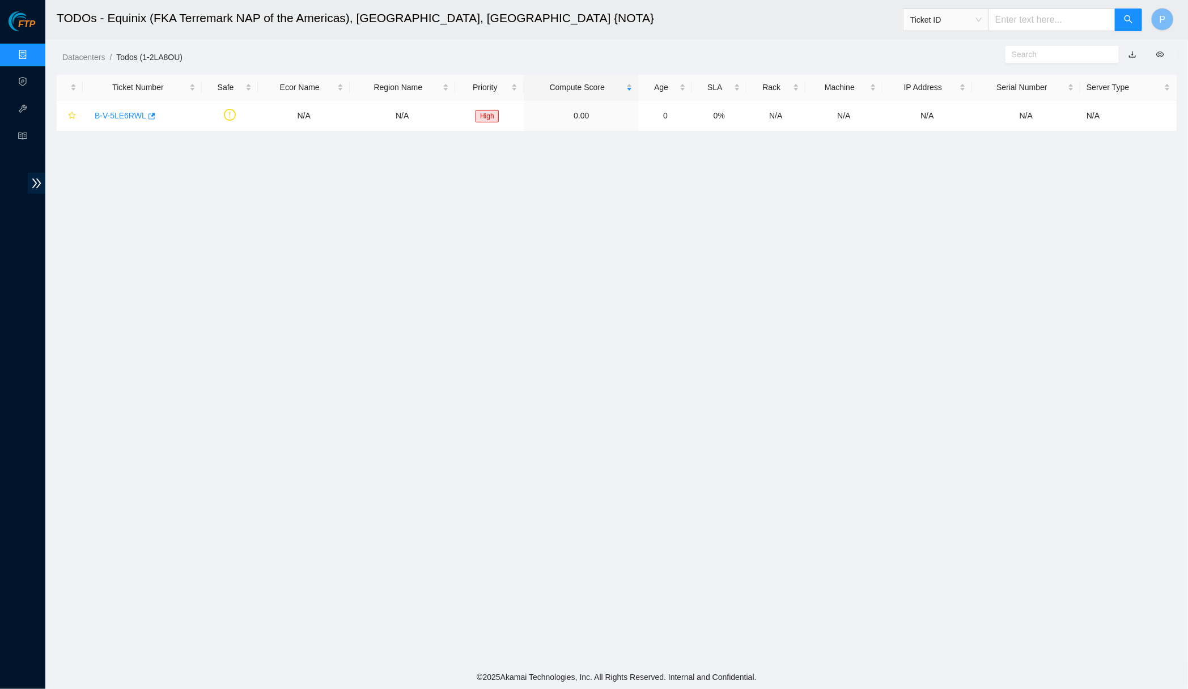
click at [857, 51] on link "button" at bounding box center [1133, 54] width 8 height 9
click at [33, 50] on link "Data Centers" at bounding box center [56, 54] width 46 height 9
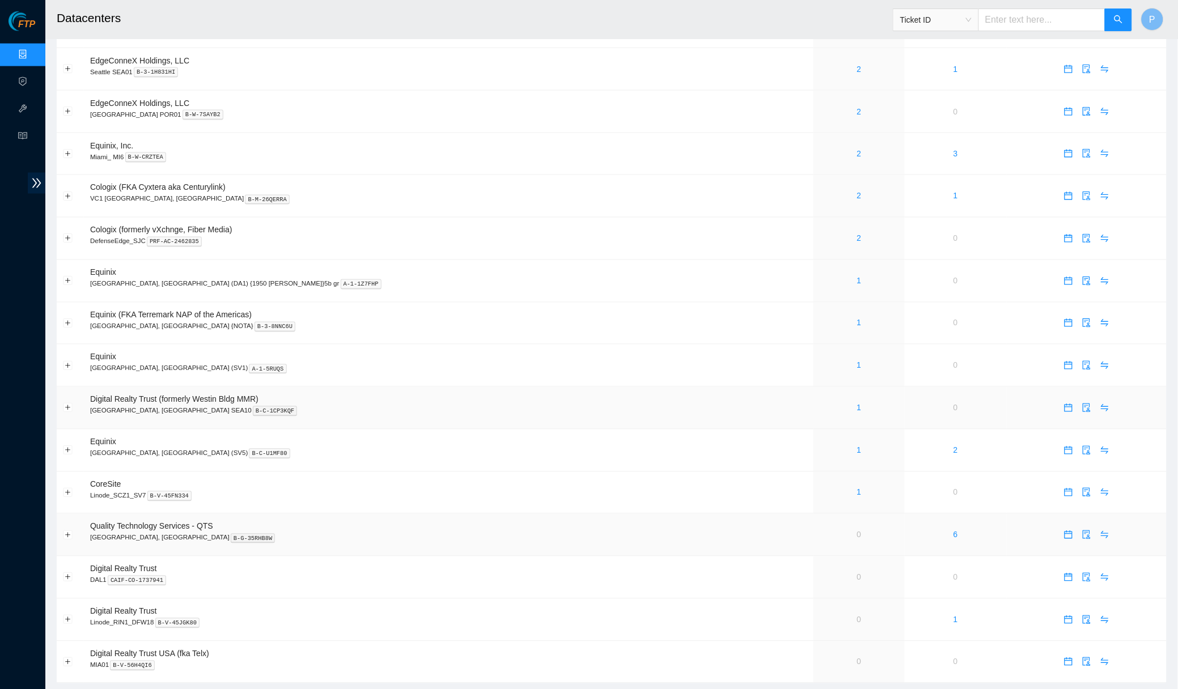
scroll to position [545, 0]
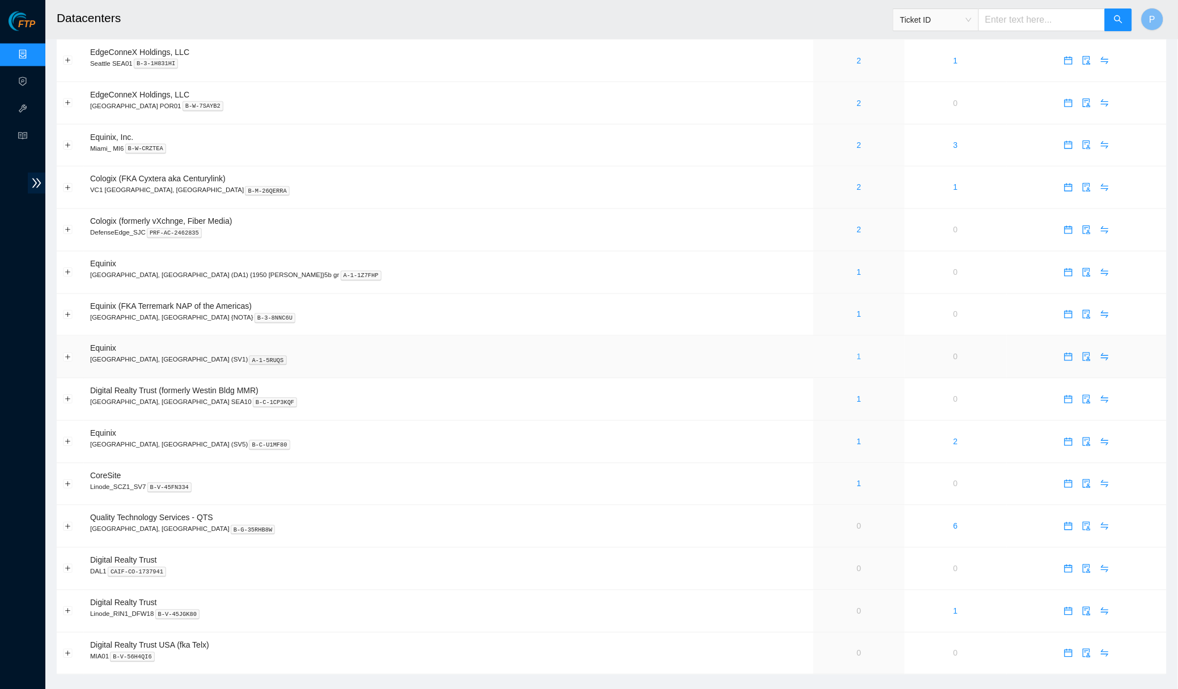
click at [857, 353] on link "1" at bounding box center [859, 357] width 5 height 9
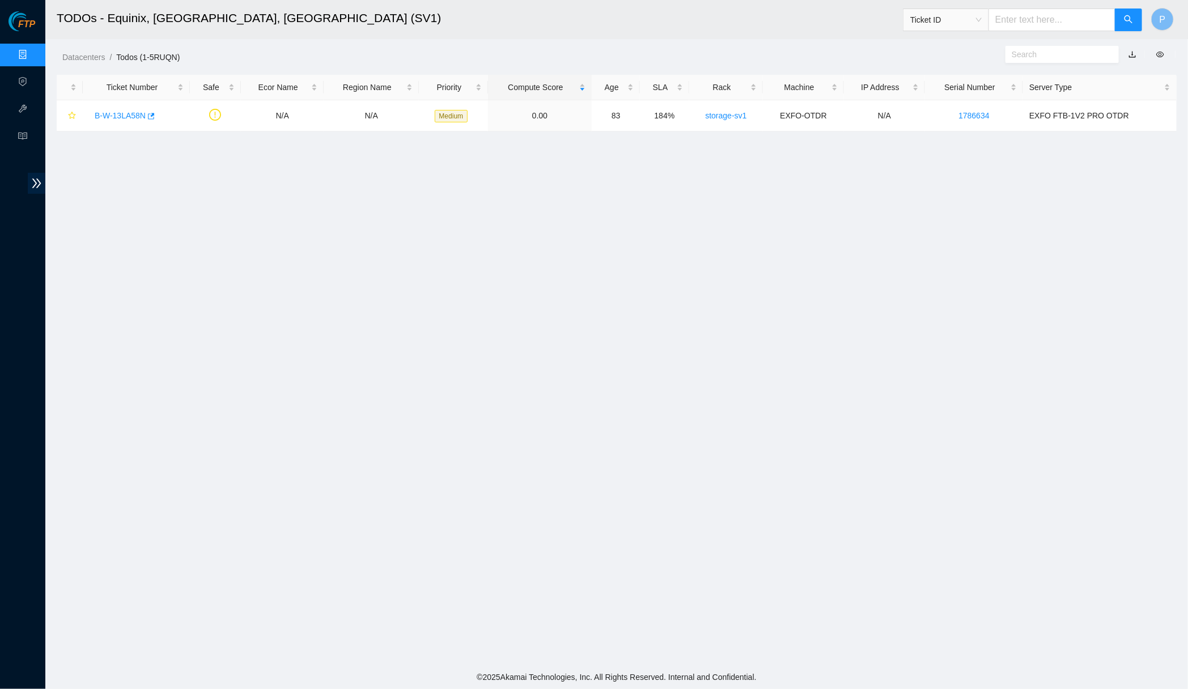
click at [857, 53] on link "button" at bounding box center [1133, 54] width 8 height 9
click at [33, 51] on link "Data Centers" at bounding box center [56, 54] width 46 height 9
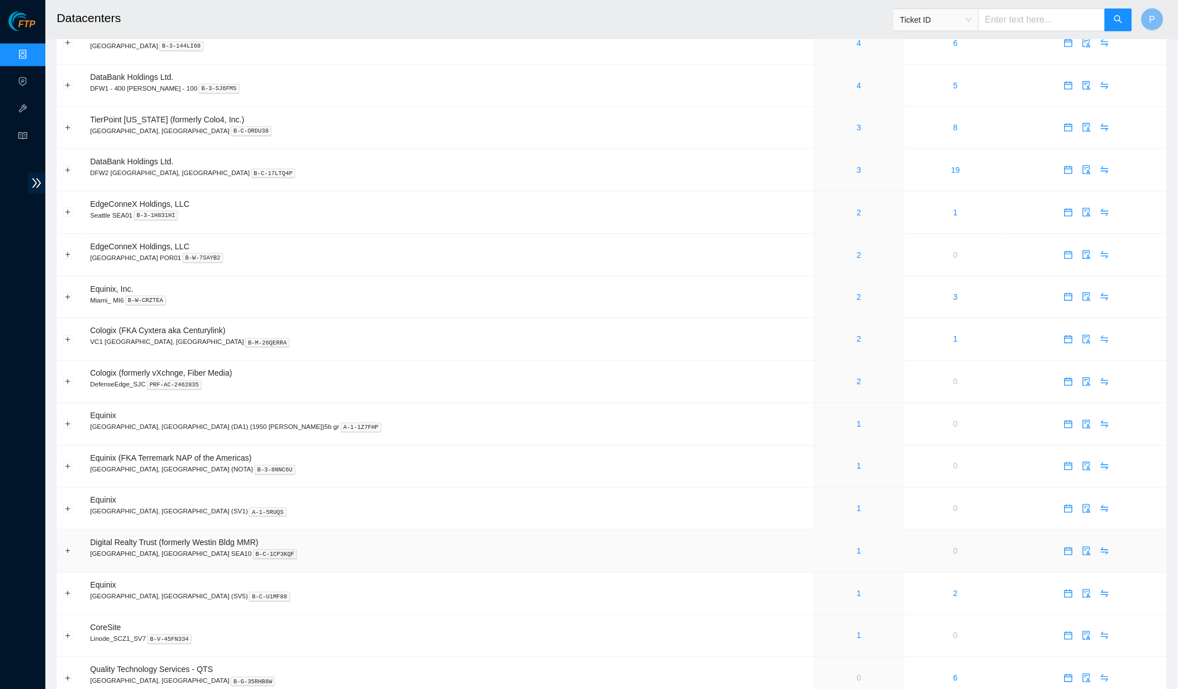
scroll to position [545, 0]
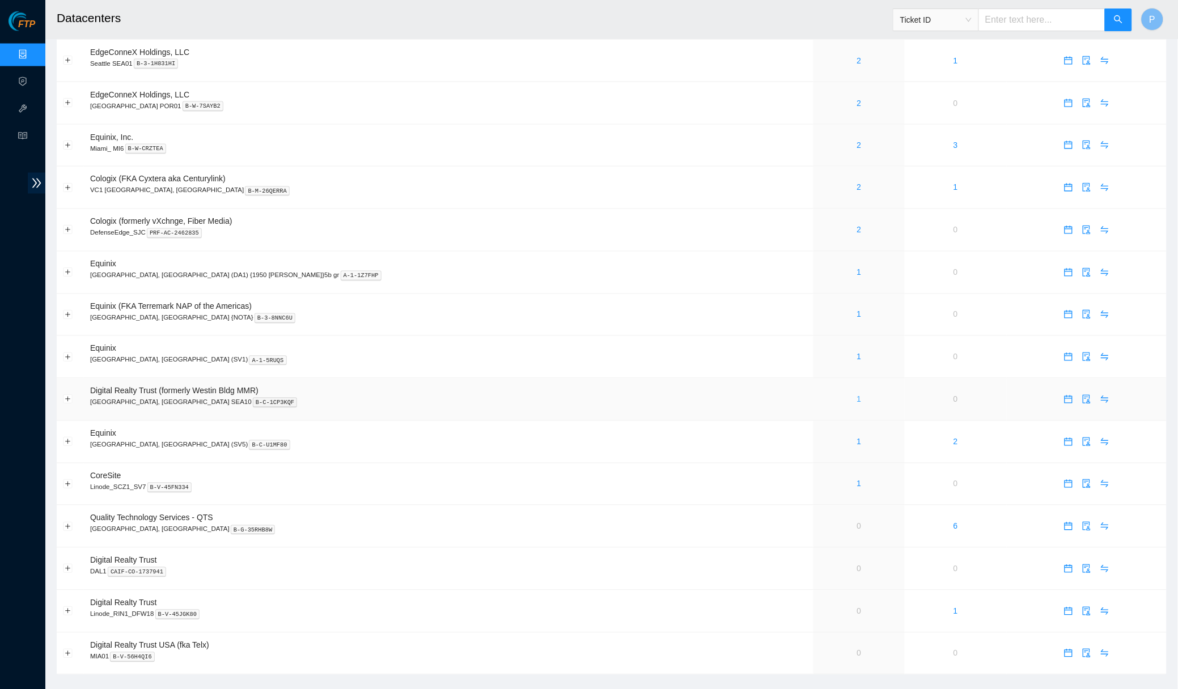
click at [857, 395] on link "1" at bounding box center [859, 399] width 5 height 9
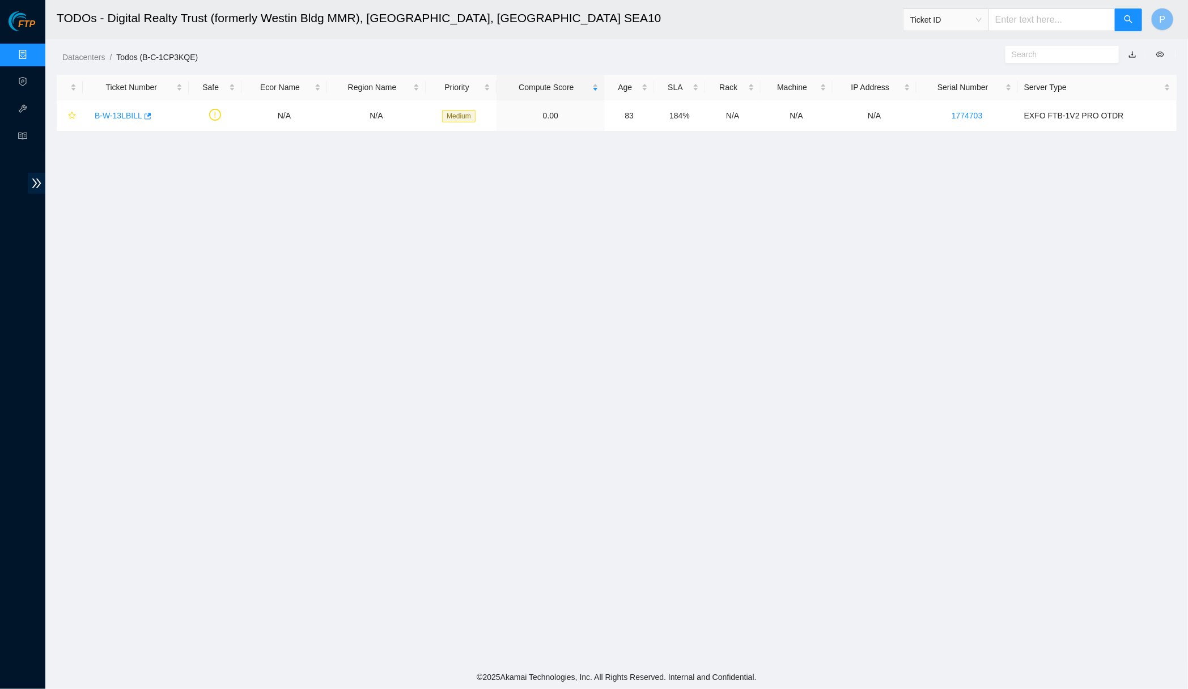
click at [857, 50] on link "button" at bounding box center [1133, 54] width 8 height 9
click at [33, 50] on link "Data Centers" at bounding box center [56, 54] width 46 height 9
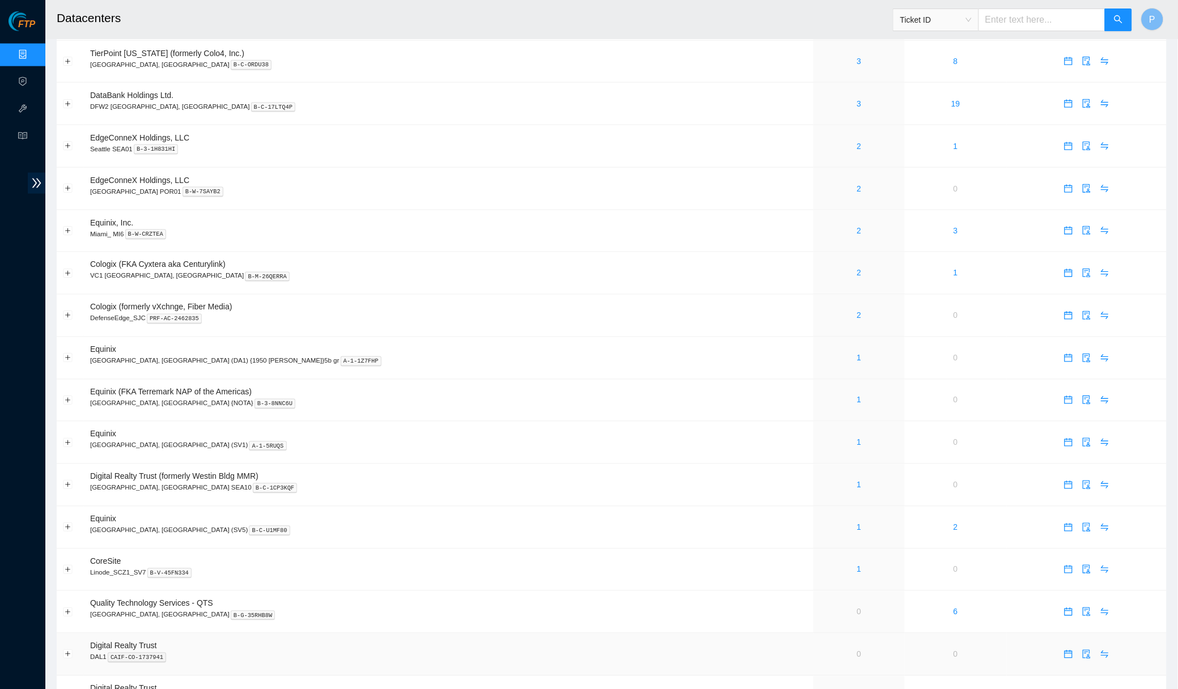
scroll to position [545, 0]
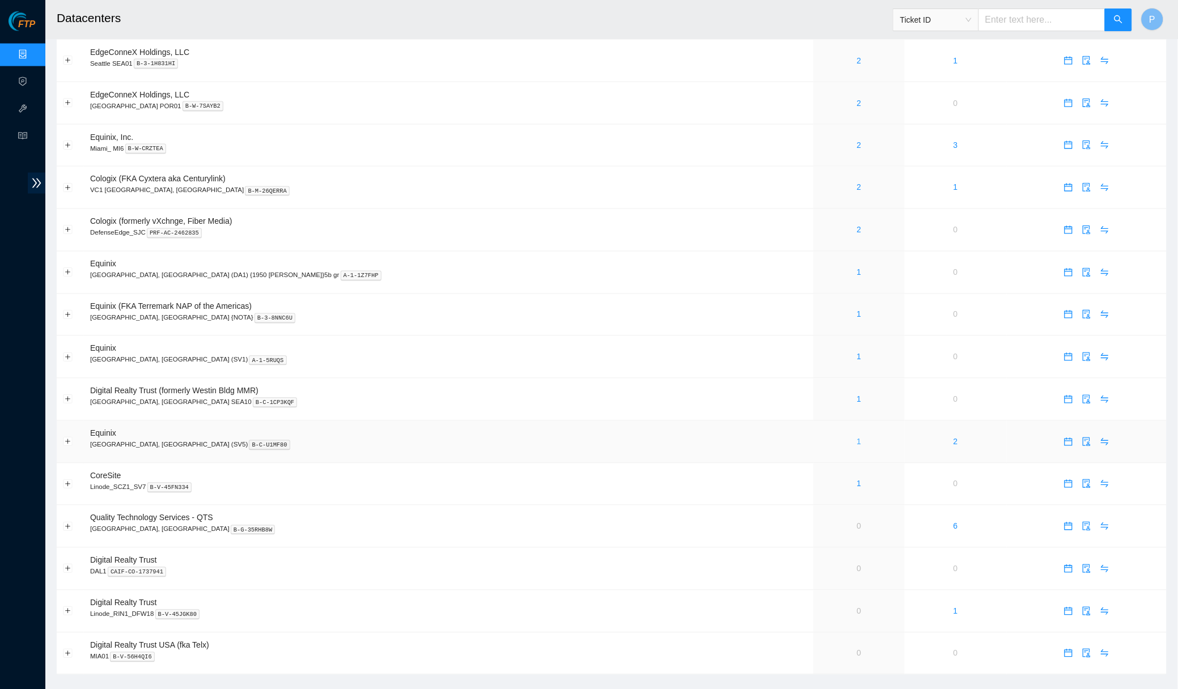
click at [857, 438] on link "1" at bounding box center [859, 442] width 5 height 9
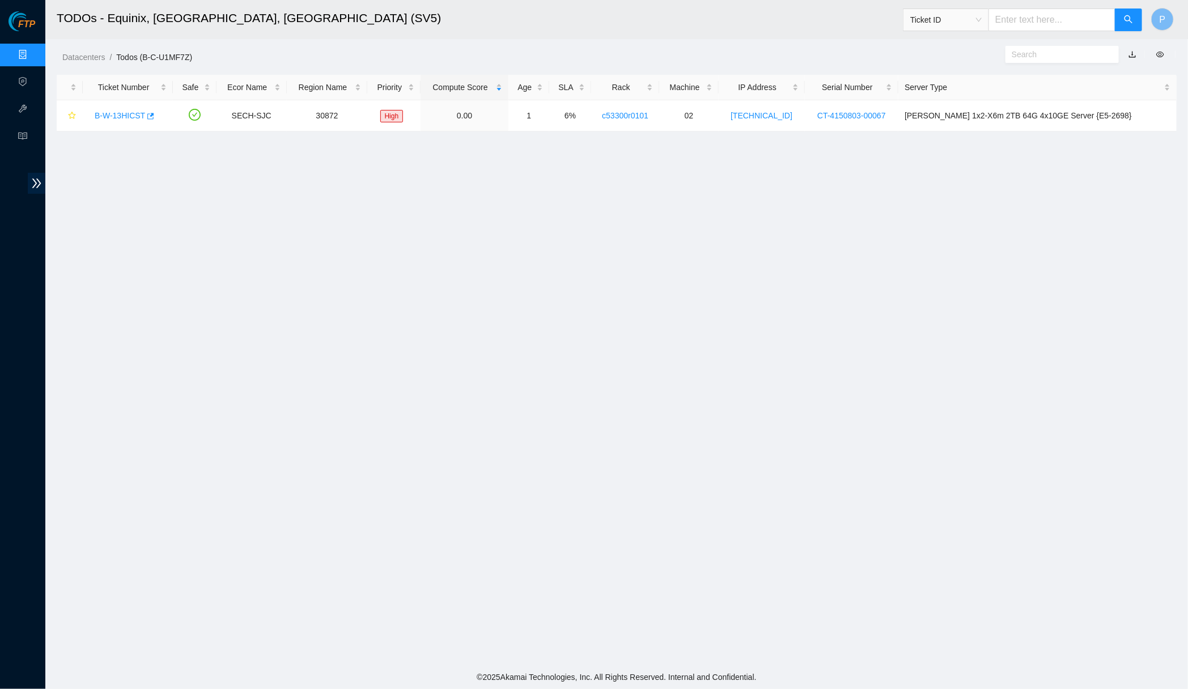
click at [857, 51] on link "button" at bounding box center [1133, 54] width 8 height 9
click at [33, 54] on link "Data Centers" at bounding box center [56, 54] width 46 height 9
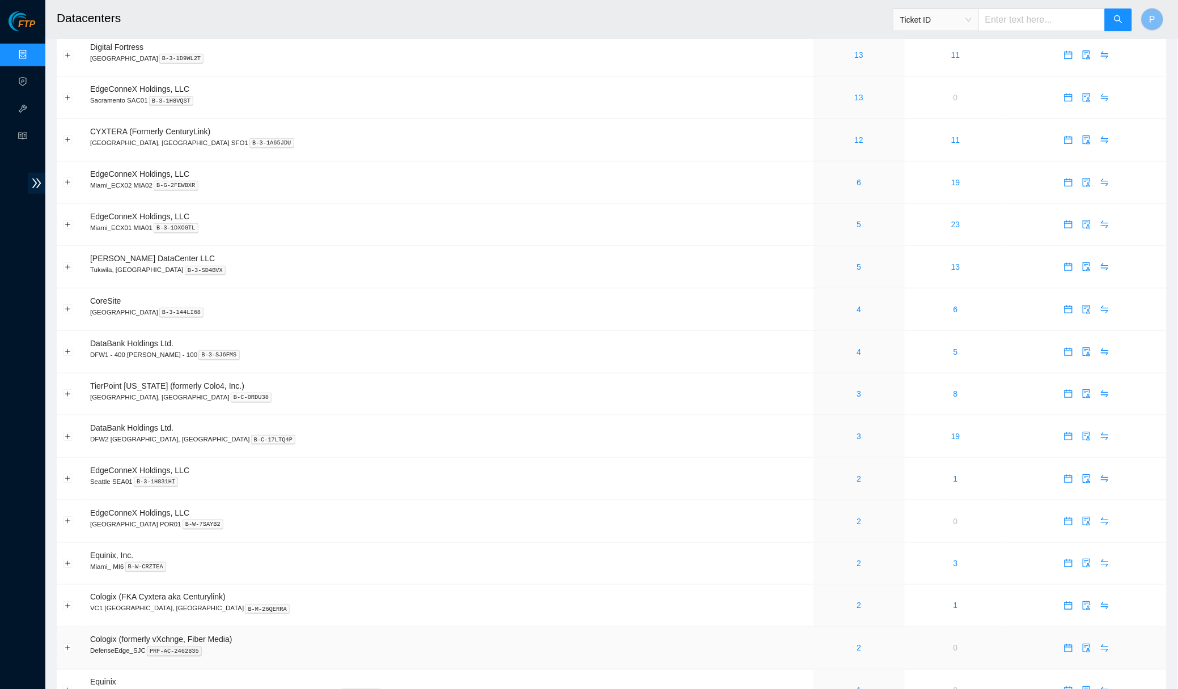
scroll to position [545, 0]
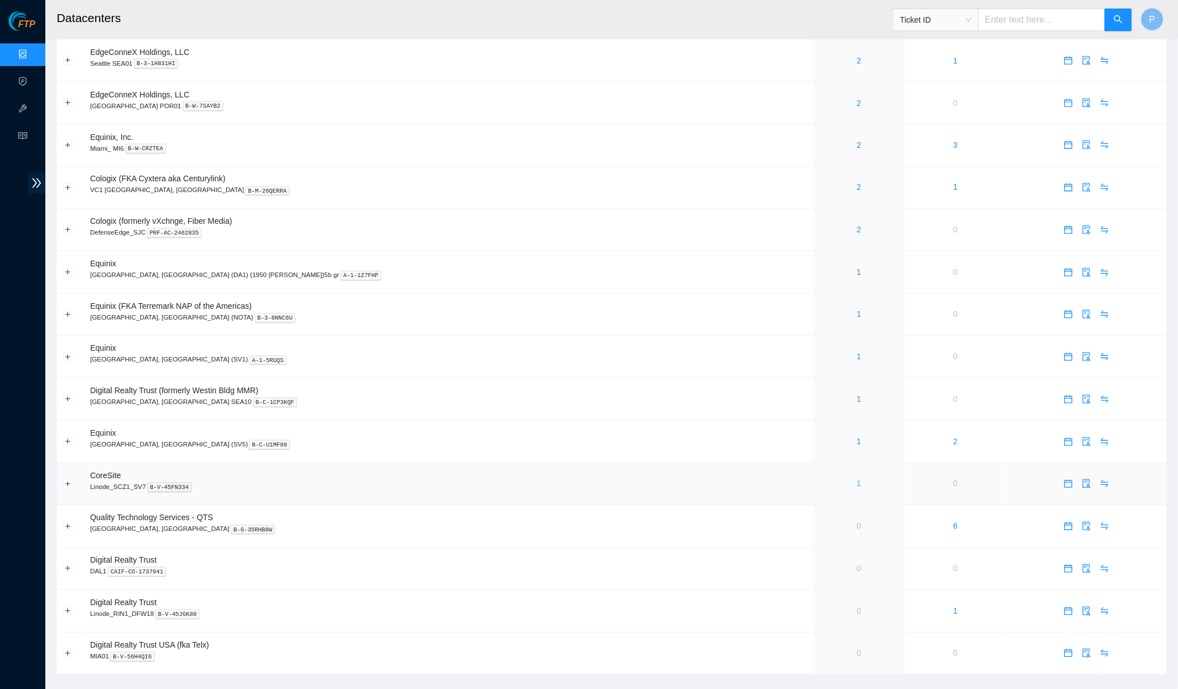
click at [857, 480] on link "1" at bounding box center [859, 484] width 5 height 9
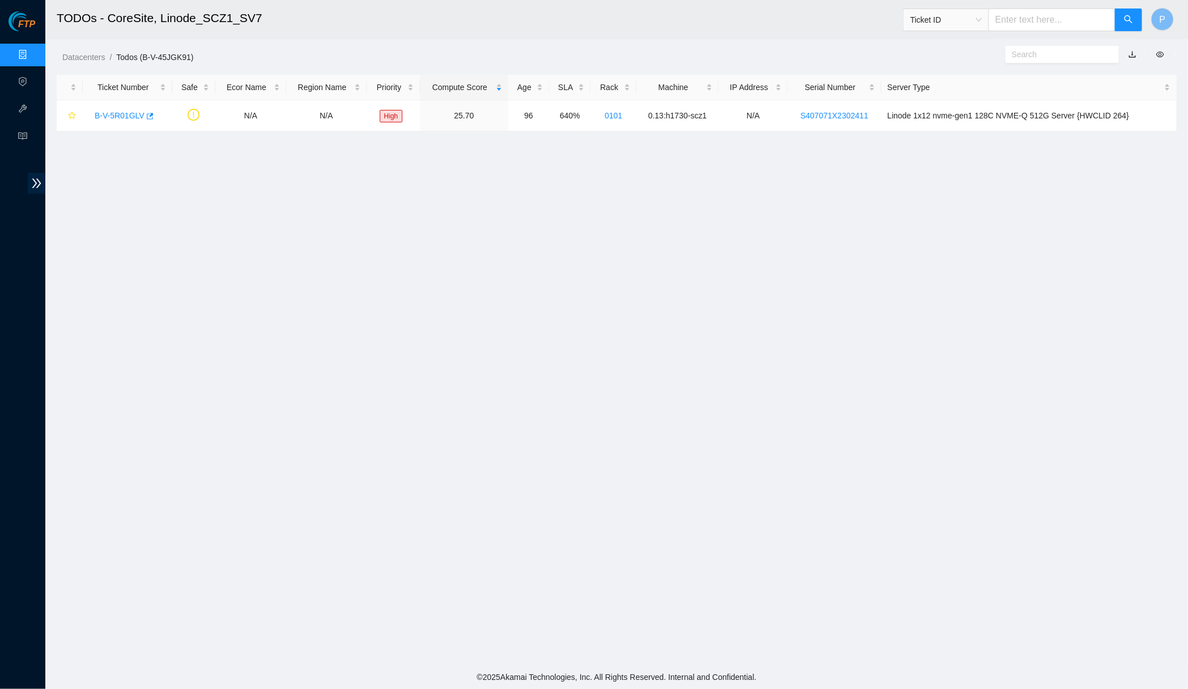
click at [857, 54] on link "button" at bounding box center [1133, 54] width 8 height 9
click at [33, 52] on link "Data Centers" at bounding box center [56, 54] width 46 height 9
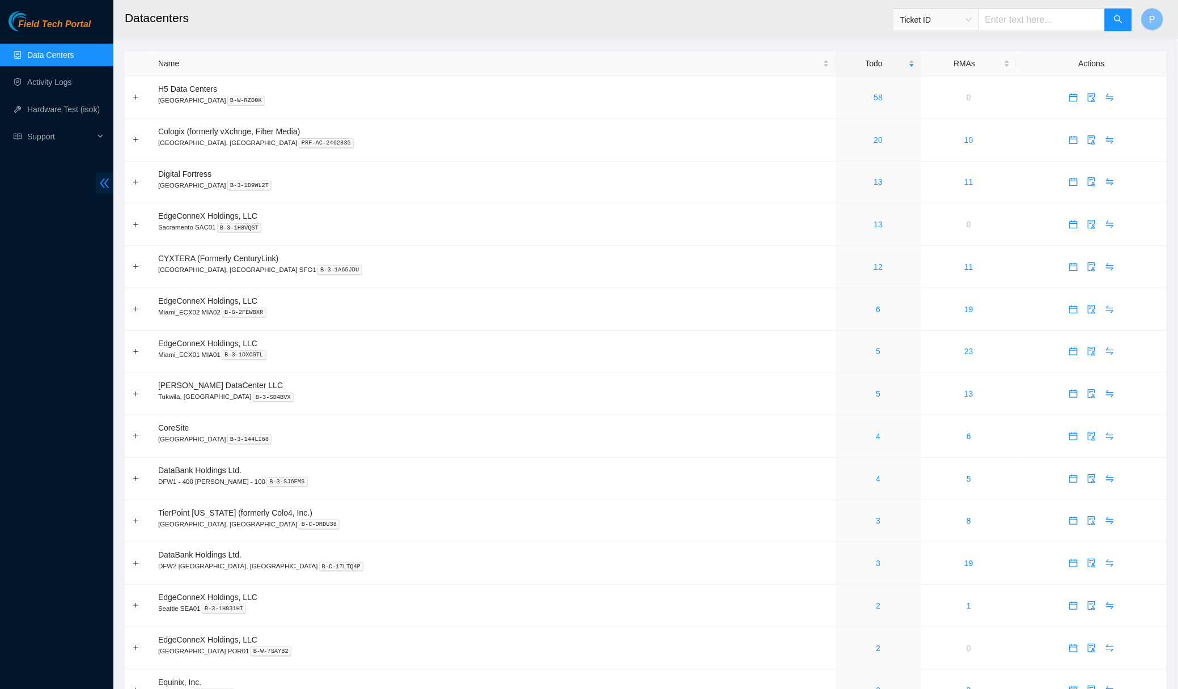
click at [109, 187] on icon "double-left" at bounding box center [105, 183] width 12 height 12
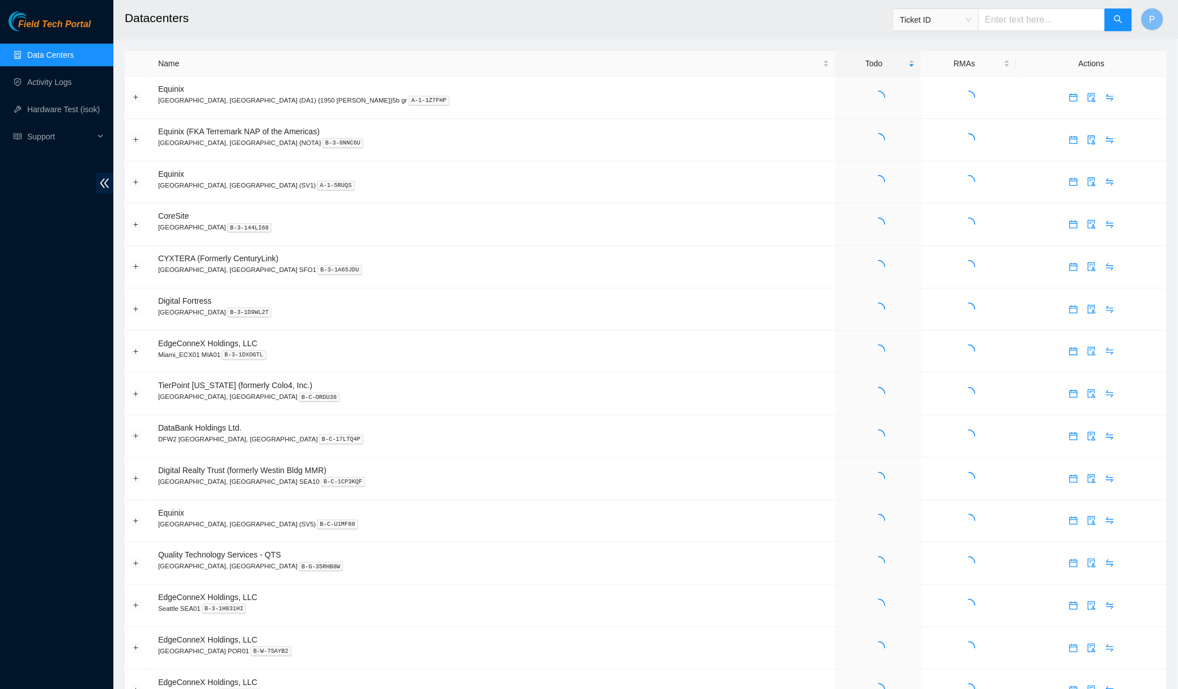
click at [110, 180] on icon "double-left" at bounding box center [105, 183] width 12 height 12
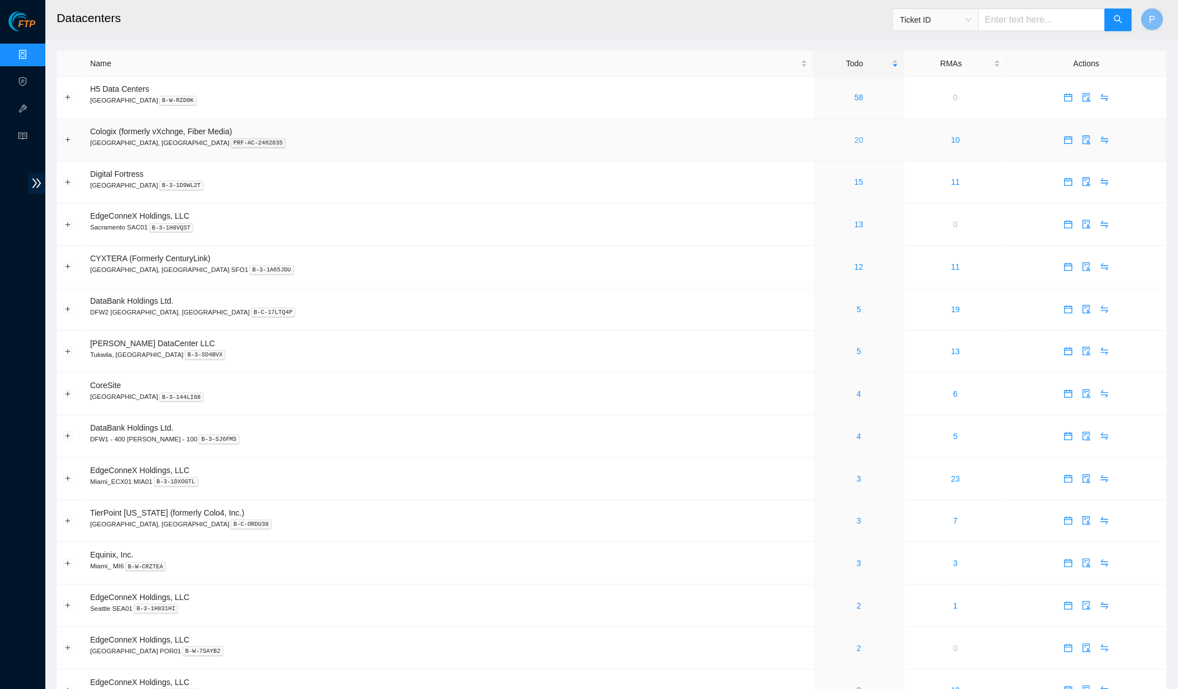
click at [855, 139] on link "20" at bounding box center [859, 139] width 9 height 9
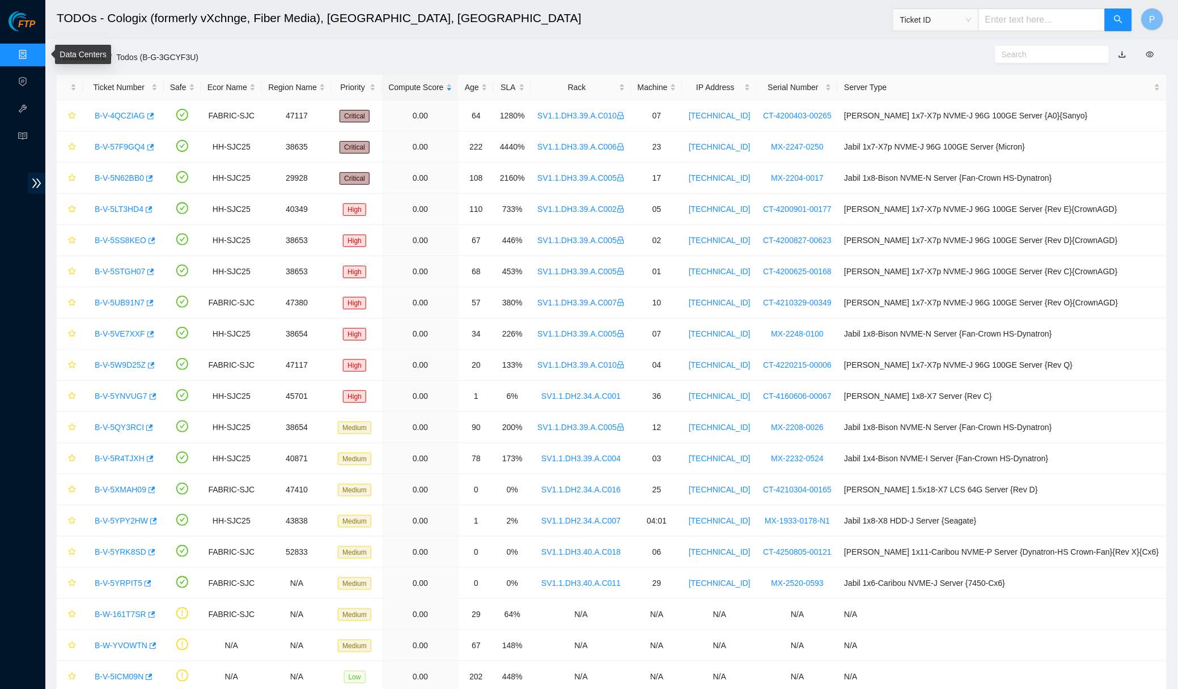
click at [33, 52] on link "Data Centers" at bounding box center [56, 54] width 46 height 9
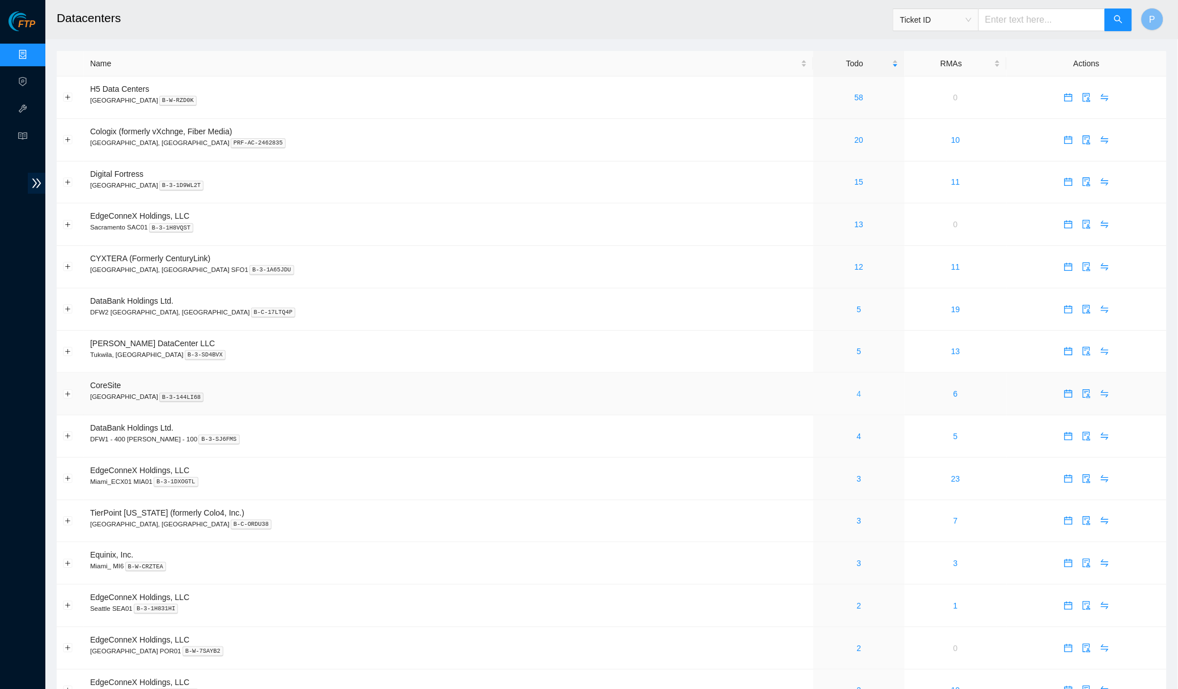
click at [857, 389] on link "4" at bounding box center [859, 393] width 5 height 9
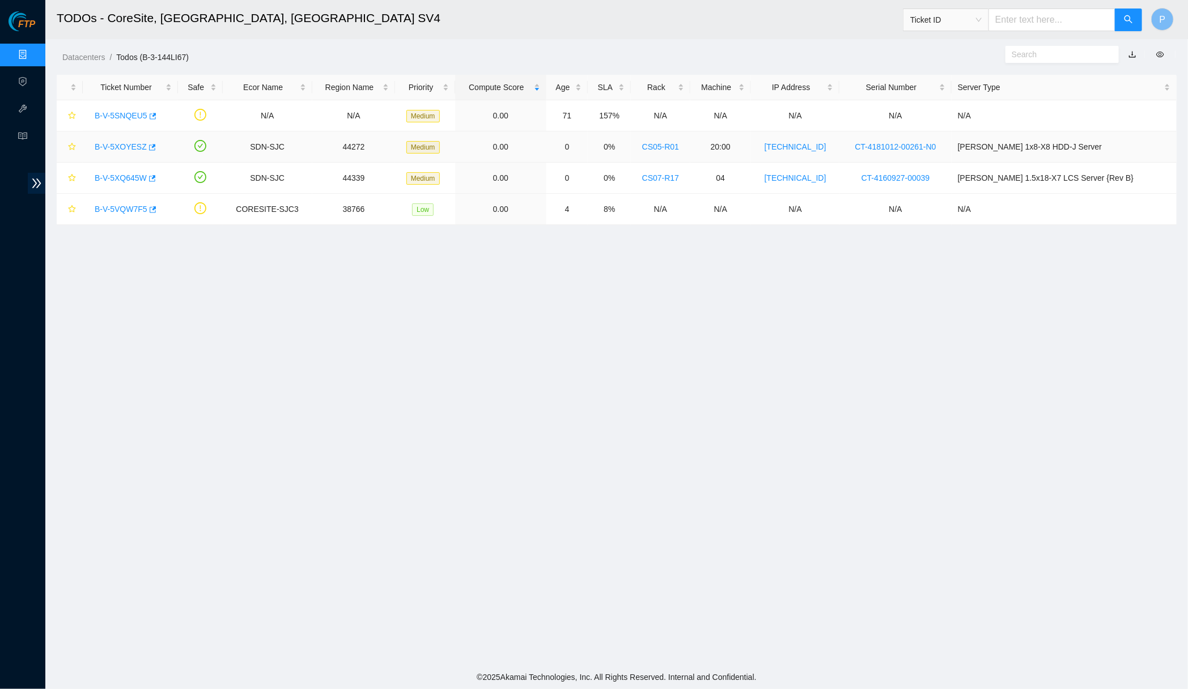
click at [135, 146] on link "B-V-5XOYESZ" at bounding box center [121, 146] width 52 height 9
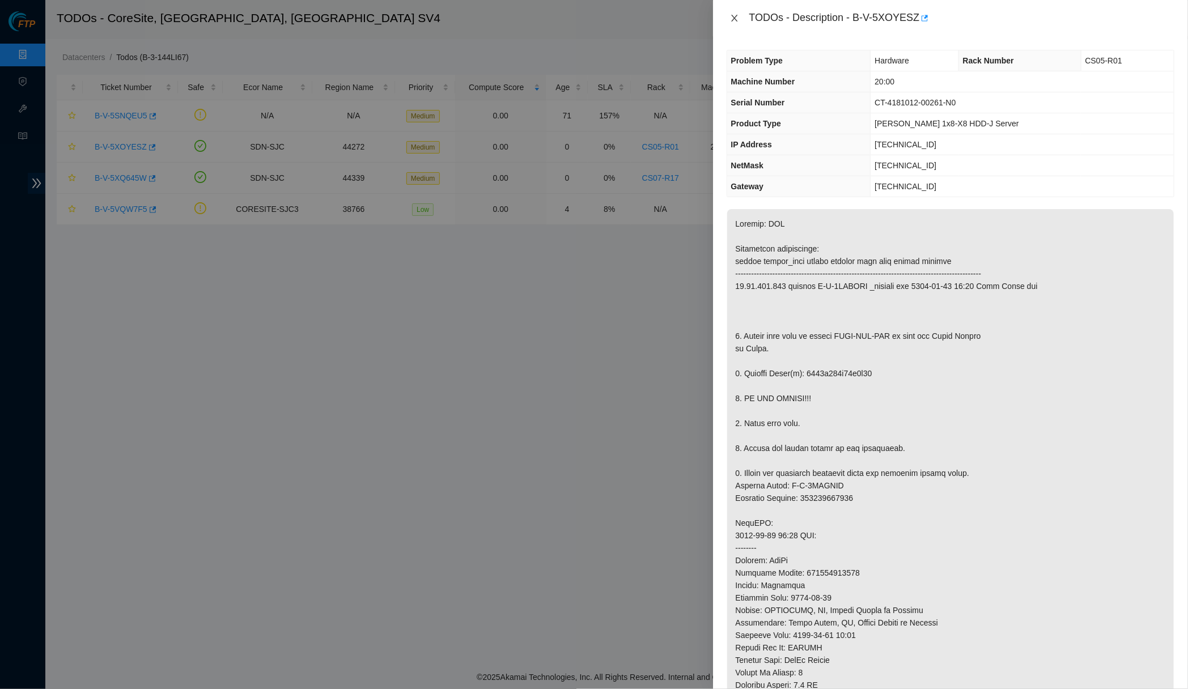
click at [736, 16] on icon "close" at bounding box center [734, 18] width 9 height 9
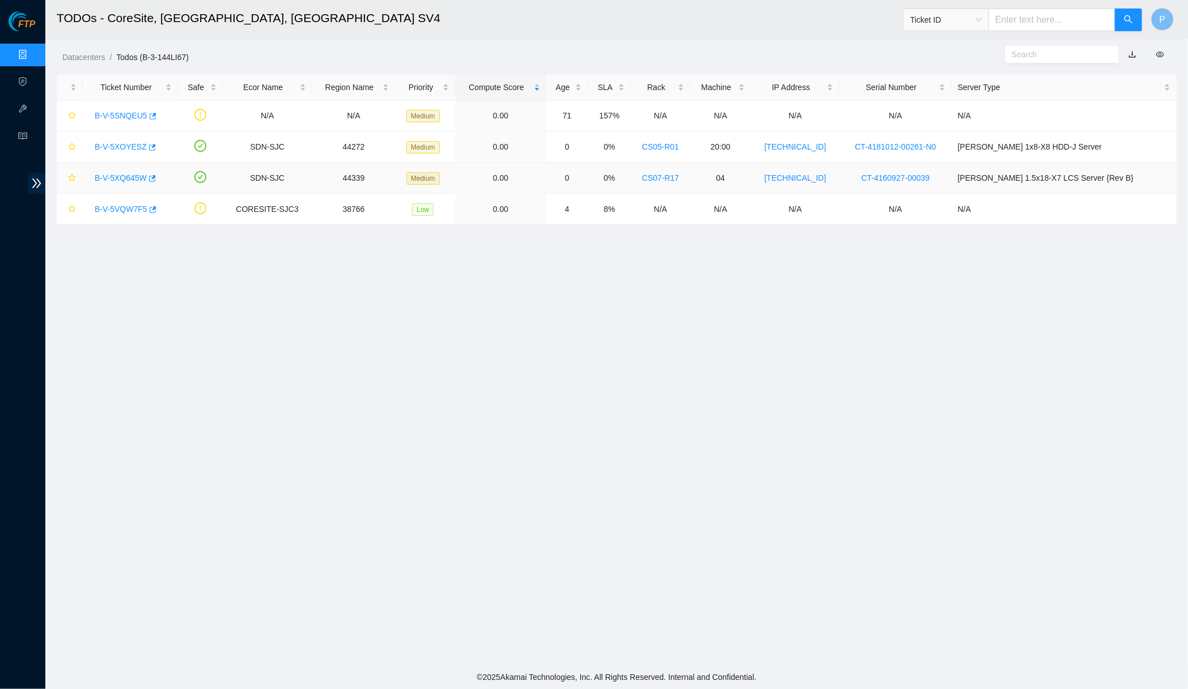
click at [133, 179] on link "B-V-5XQ645W" at bounding box center [121, 177] width 52 height 9
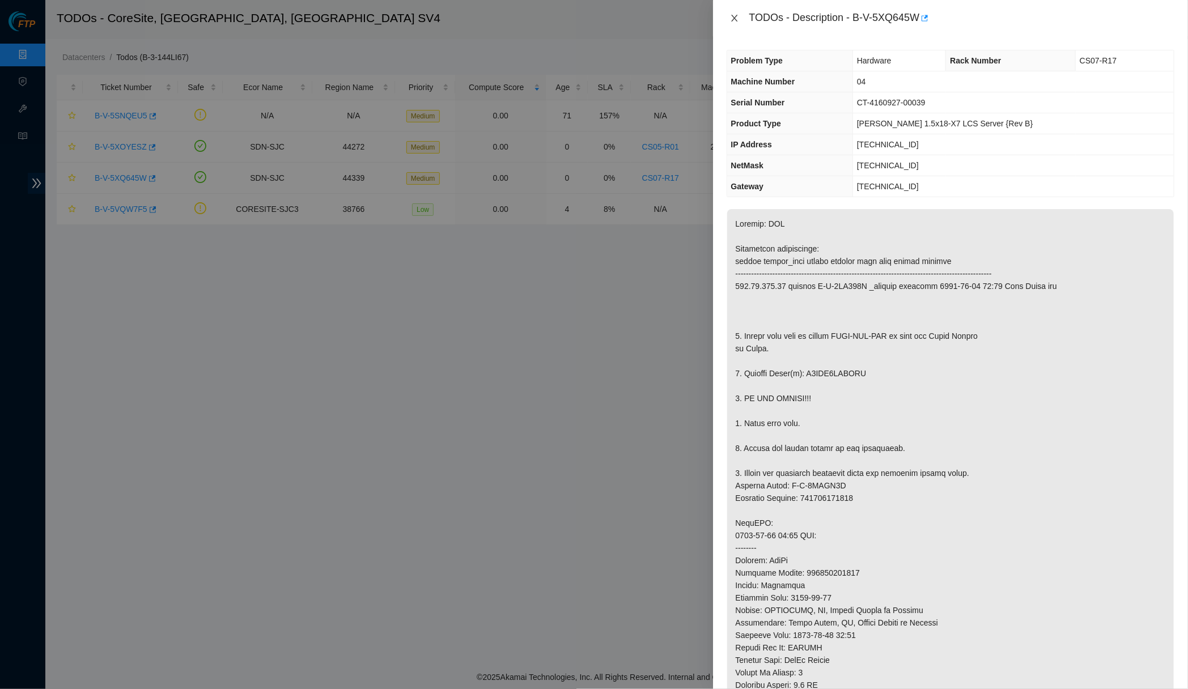
click at [732, 18] on icon "close" at bounding box center [734, 18] width 9 height 9
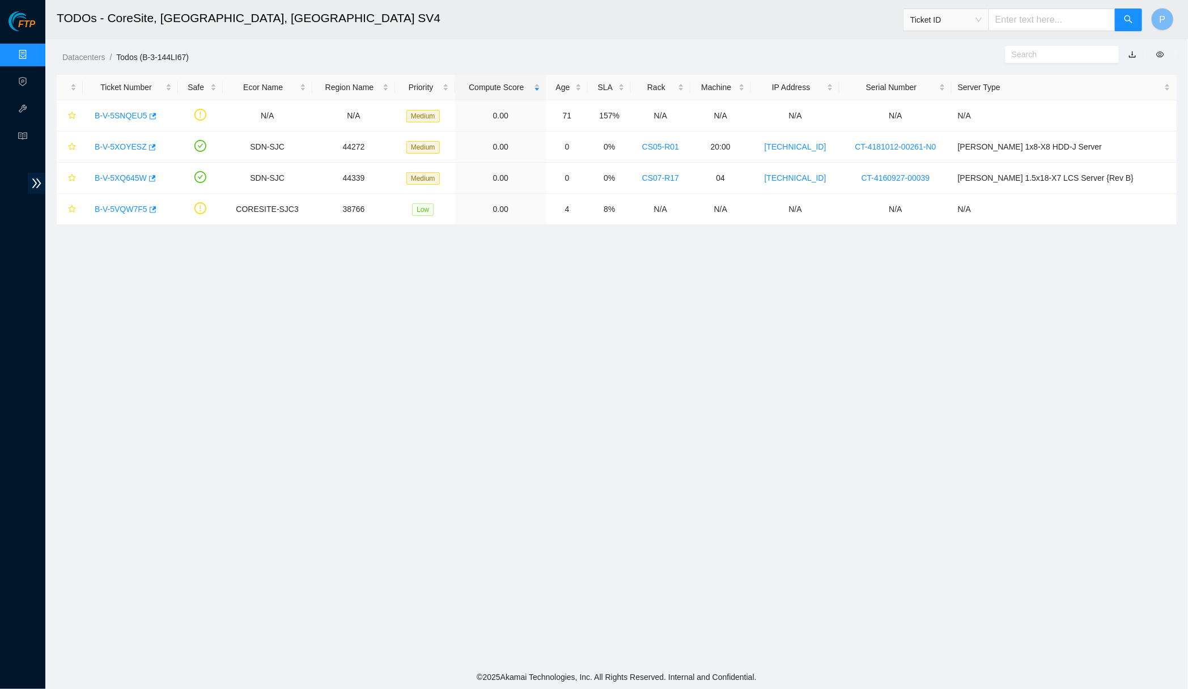
click at [527, 52] on ol "Datacenters / Todos (B-3-144LI67) /" at bounding box center [482, 57] width 840 height 12
click at [114, 142] on link "B-V-5XOYESZ" at bounding box center [121, 146] width 52 height 9
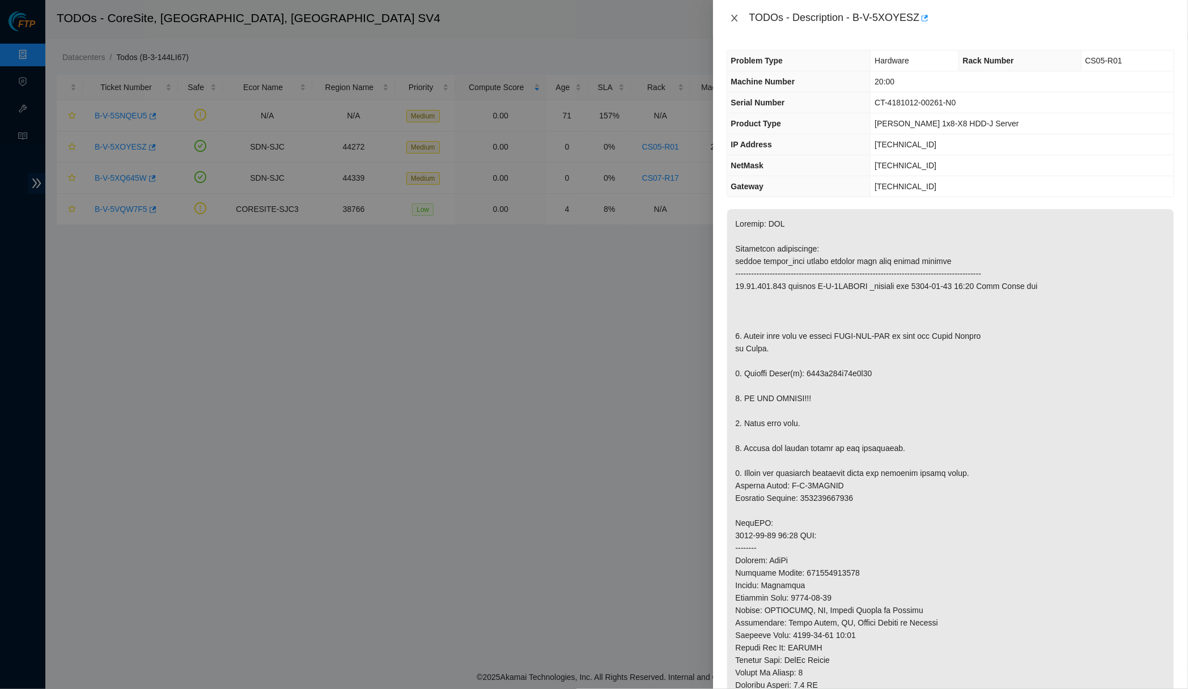
click at [739, 22] on button "Close" at bounding box center [735, 18] width 16 height 11
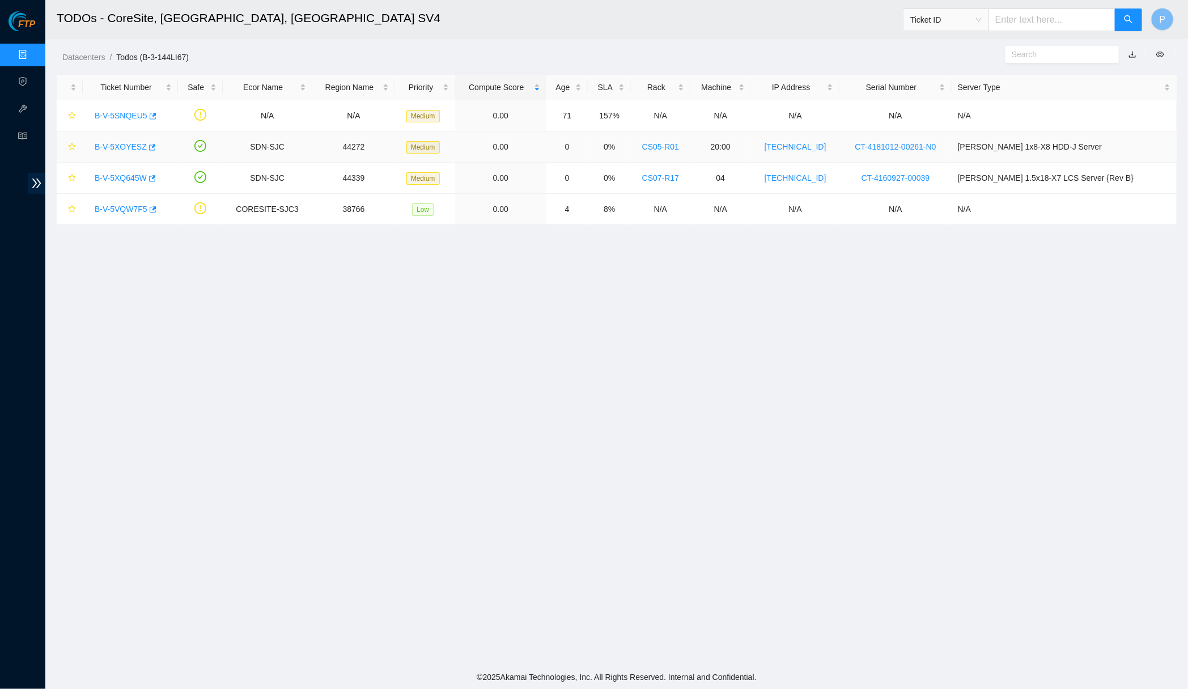
click at [120, 152] on div "B-V-5XOYESZ" at bounding box center [130, 147] width 83 height 18
click at [33, 54] on link "Data Centers" at bounding box center [56, 54] width 46 height 9
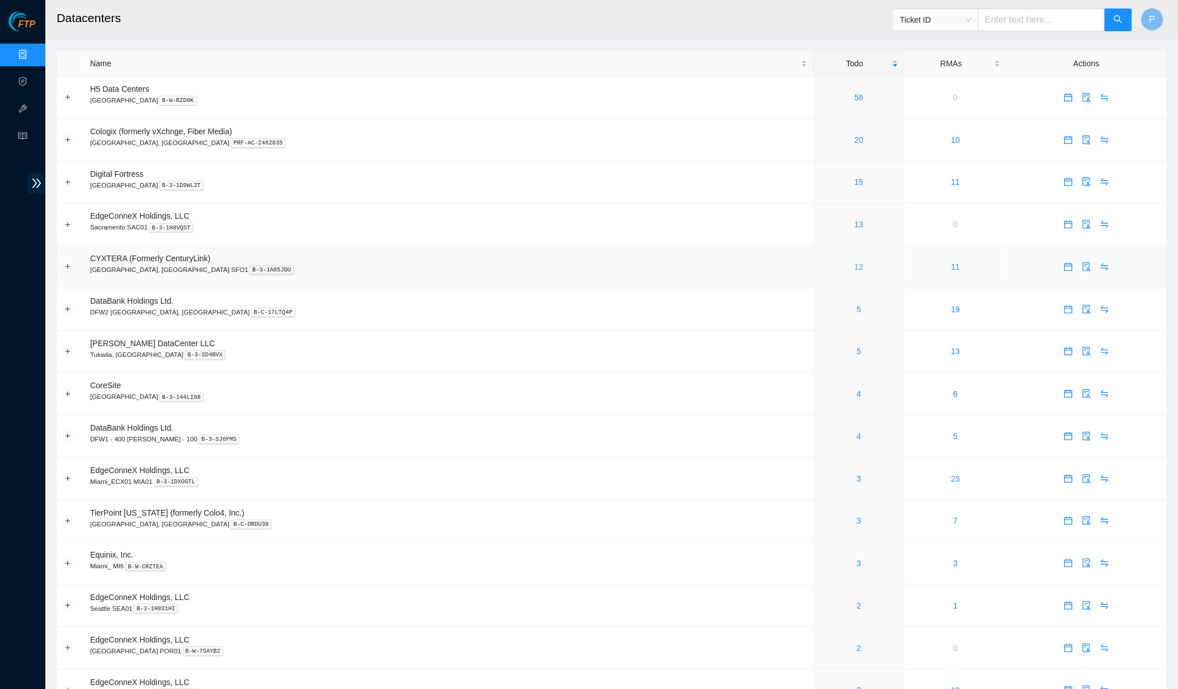
click at [855, 262] on link "12" at bounding box center [859, 266] width 9 height 9
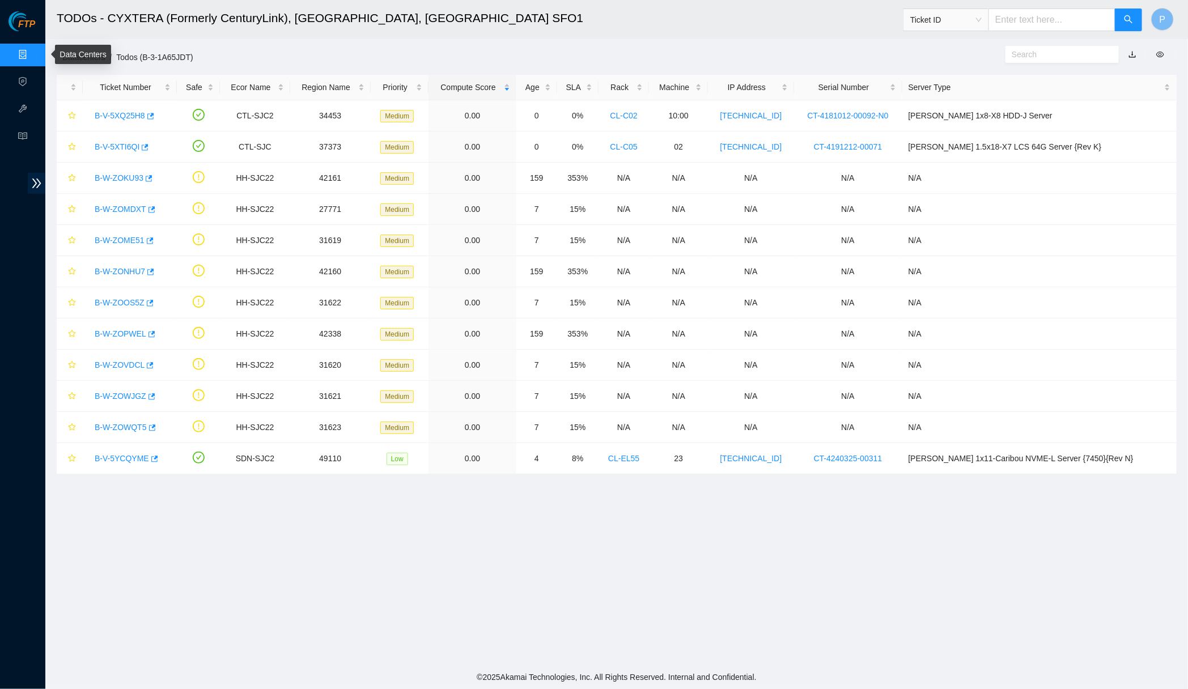
click at [33, 54] on link "Data Centers" at bounding box center [56, 54] width 46 height 9
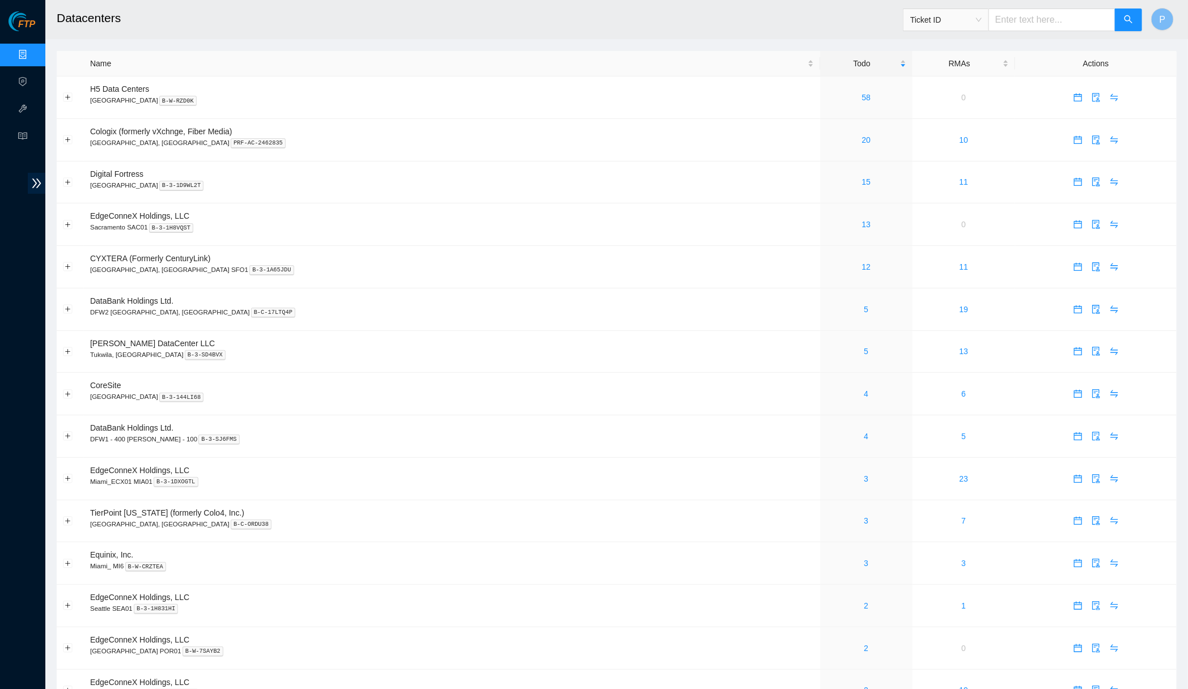
click at [506, 25] on h2 "Datacenters" at bounding box center [465, 18] width 816 height 36
click at [862, 262] on link "12" at bounding box center [866, 266] width 9 height 9
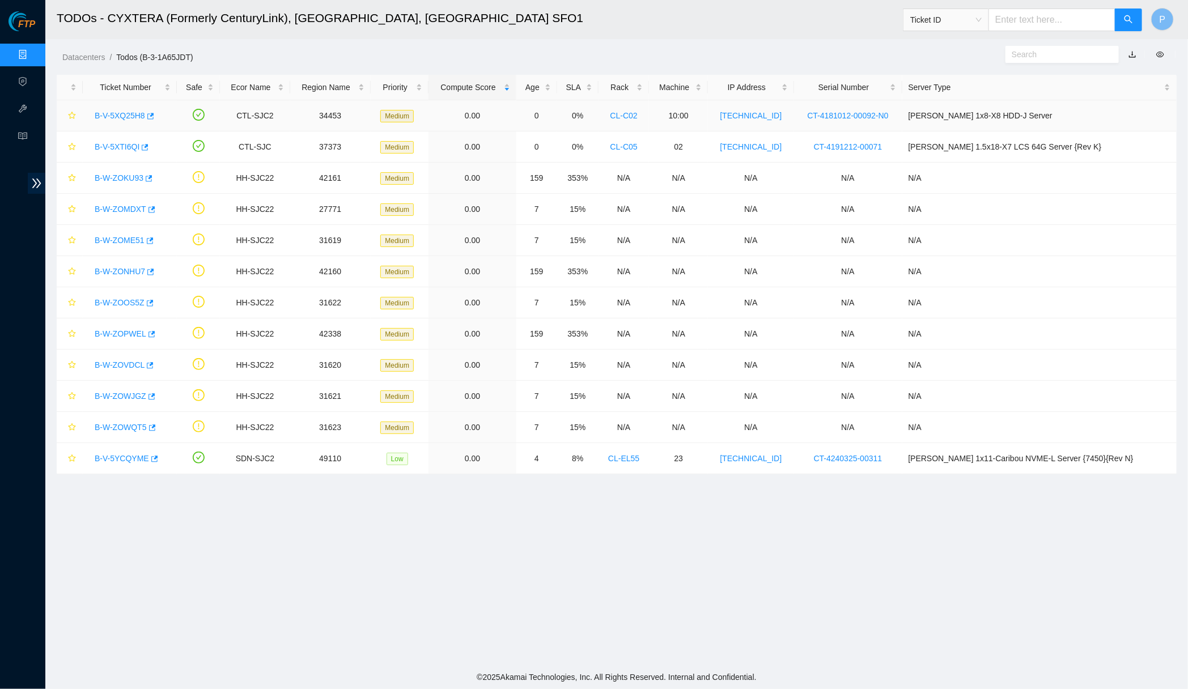
click at [122, 115] on link "B-V-5XQ25H8" at bounding box center [120, 115] width 50 height 9
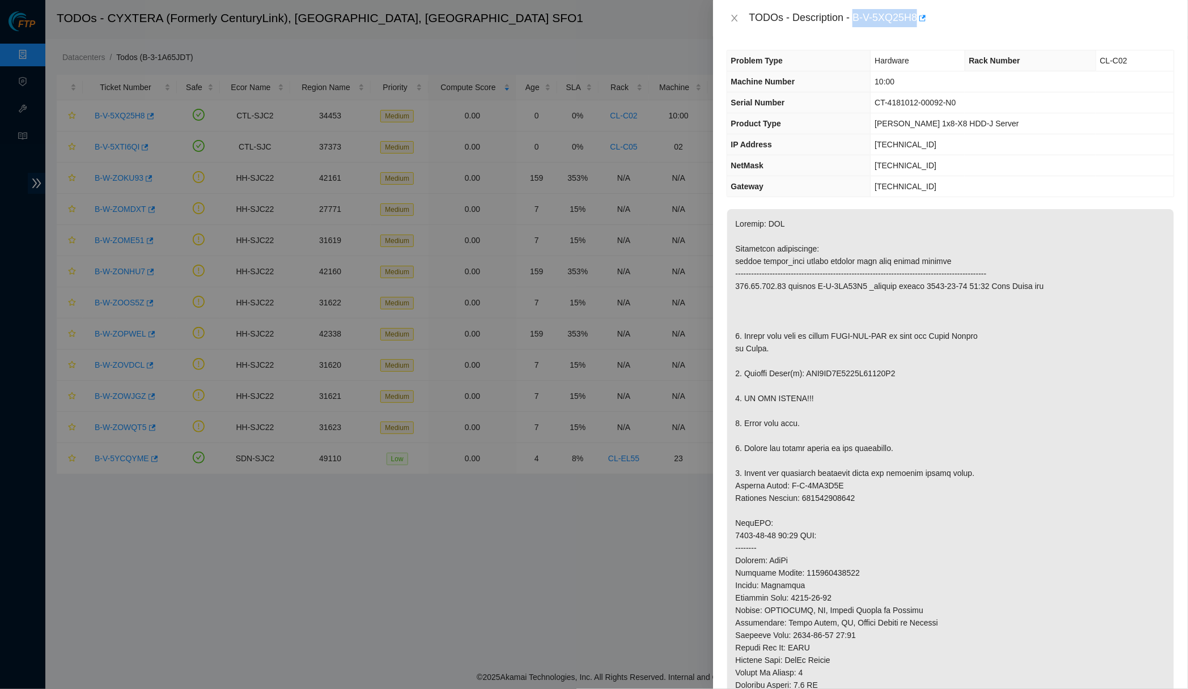
drag, startPoint x: 860, startPoint y: 14, endPoint x: 926, endPoint y: 14, distance: 66.3
click at [926, 14] on div "TODOs - Description - B-V-5XQ25H8" at bounding box center [961, 18] width 425 height 18
copy div "B-V-5XQ25H8"
click at [732, 18] on icon "close" at bounding box center [734, 18] width 9 height 9
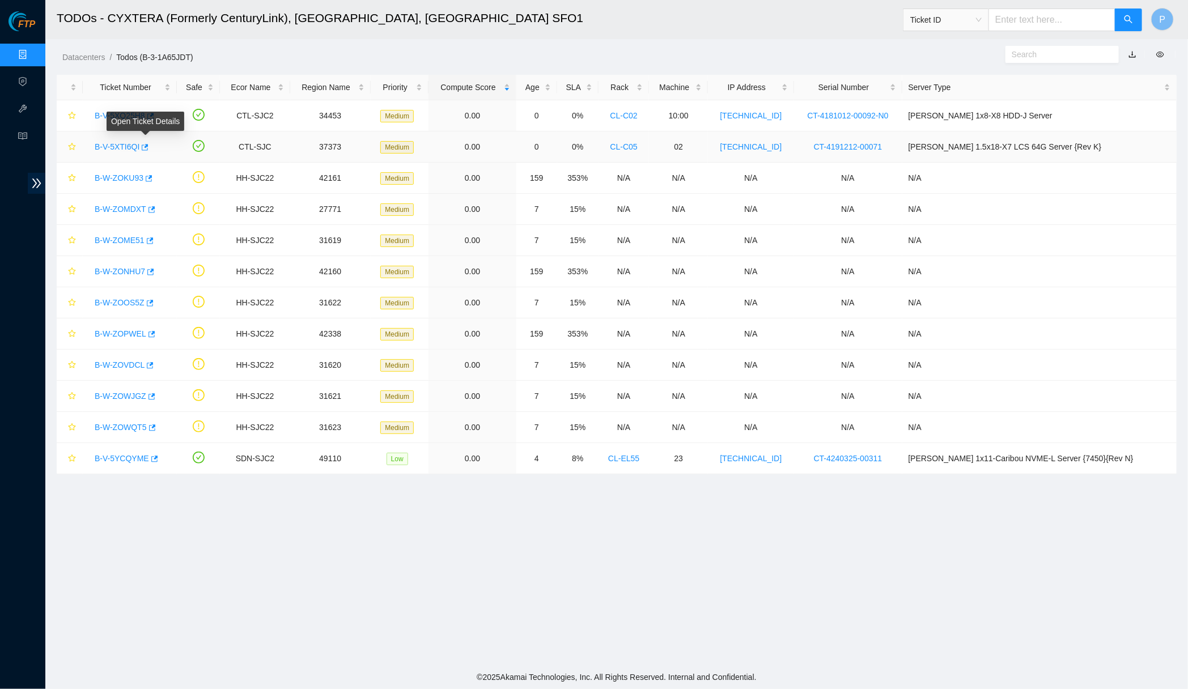
click at [115, 143] on link "B-V-5XTI6QI" at bounding box center [117, 146] width 45 height 9
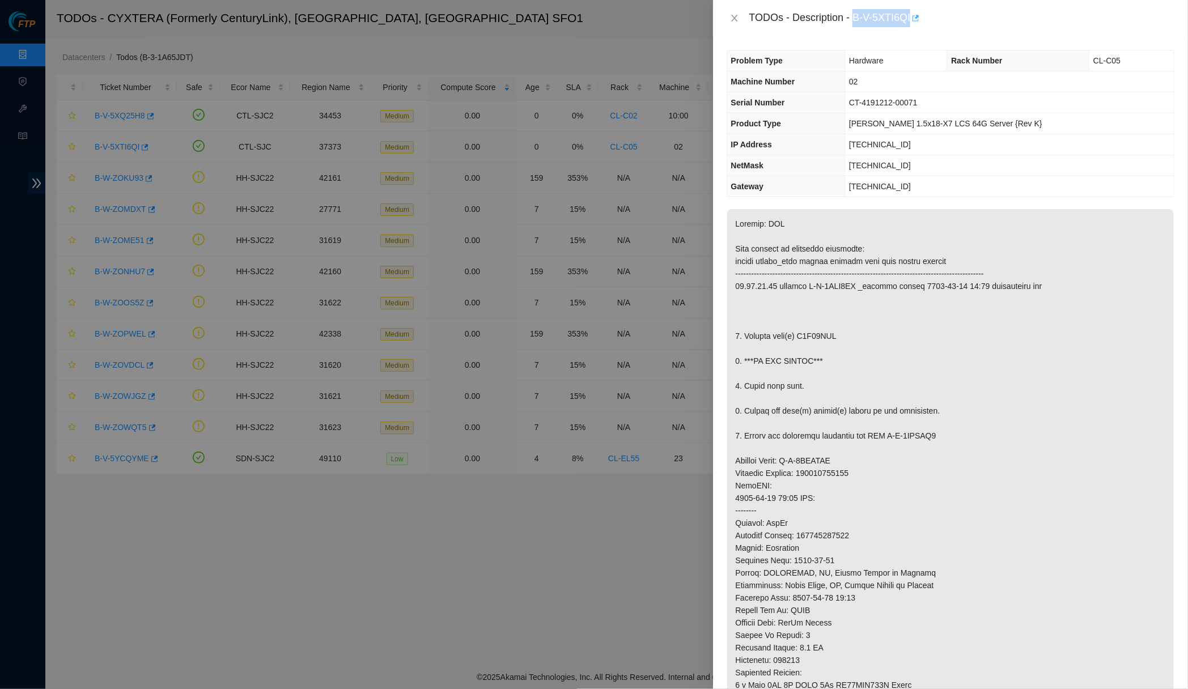
drag, startPoint x: 859, startPoint y: 16, endPoint x: 920, endPoint y: 16, distance: 60.7
click at [920, 16] on div "TODOs - Description - B-V-5XTI6QI" at bounding box center [961, 18] width 425 height 18
click at [911, 15] on div "TODOs - Description - B-V-5XTI6QI" at bounding box center [961, 18] width 425 height 18
drag, startPoint x: 861, startPoint y: 16, endPoint x: 872, endPoint y: 18, distance: 10.9
click at [872, 18] on div "TODOs - Description - B-V-5XTI6QI" at bounding box center [961, 18] width 425 height 18
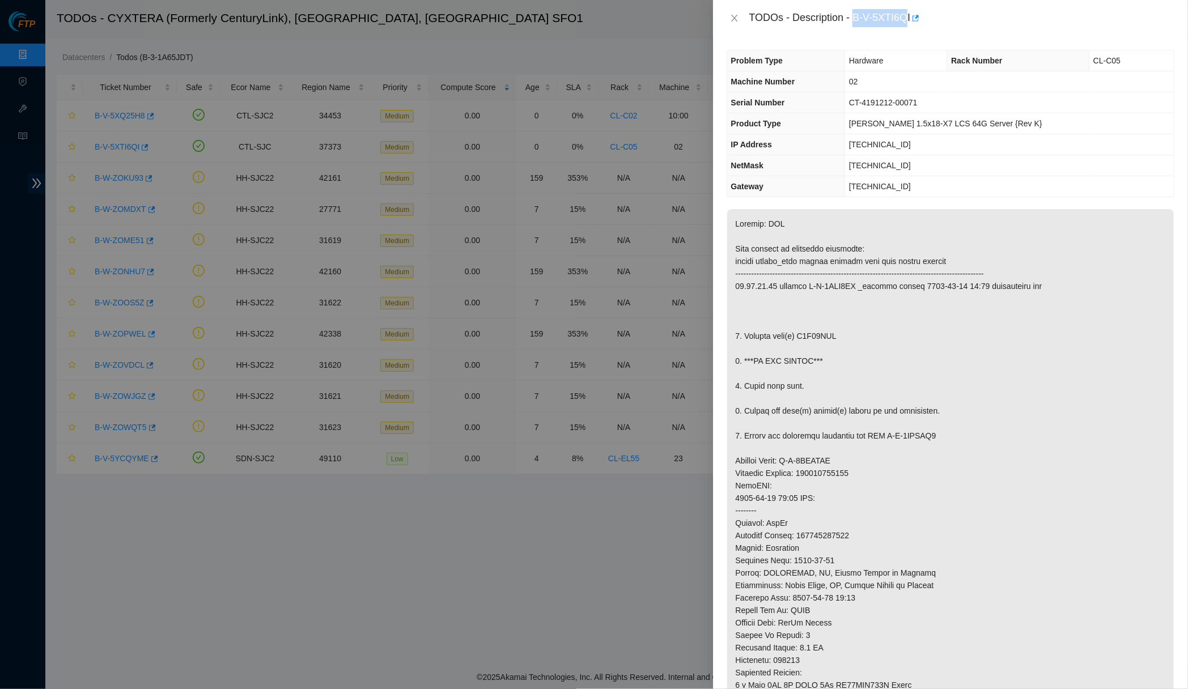
drag, startPoint x: 859, startPoint y: 16, endPoint x: 917, endPoint y: 16, distance: 58.4
click at [917, 16] on div "TODOs - Description - B-V-5XTI6QI" at bounding box center [961, 18] width 425 height 18
drag, startPoint x: 919, startPoint y: 16, endPoint x: 855, endPoint y: 23, distance: 63.9
click at [855, 23] on div "TODOs - Description - B-V-5XTI6QI" at bounding box center [961, 18] width 425 height 18
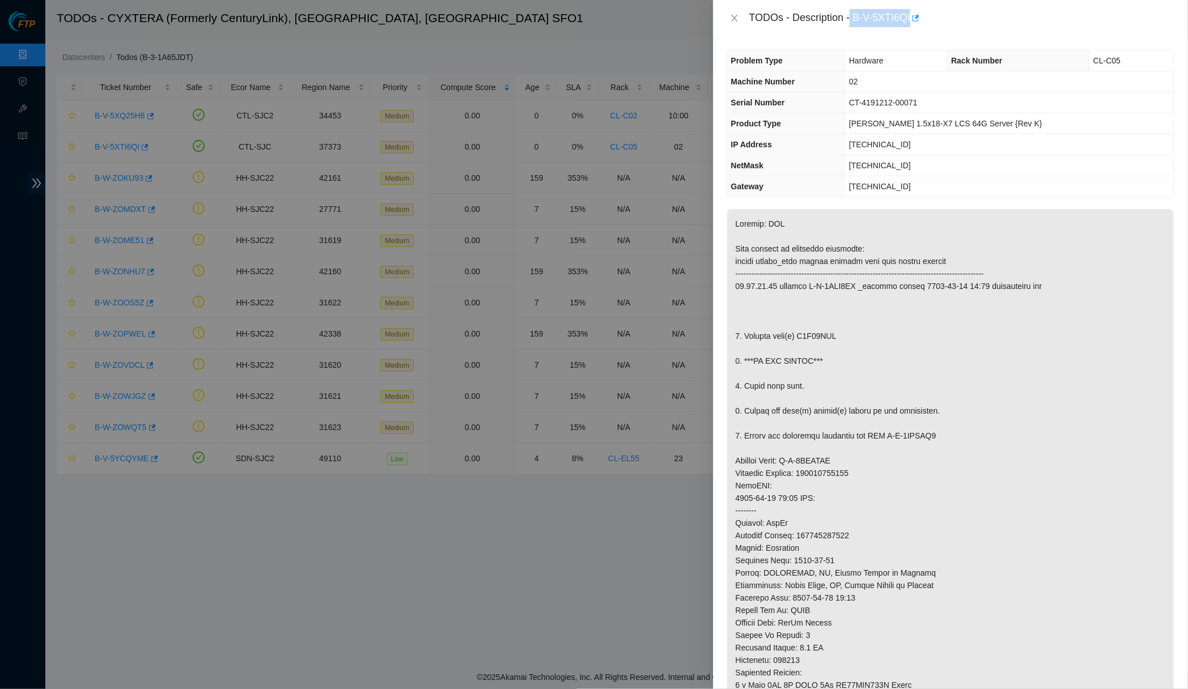
copy div "B-V-5XTI6QI"
click at [728, 20] on button "Close" at bounding box center [735, 18] width 16 height 11
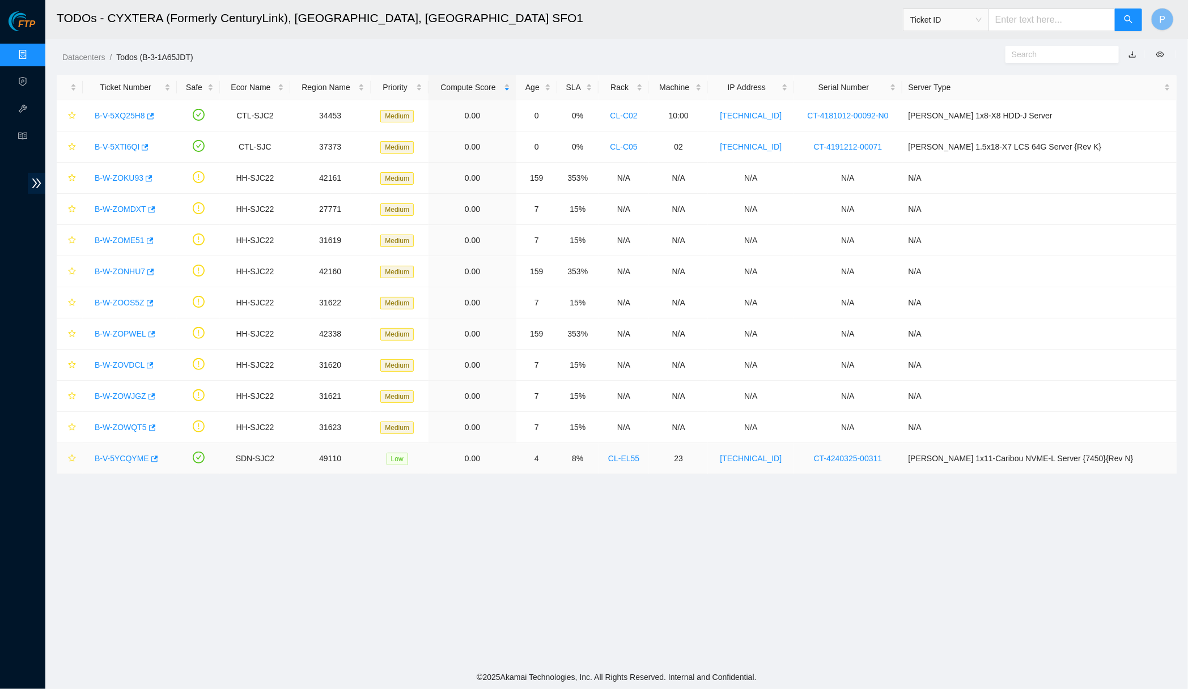
click at [116, 461] on link "B-V-5YCQYME" at bounding box center [122, 458] width 54 height 9
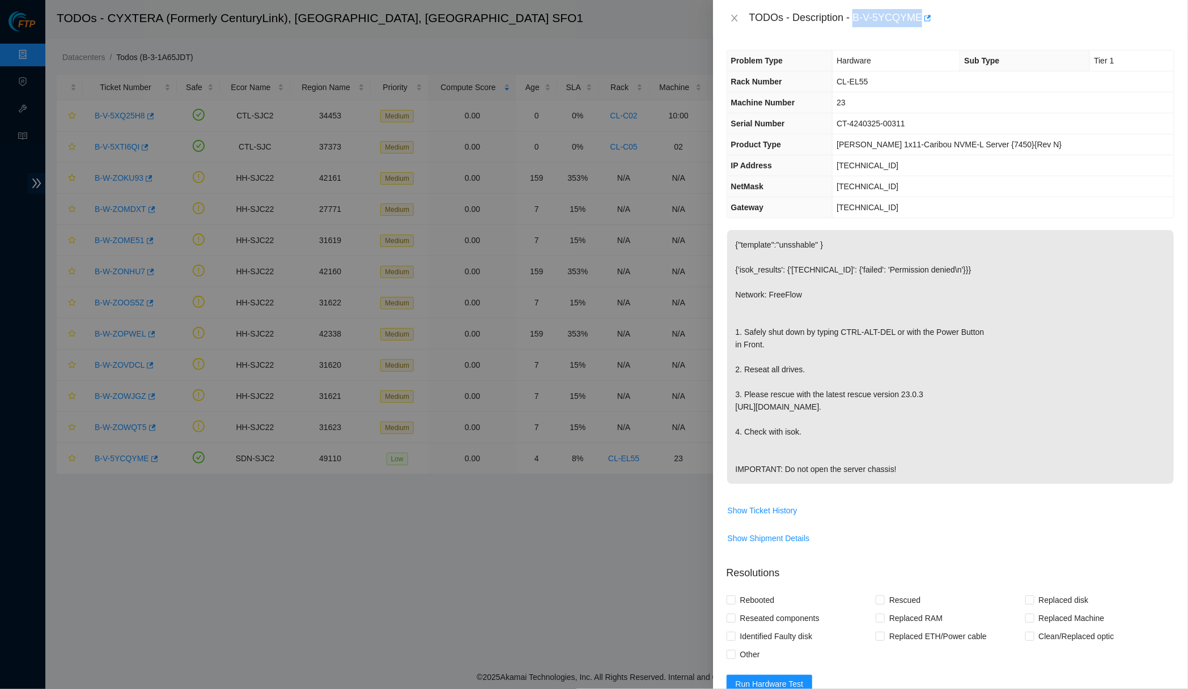
drag, startPoint x: 859, startPoint y: 18, endPoint x: 928, endPoint y: 22, distance: 68.7
click at [928, 22] on div "TODOs - Description - B-V-5YCQYME" at bounding box center [961, 18] width 425 height 18
copy div "B-V-5YCQYME"
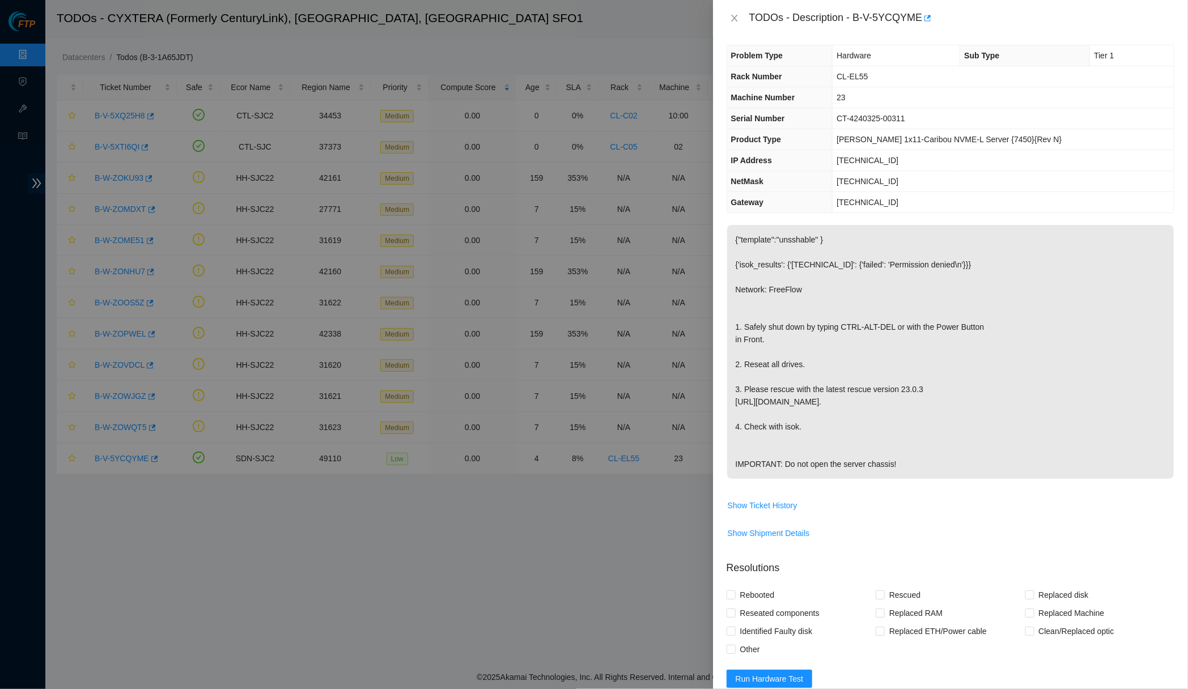
drag, startPoint x: 1027, startPoint y: 211, endPoint x: 993, endPoint y: 200, distance: 35.3
click at [1026, 210] on div "Problem Type Hardware Sub Type Tier 1 Rack Number CL-EL55 Machine Number 23 Ser…" at bounding box center [950, 362] width 475 height 653
click at [736, 20] on icon "close" at bounding box center [734, 18] width 6 height 7
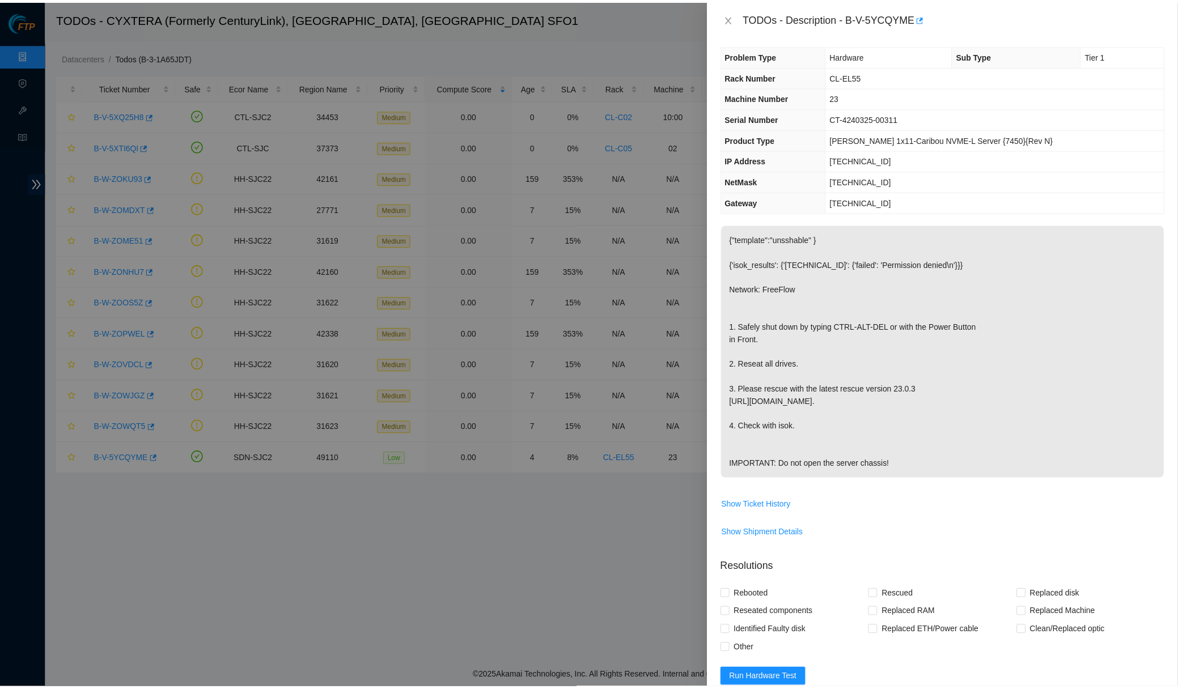
scroll to position [0, 0]
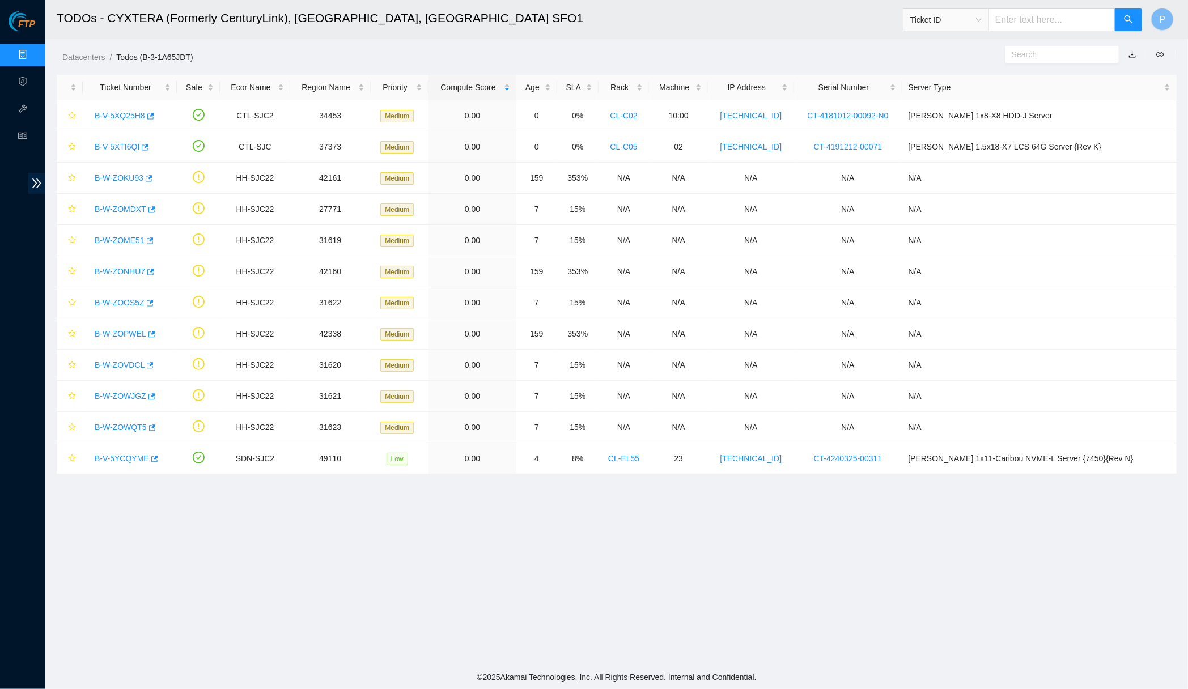
click at [464, 1] on h2 "TODOs - CYXTERA (Formerly CenturyLink), Santa Clara, CA SFO1" at bounding box center [465, 18] width 816 height 36
click at [33, 50] on link "Data Centers" at bounding box center [56, 54] width 46 height 9
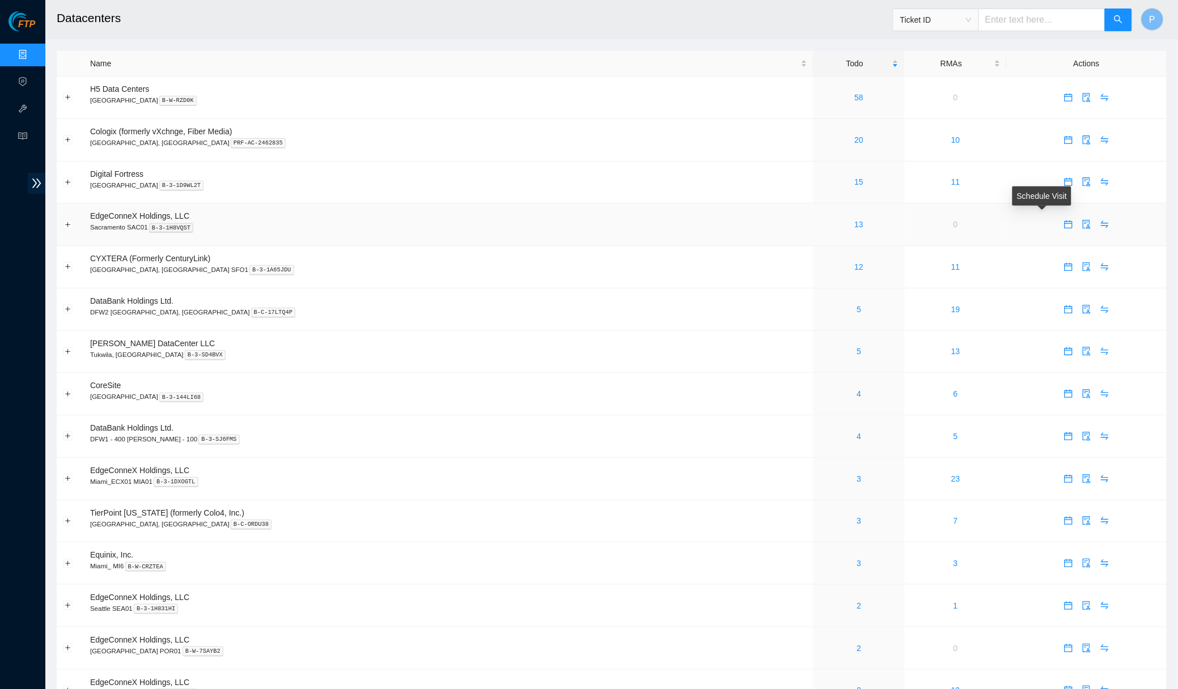
click at [1064, 220] on icon "calendar" at bounding box center [1068, 224] width 9 height 9
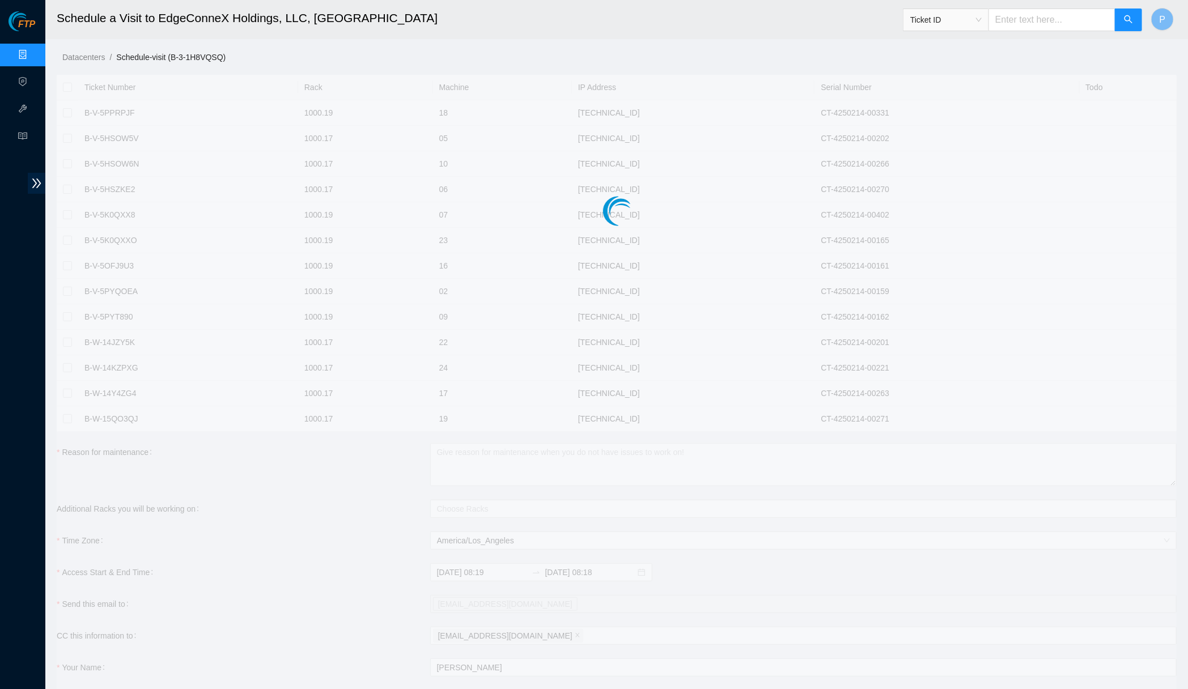
checkbox input "true"
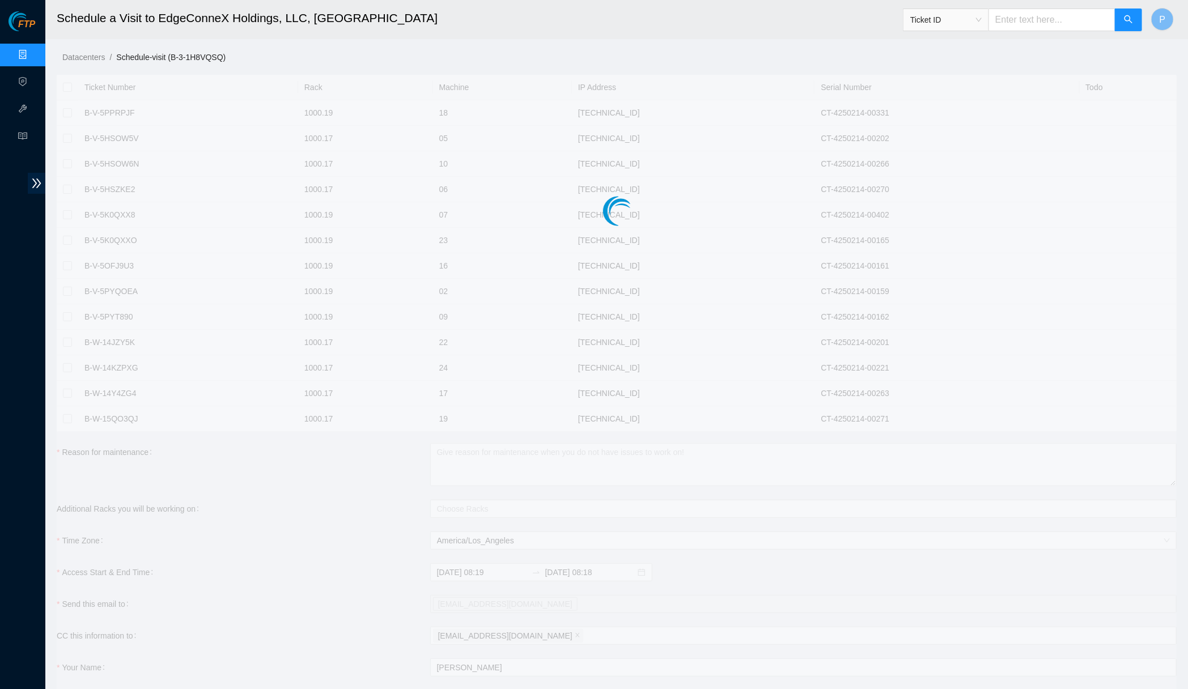
checkbox input "true"
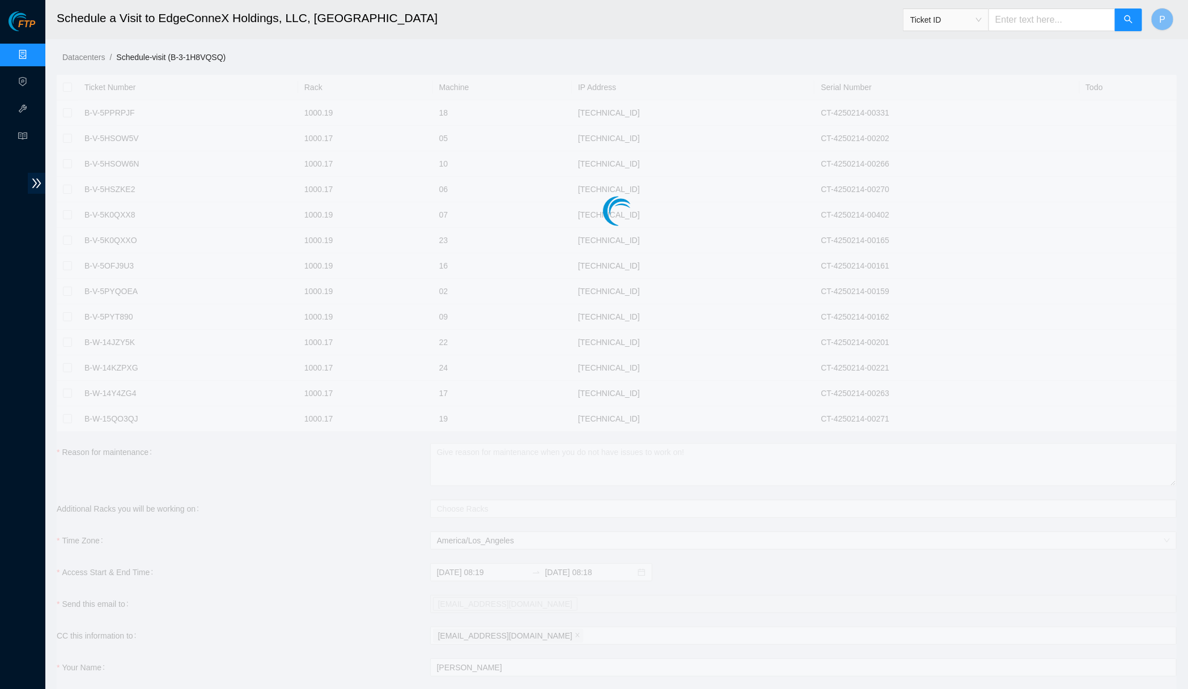
checkbox input "true"
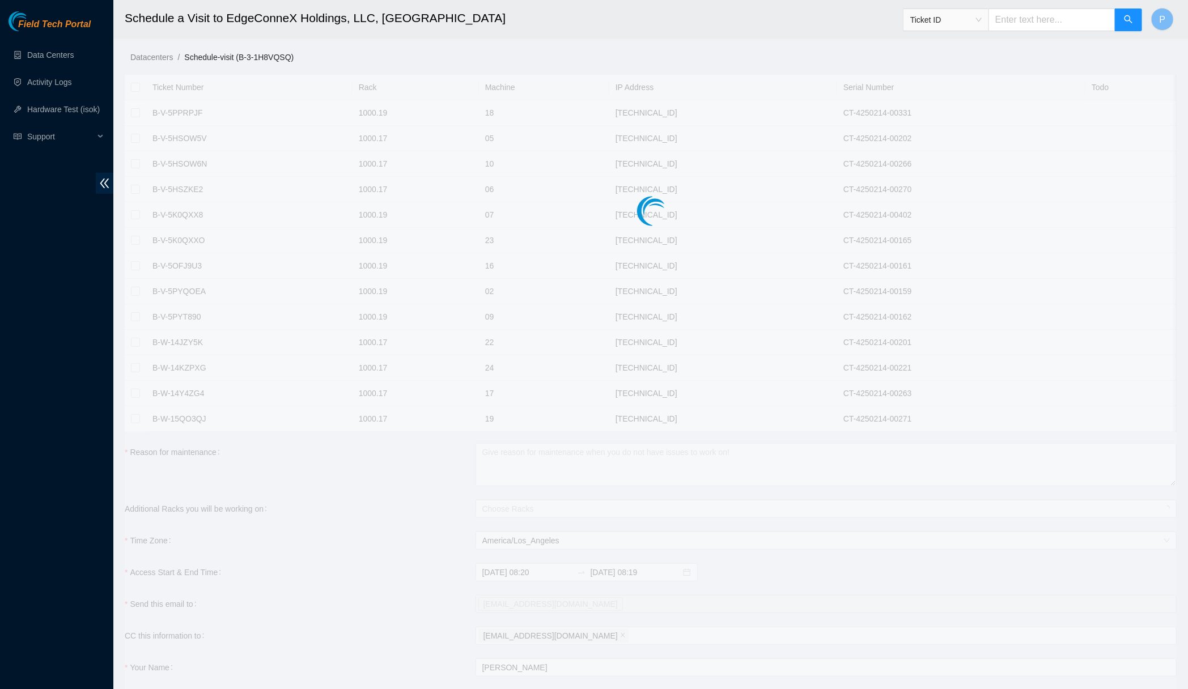
checkbox input "true"
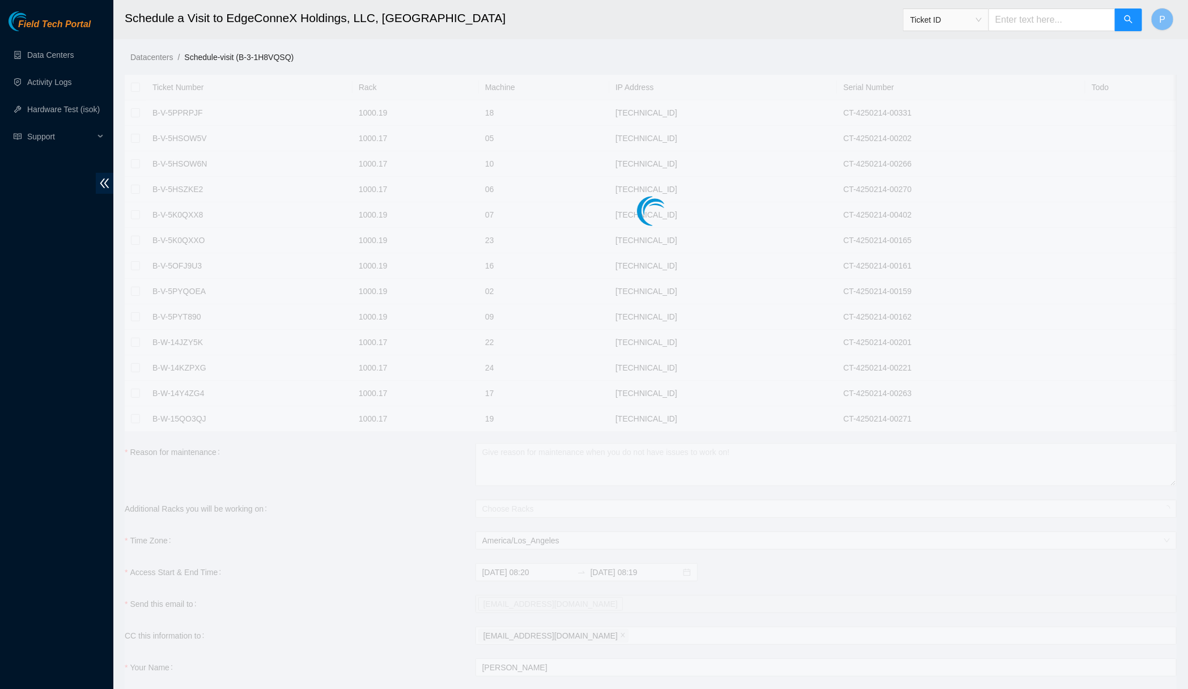
checkbox input "true"
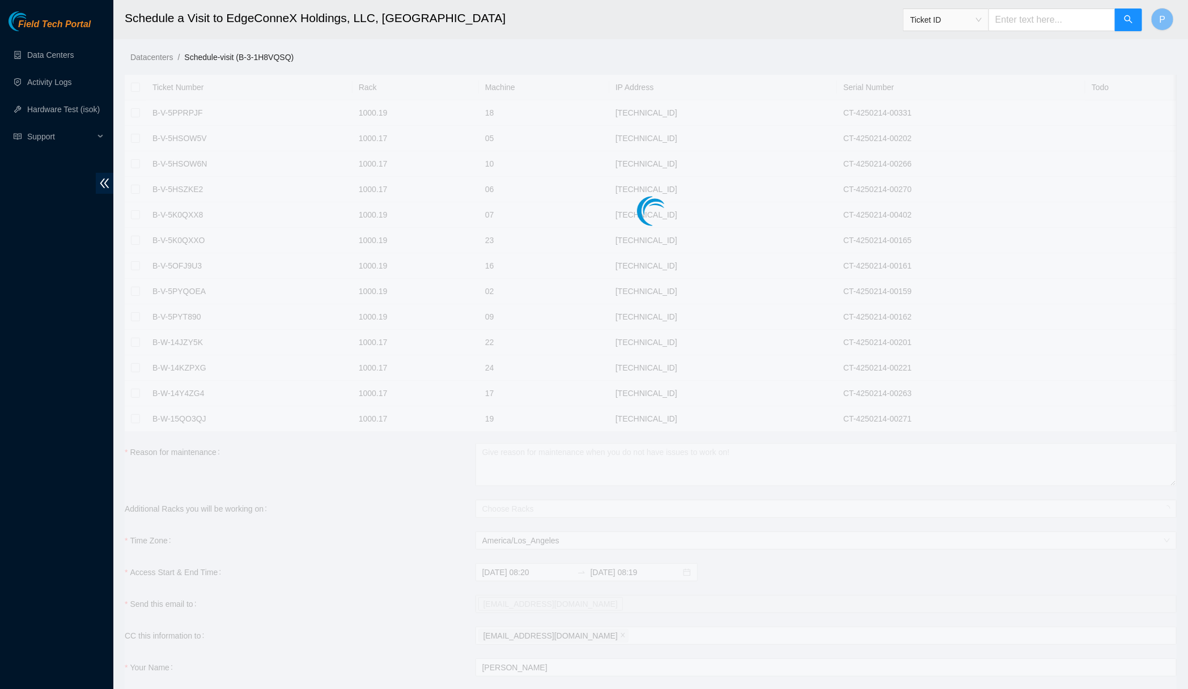
checkbox input "true"
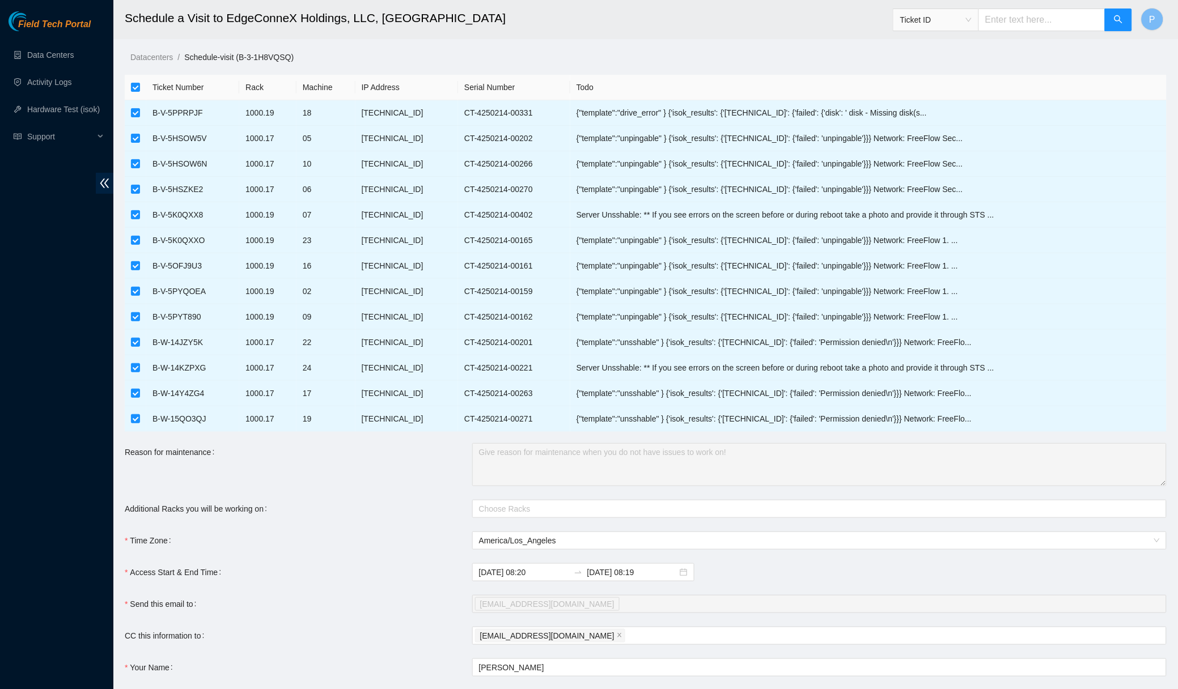
click at [622, 40] on main "Schedule a Visit to EdgeConneX Holdings, LLC, [GEOGRAPHIC_DATA] SAC01 Ticket ID…" at bounding box center [645, 393] width 1065 height 786
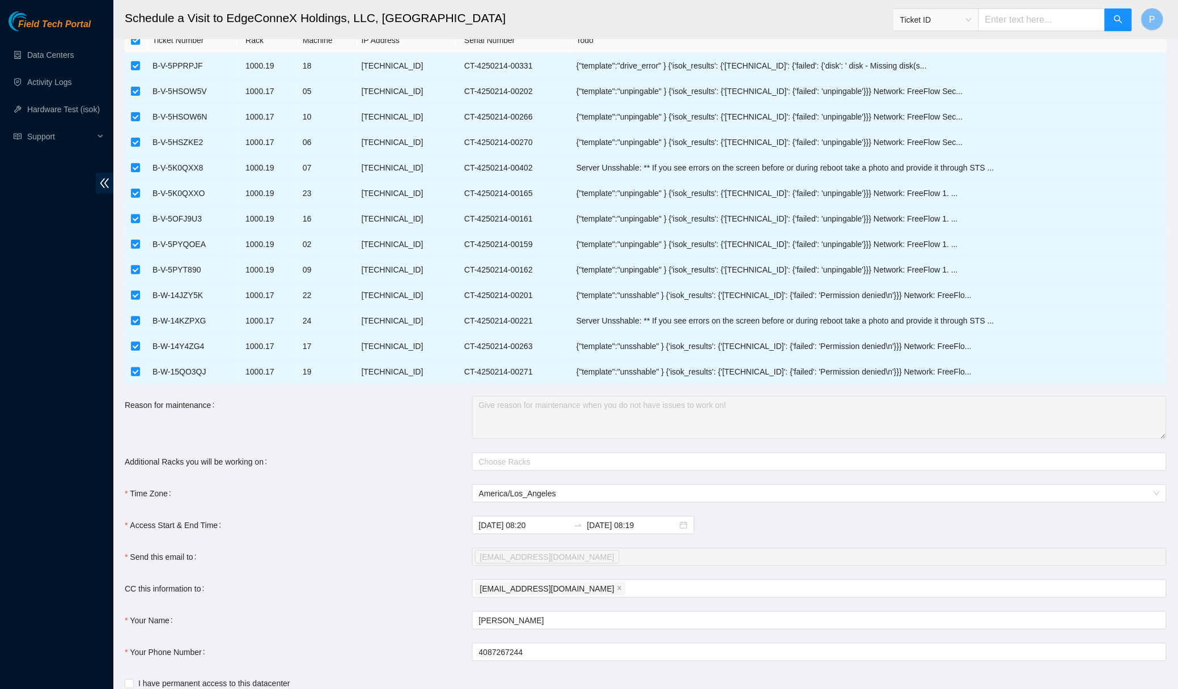
scroll to position [23, 0]
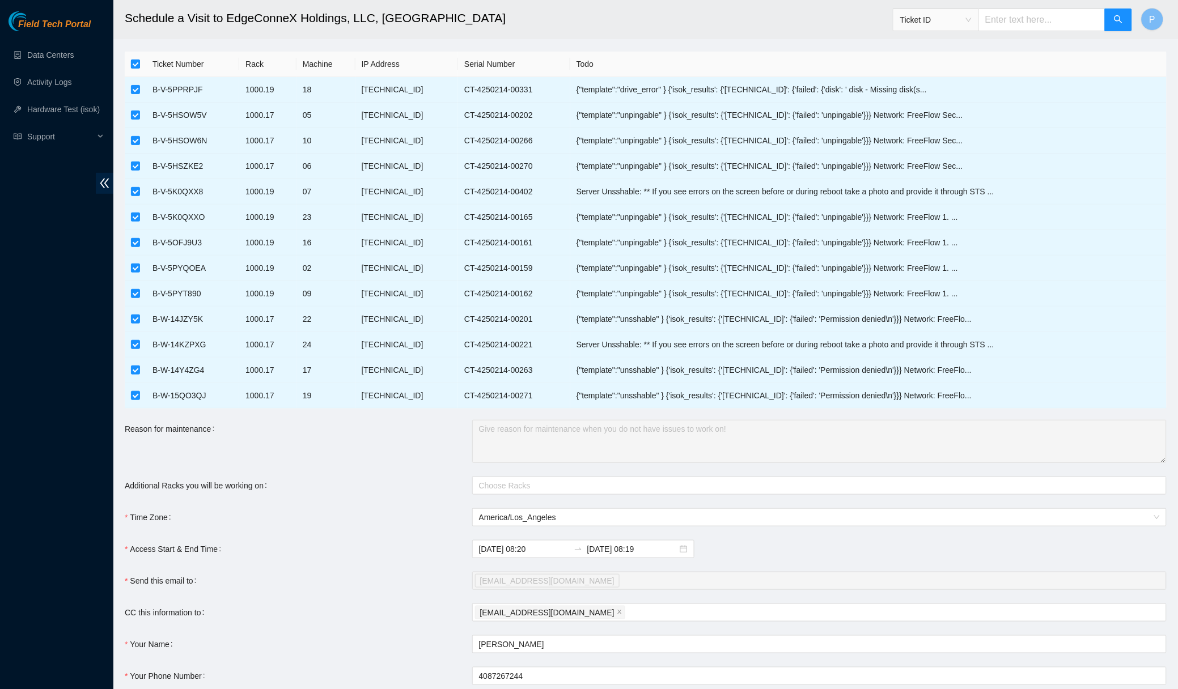
click at [137, 67] on label at bounding box center [135, 64] width 9 height 12
click at [137, 67] on input "checkbox" at bounding box center [135, 64] width 9 height 9
checkbox input "false"
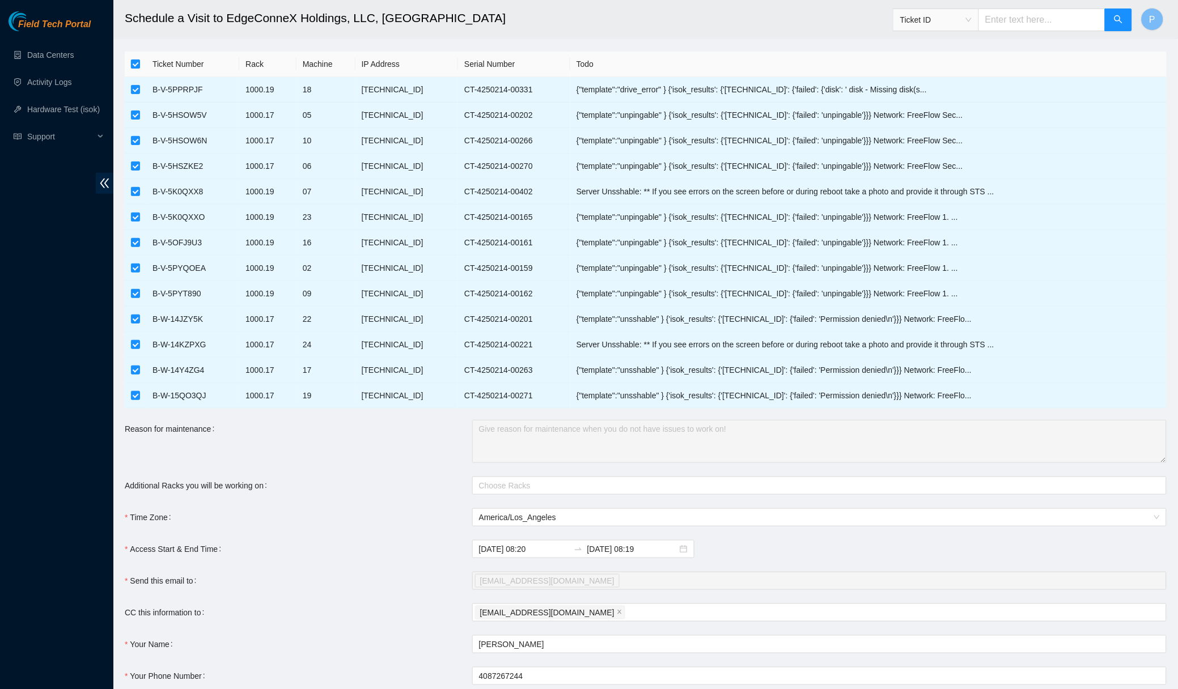
checkbox input "false"
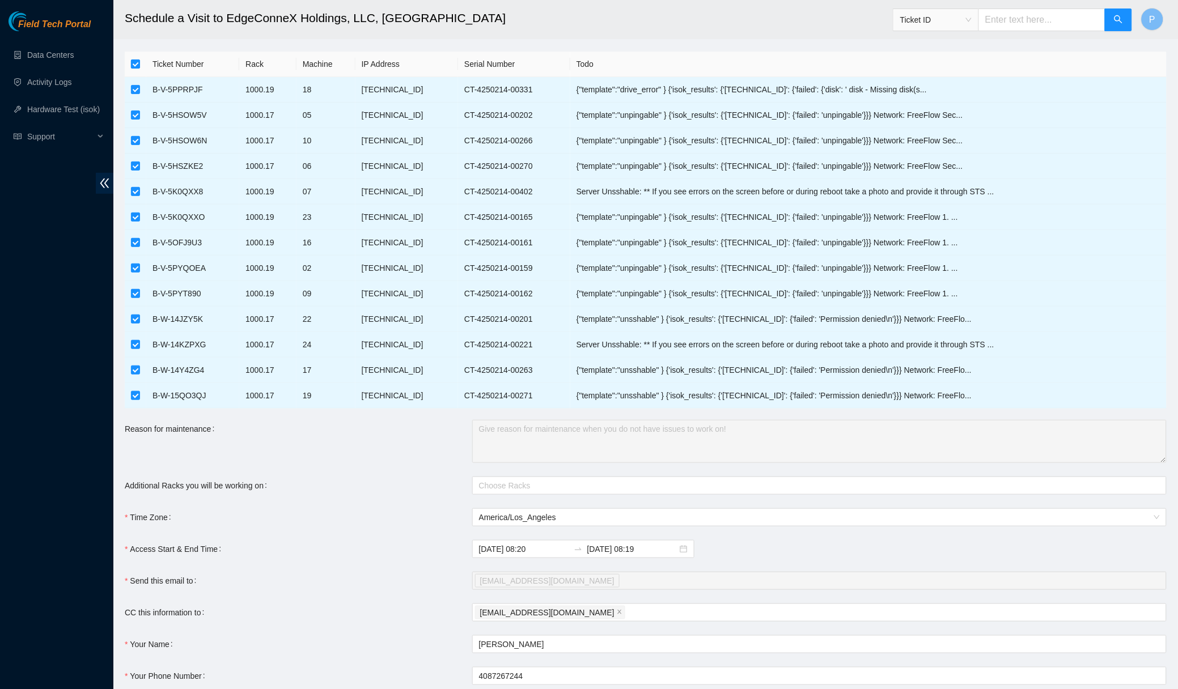
checkbox input "false"
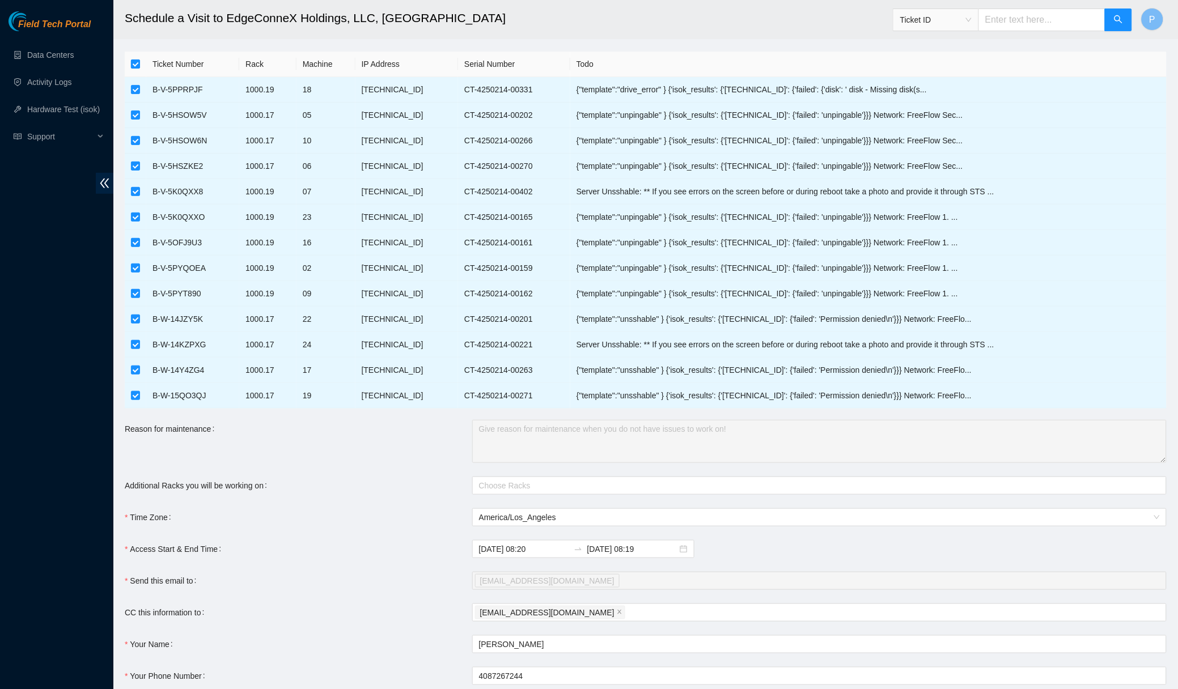
checkbox input "false"
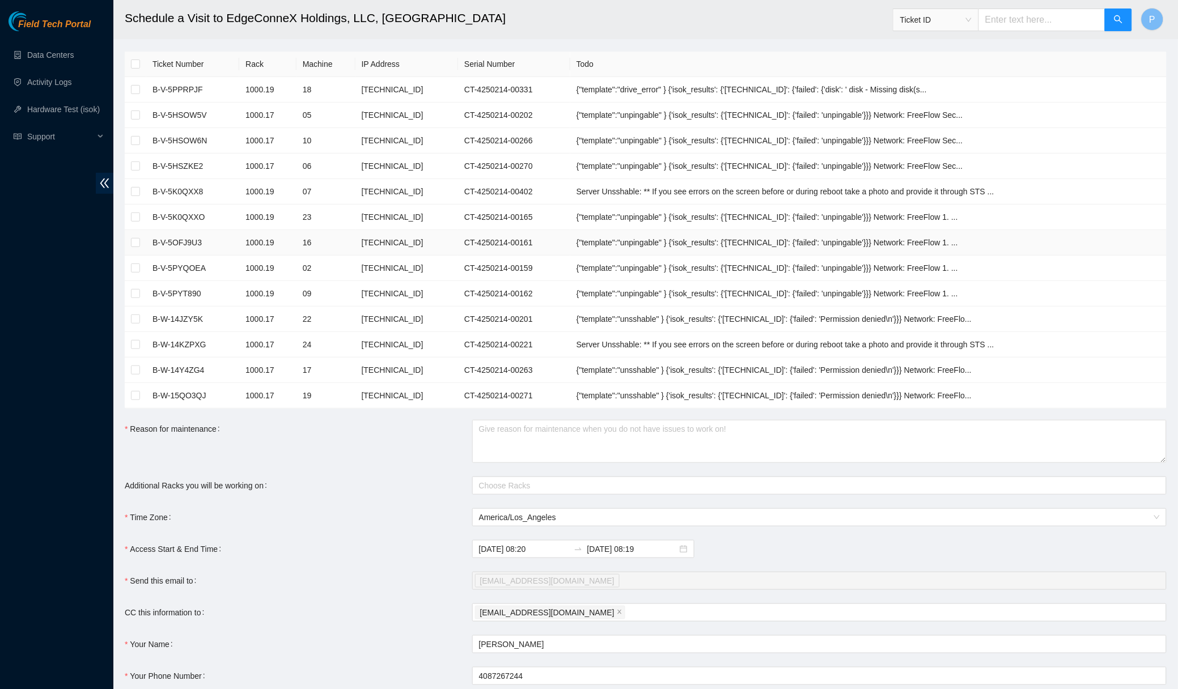
scroll to position [1, 0]
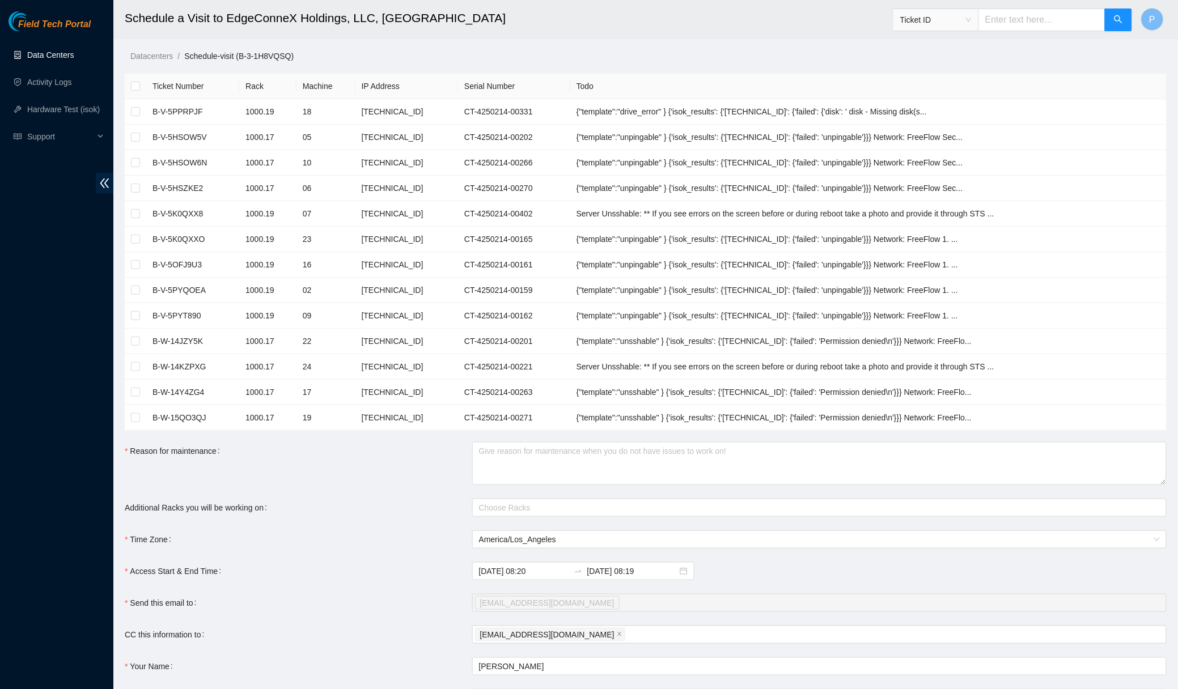
click at [52, 52] on link "Data Centers" at bounding box center [50, 54] width 46 height 9
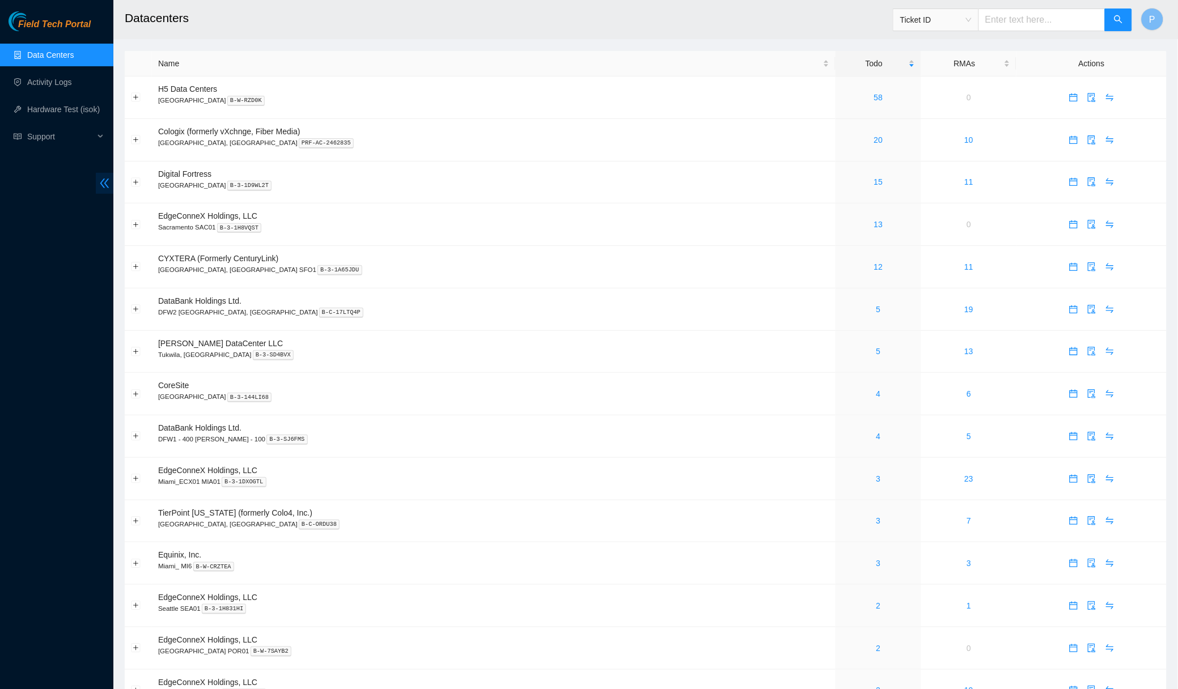
click at [111, 179] on span "double-left" at bounding box center [105, 183] width 18 height 21
